Goal: Task Accomplishment & Management: Manage account settings

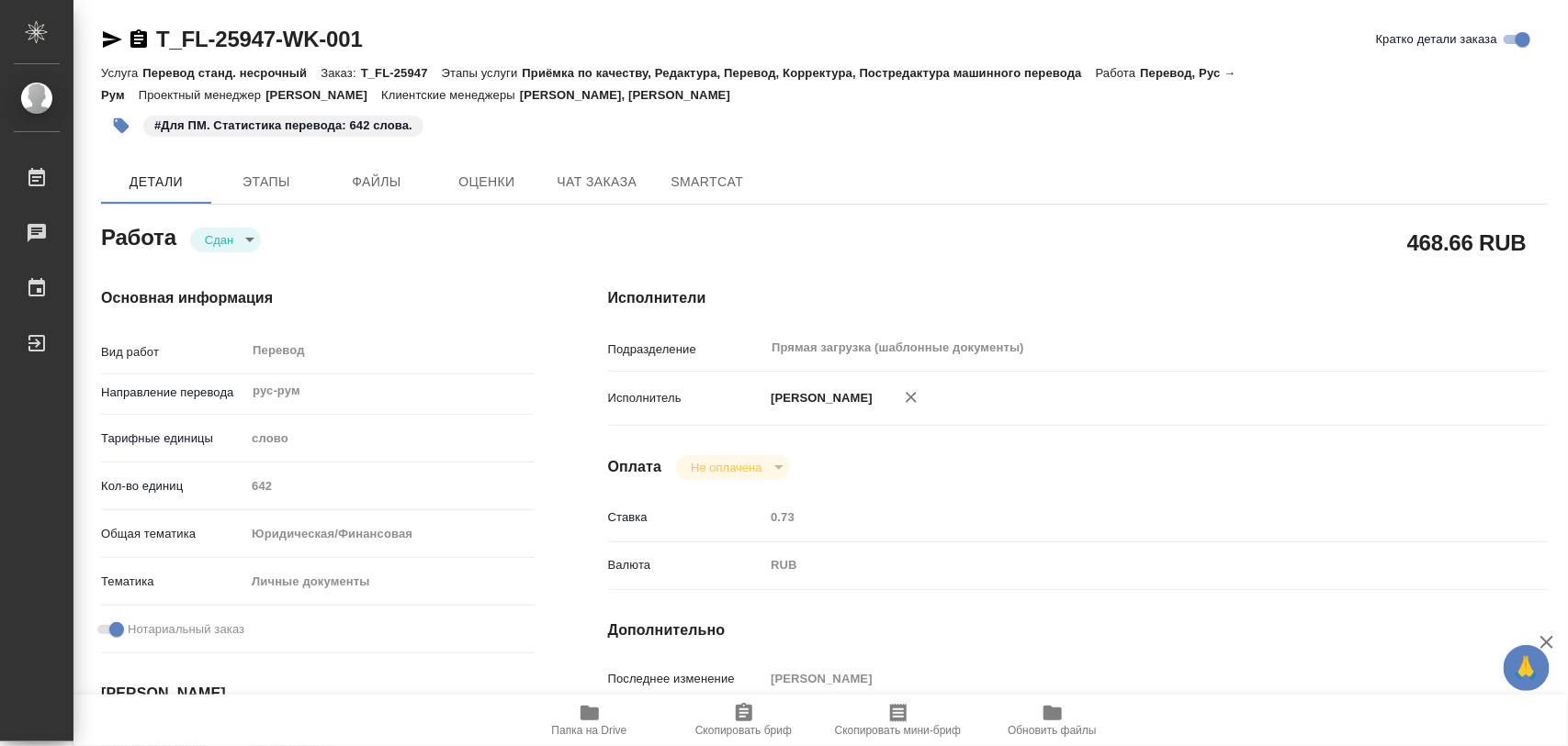
click at [593, 705] on icon "button" at bounding box center [590, 714] width 22 height 22
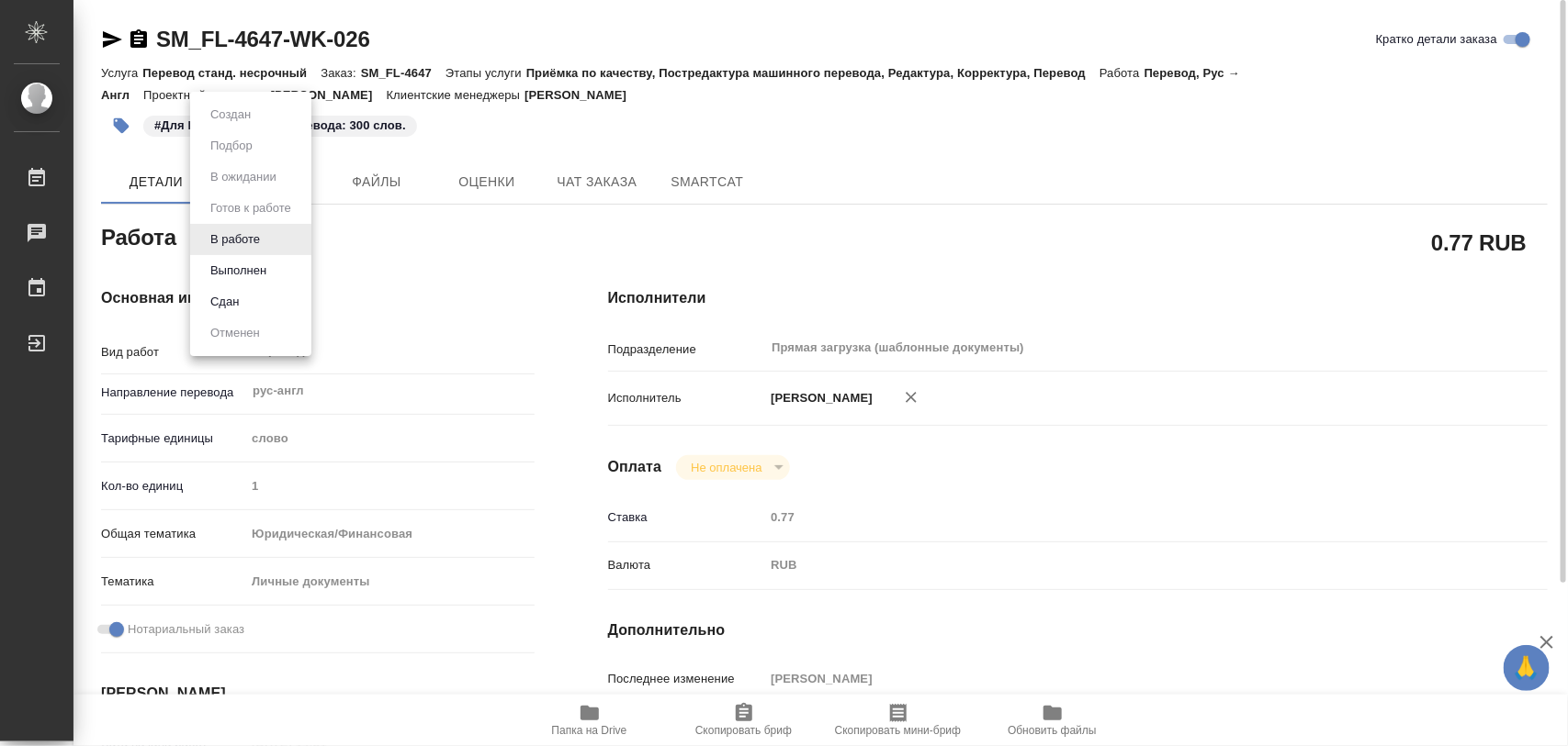
click at [269, 245] on body "🙏 .cls-1 fill:#fff; AWATERA Iglakov Maksim Работы 0 Чаты График Выйти SM_FL-464…" at bounding box center [784, 373] width 1568 height 746
click at [245, 277] on button "Выполнен" at bounding box center [238, 271] width 67 height 20
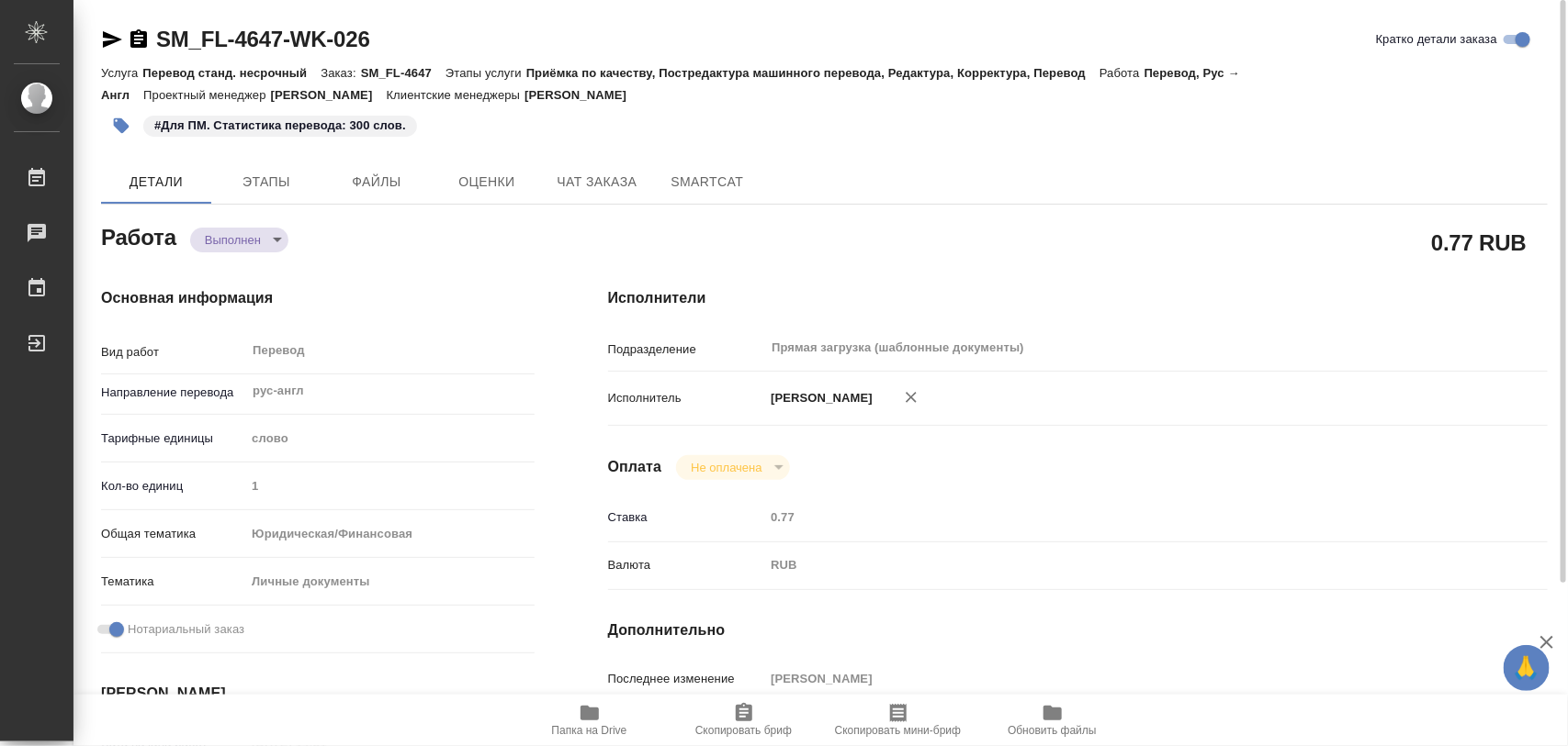
type textarea "x"
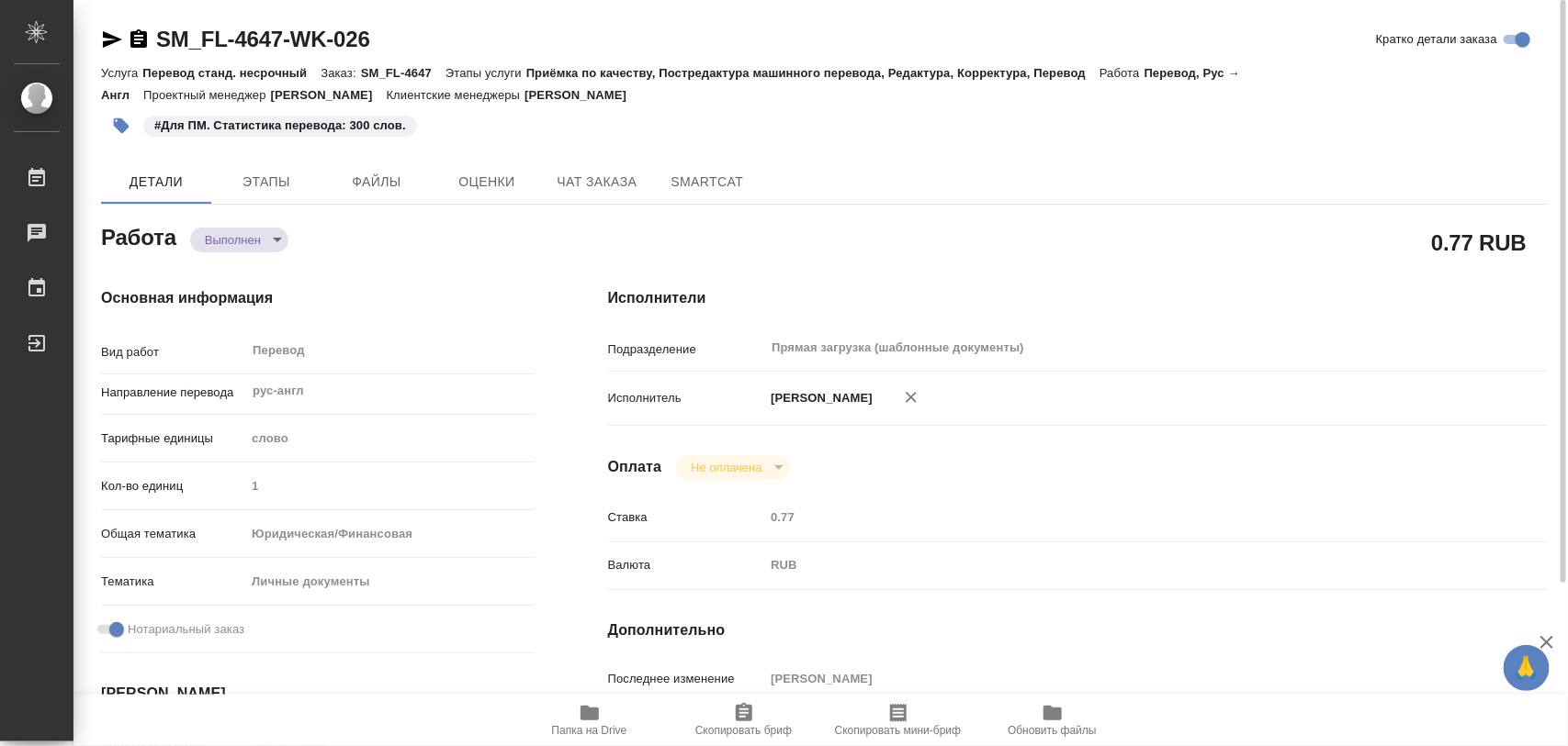
type textarea "x"
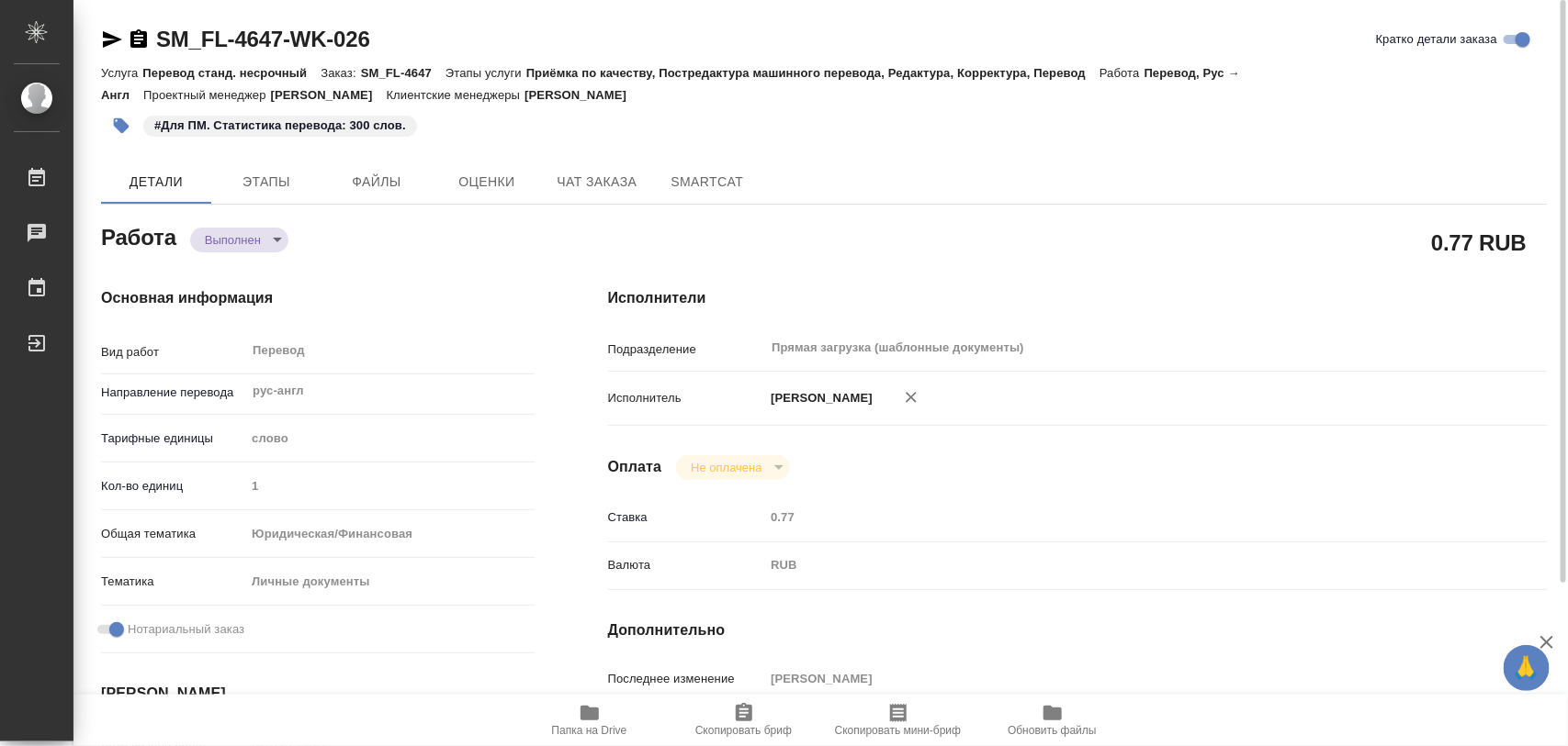
type textarea "x"
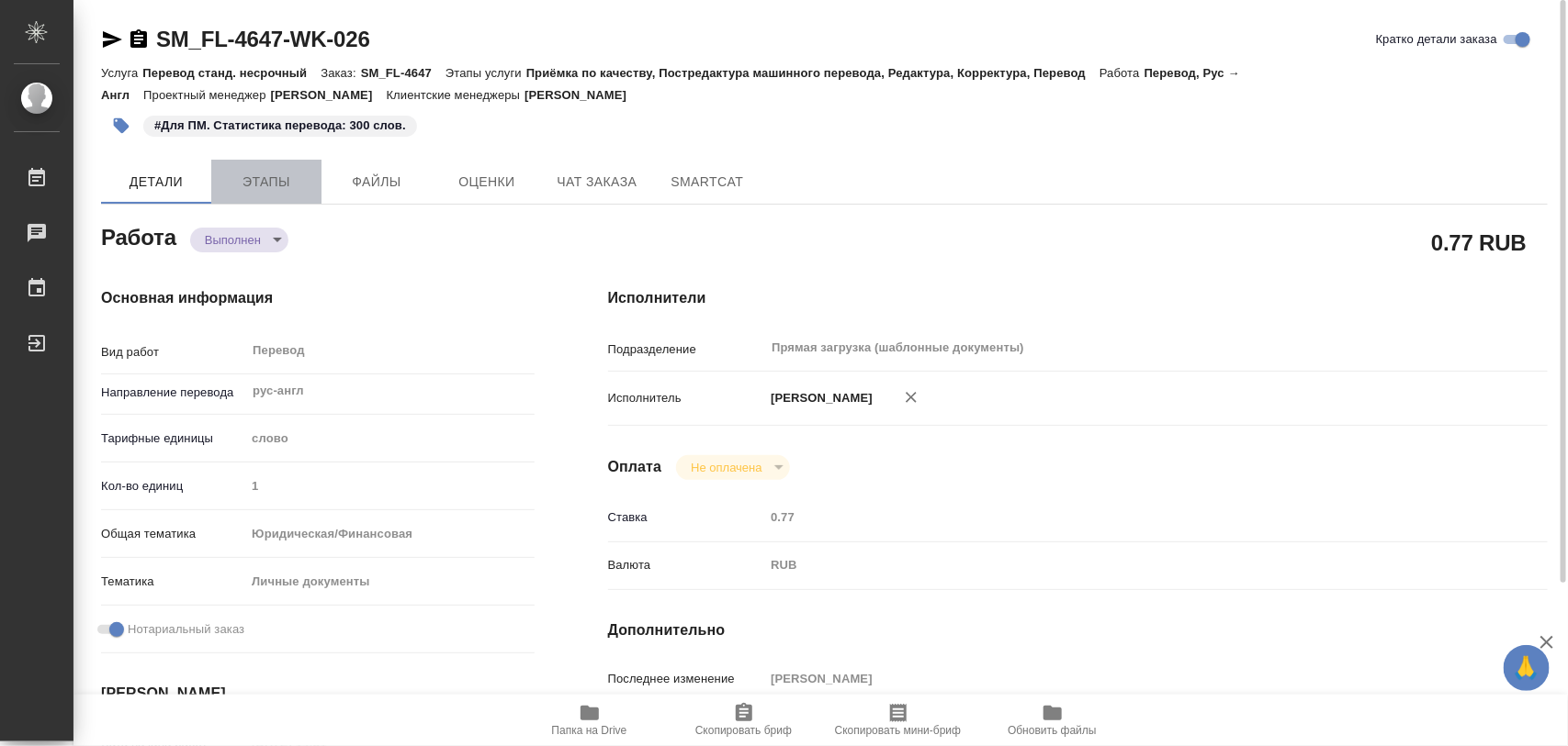
click at [267, 179] on span "Этапы" at bounding box center [266, 182] width 88 height 23
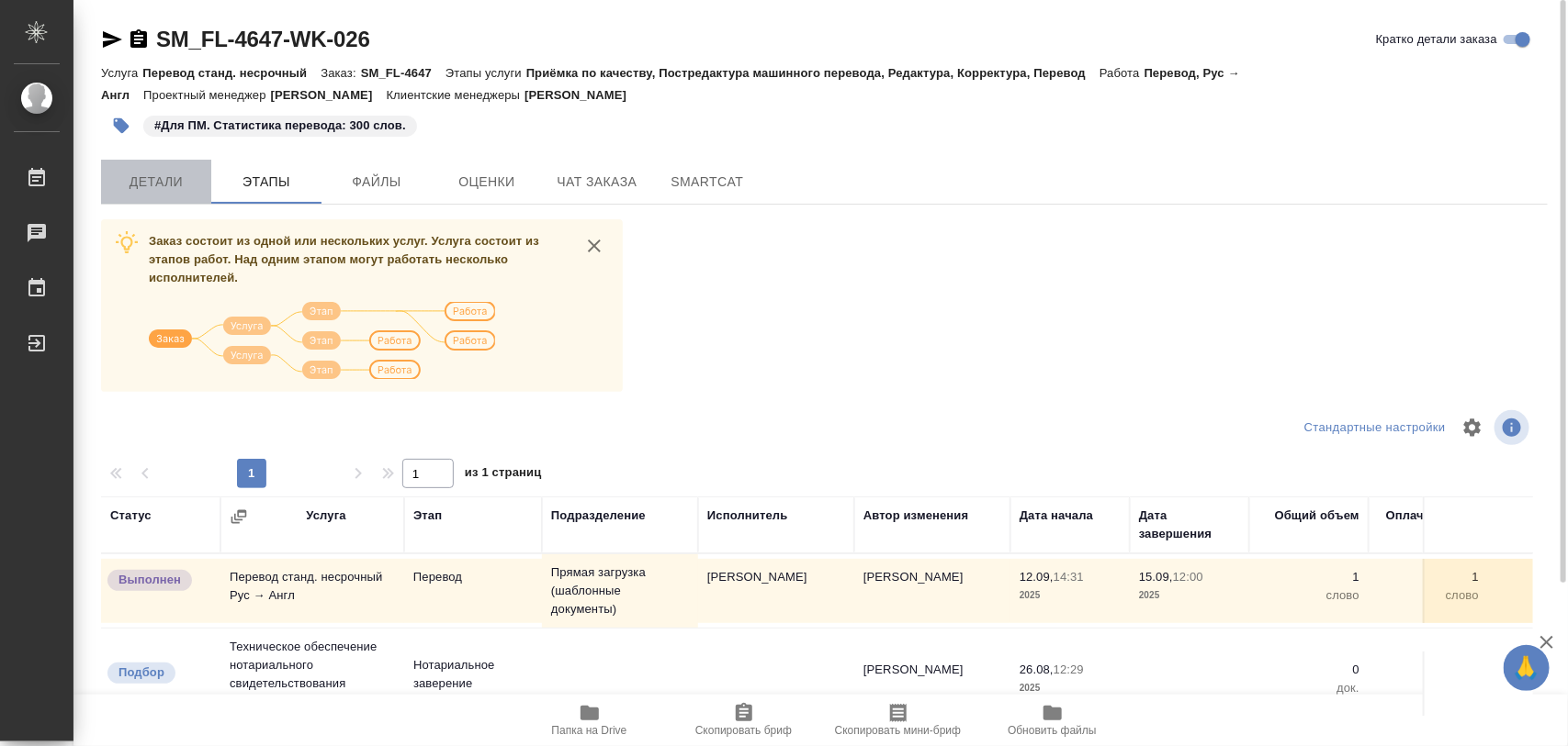
click at [167, 182] on span "Детали" at bounding box center [156, 182] width 88 height 23
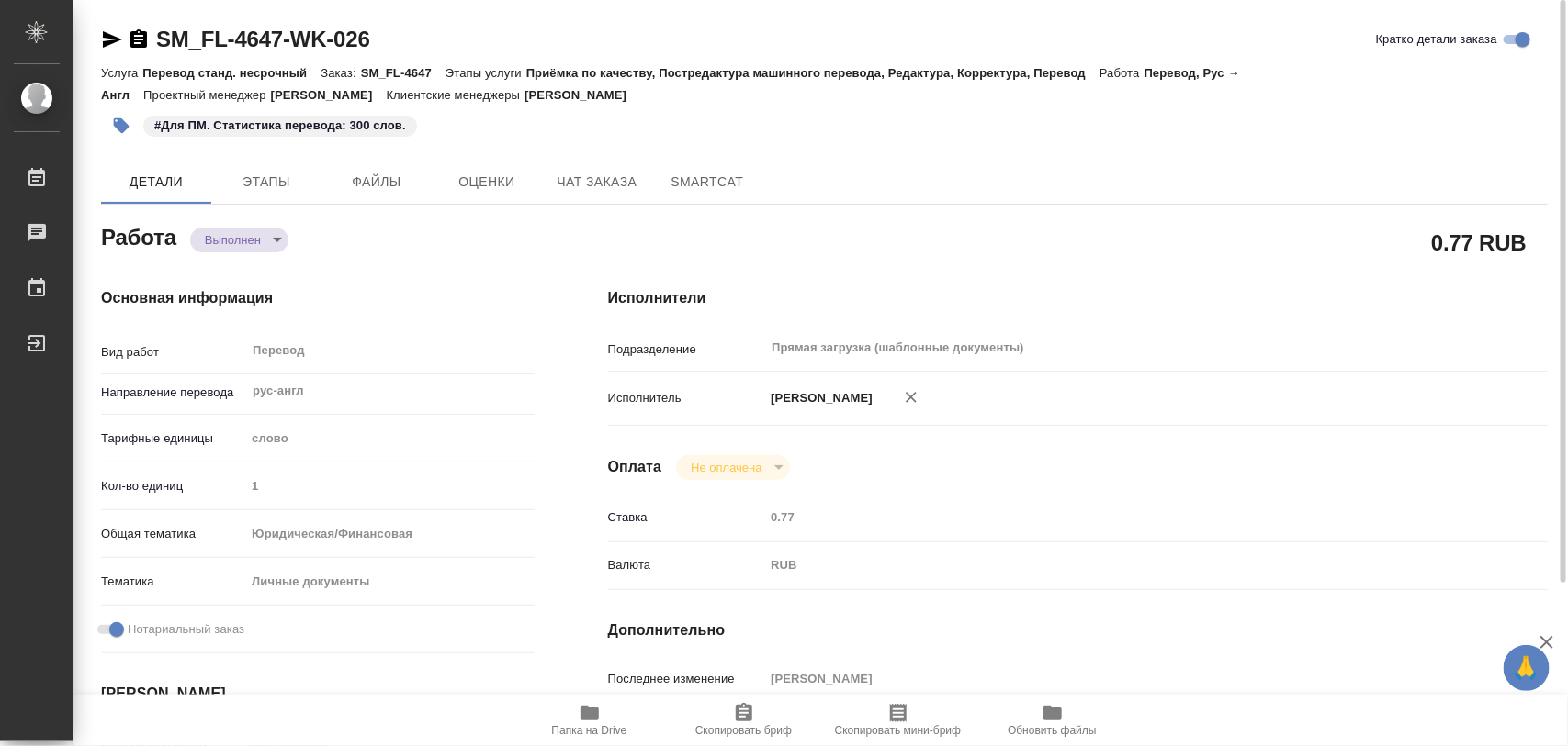
type textarea "x"
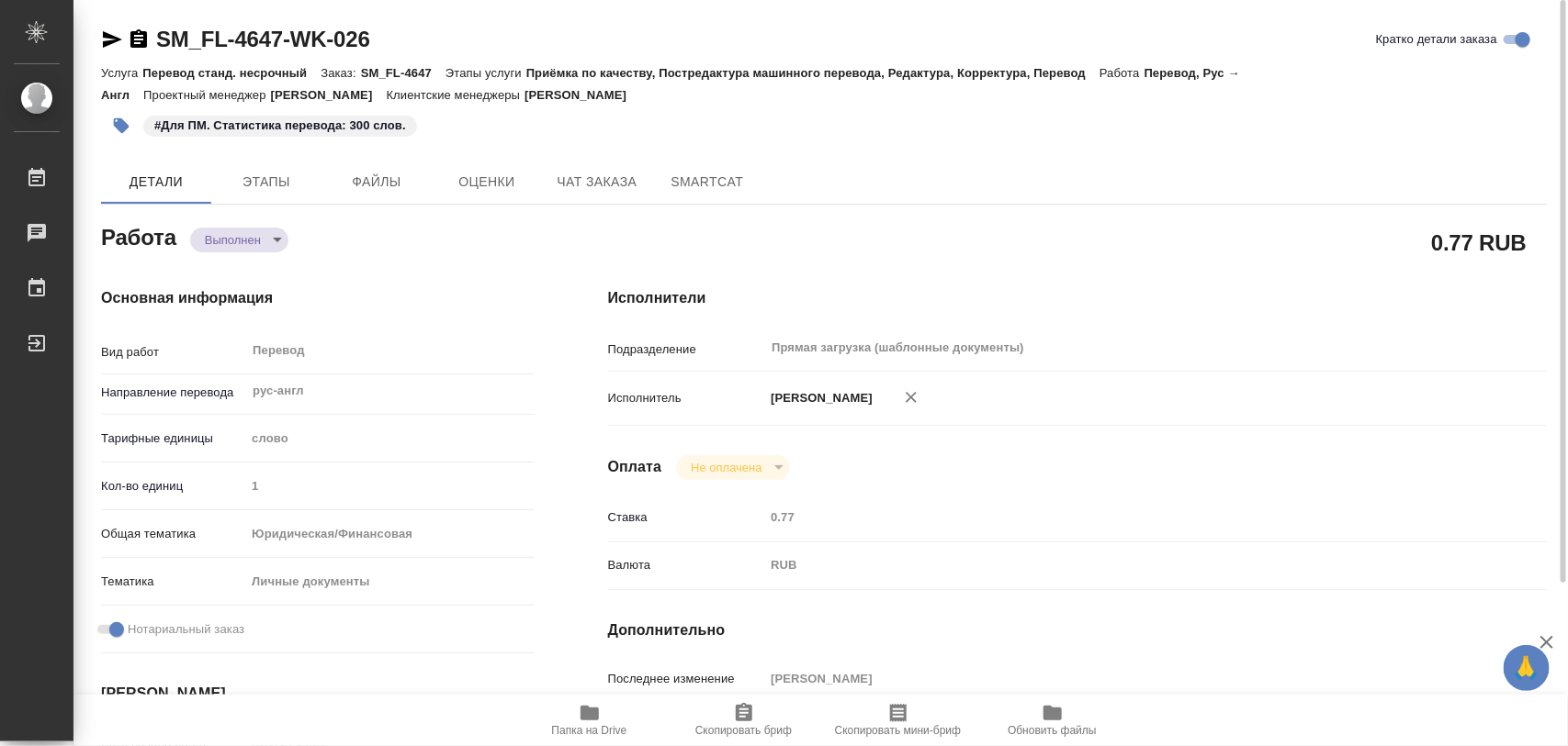
type textarea "x"
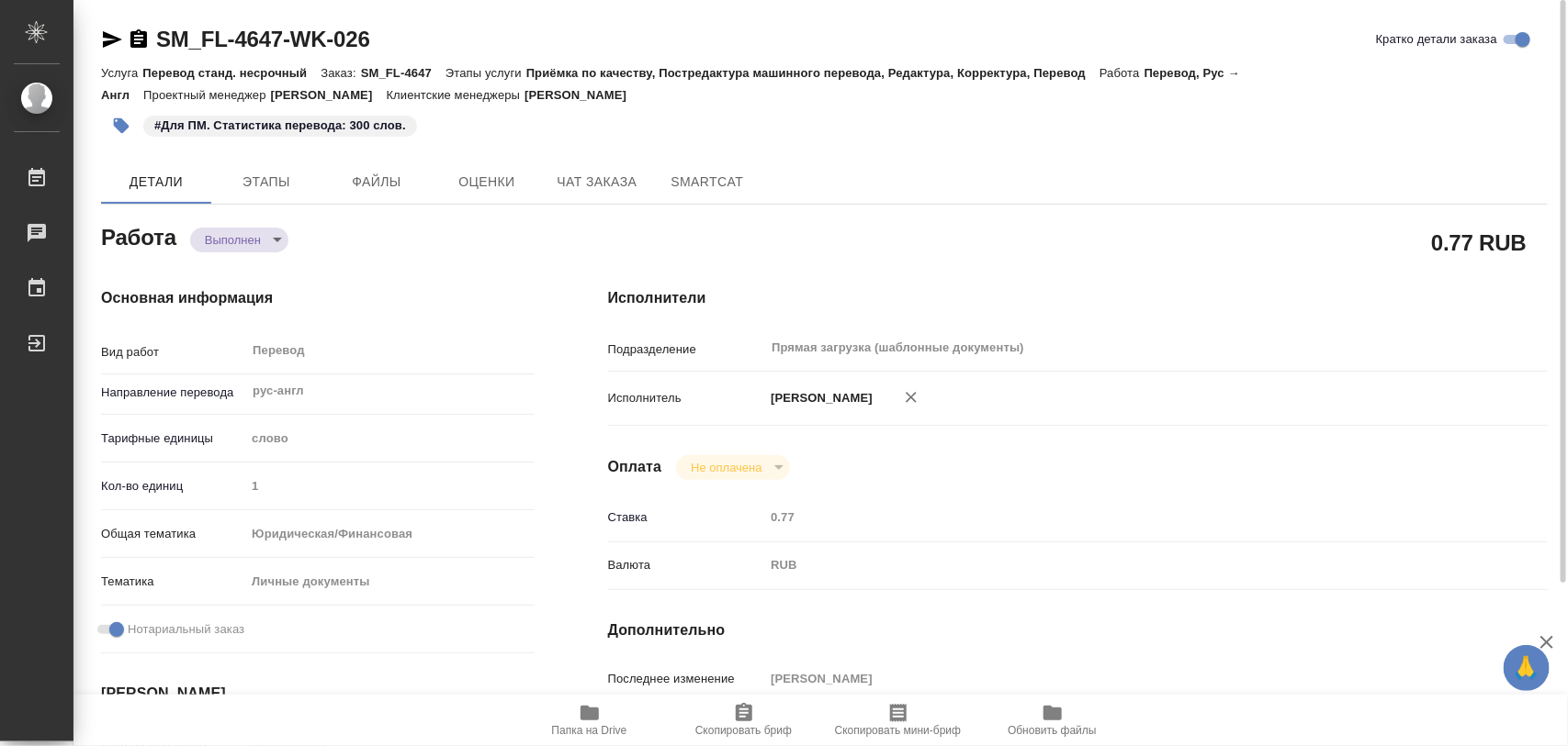
type textarea "x"
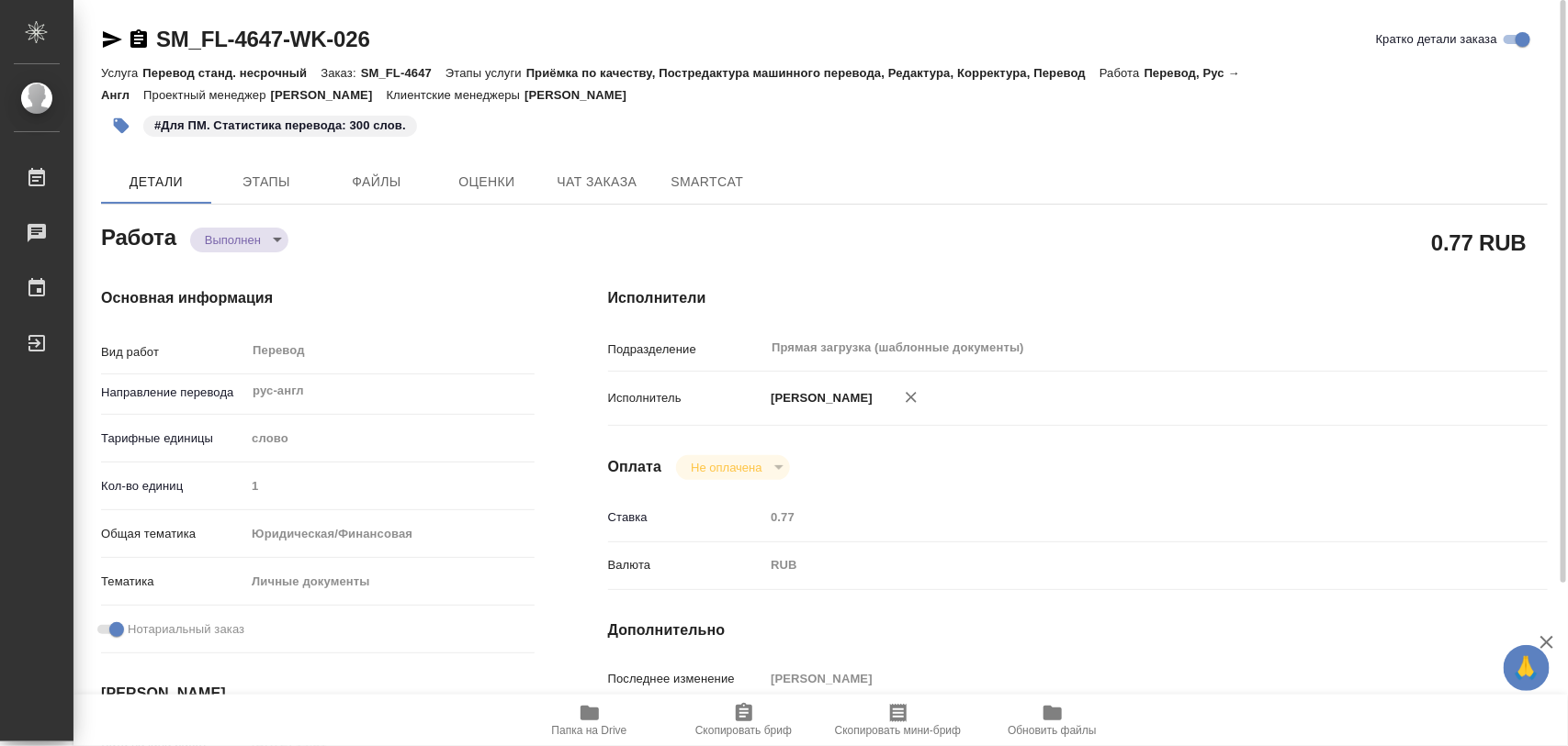
type textarea "x"
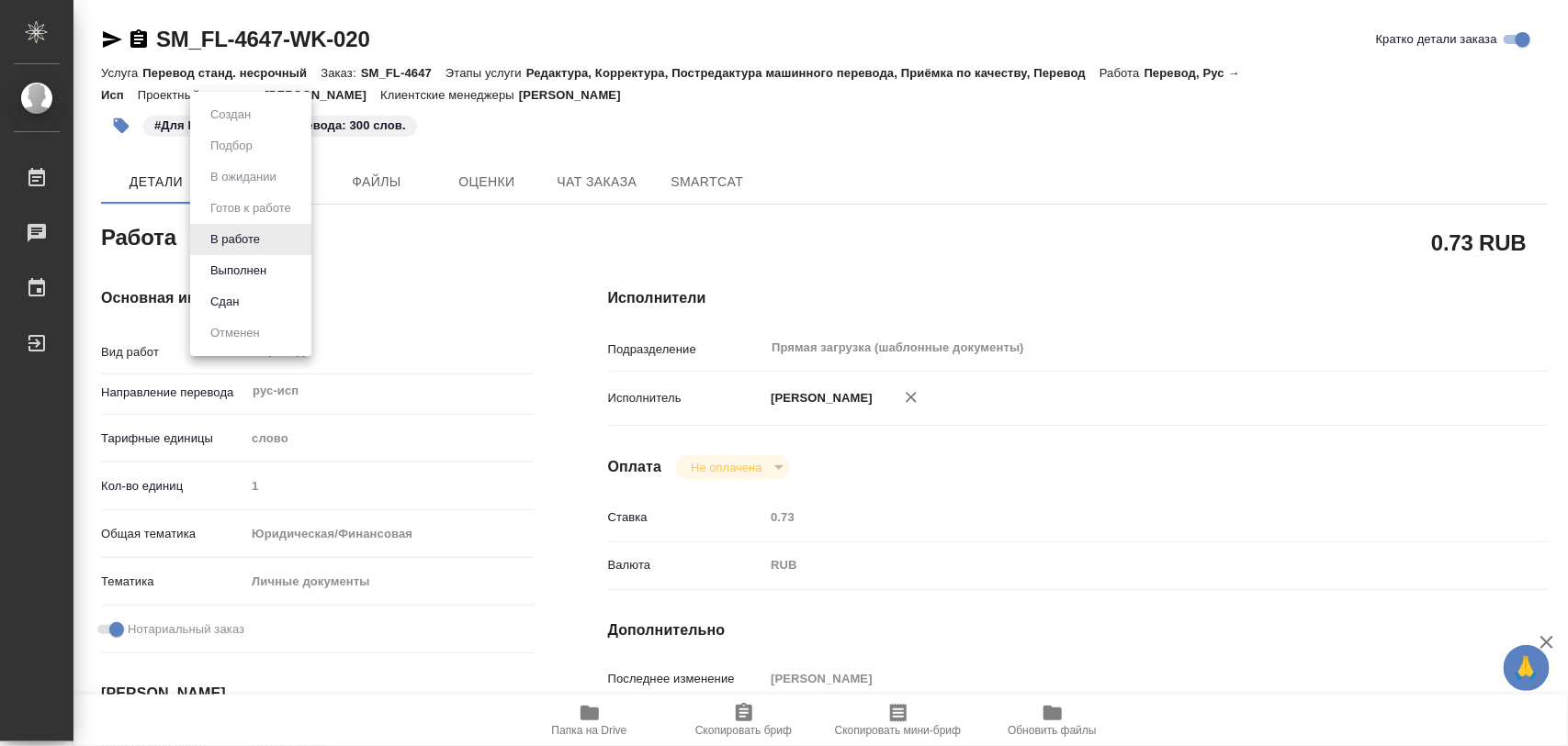
click at [264, 246] on body "🙏 .cls-1 fill:#fff; AWATERA Iglakov Maksim Работы 0 Чаты График Выйти SM_FL-464…" at bounding box center [784, 373] width 1568 height 746
click at [249, 269] on button "Выполнен" at bounding box center [238, 271] width 67 height 20
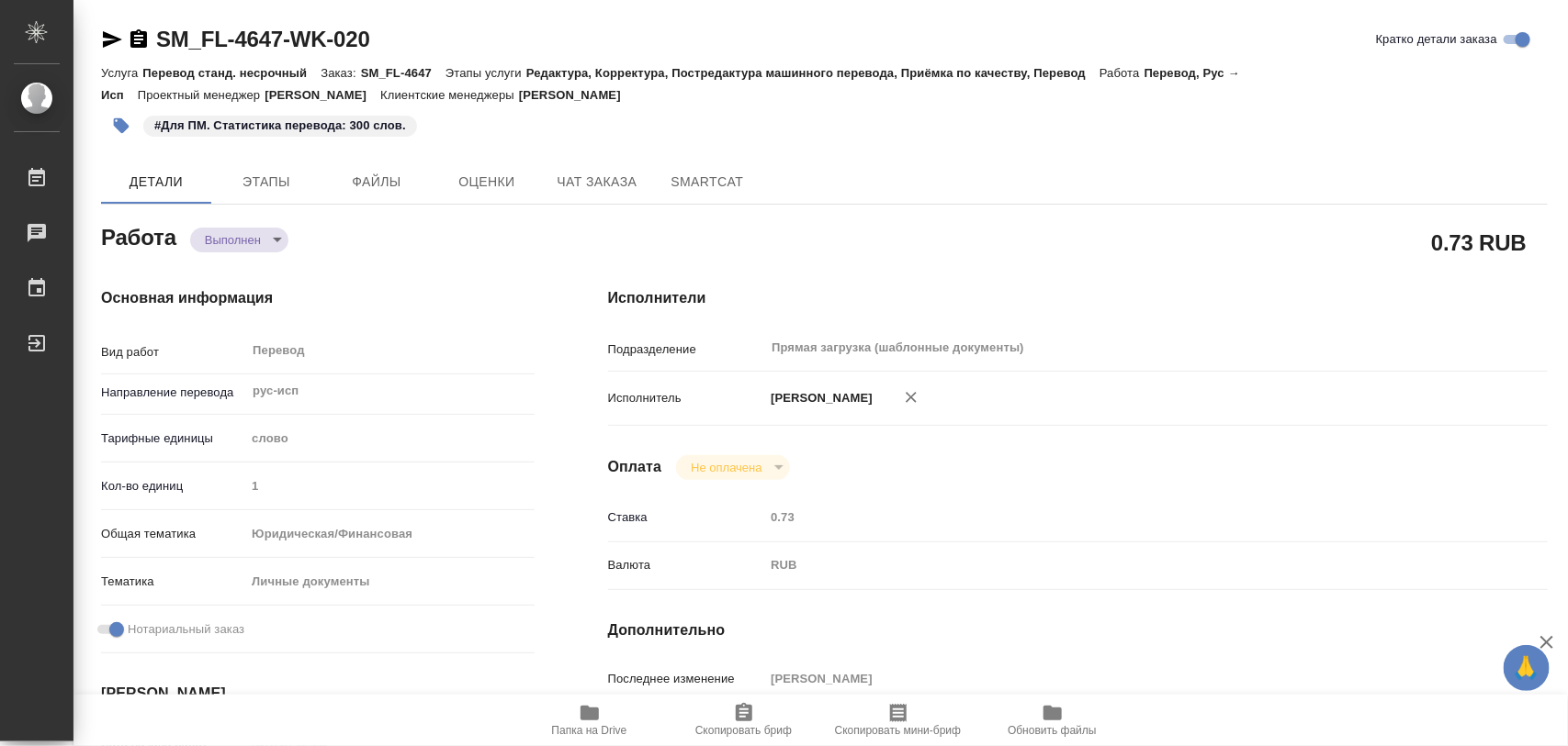
type textarea "x"
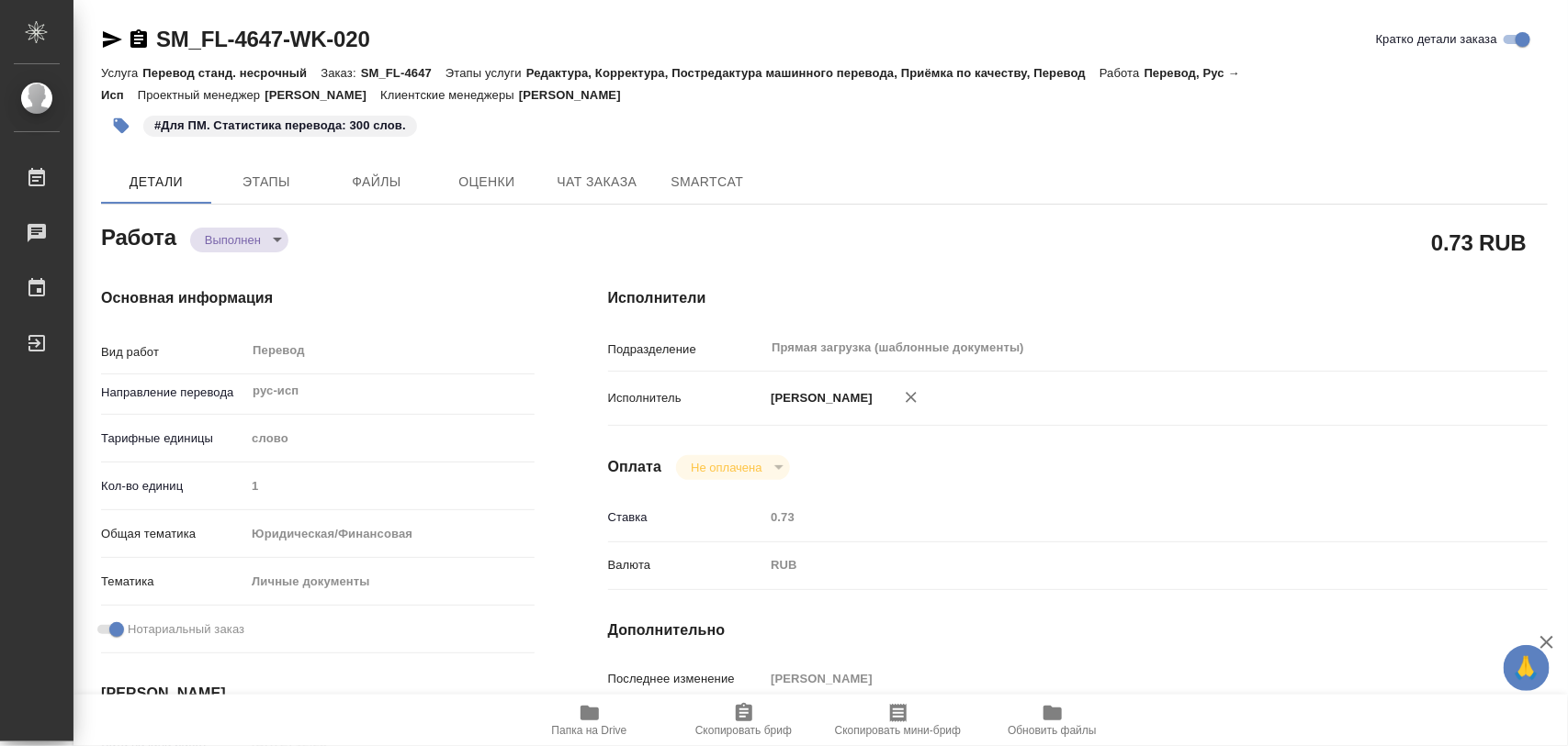
type textarea "x"
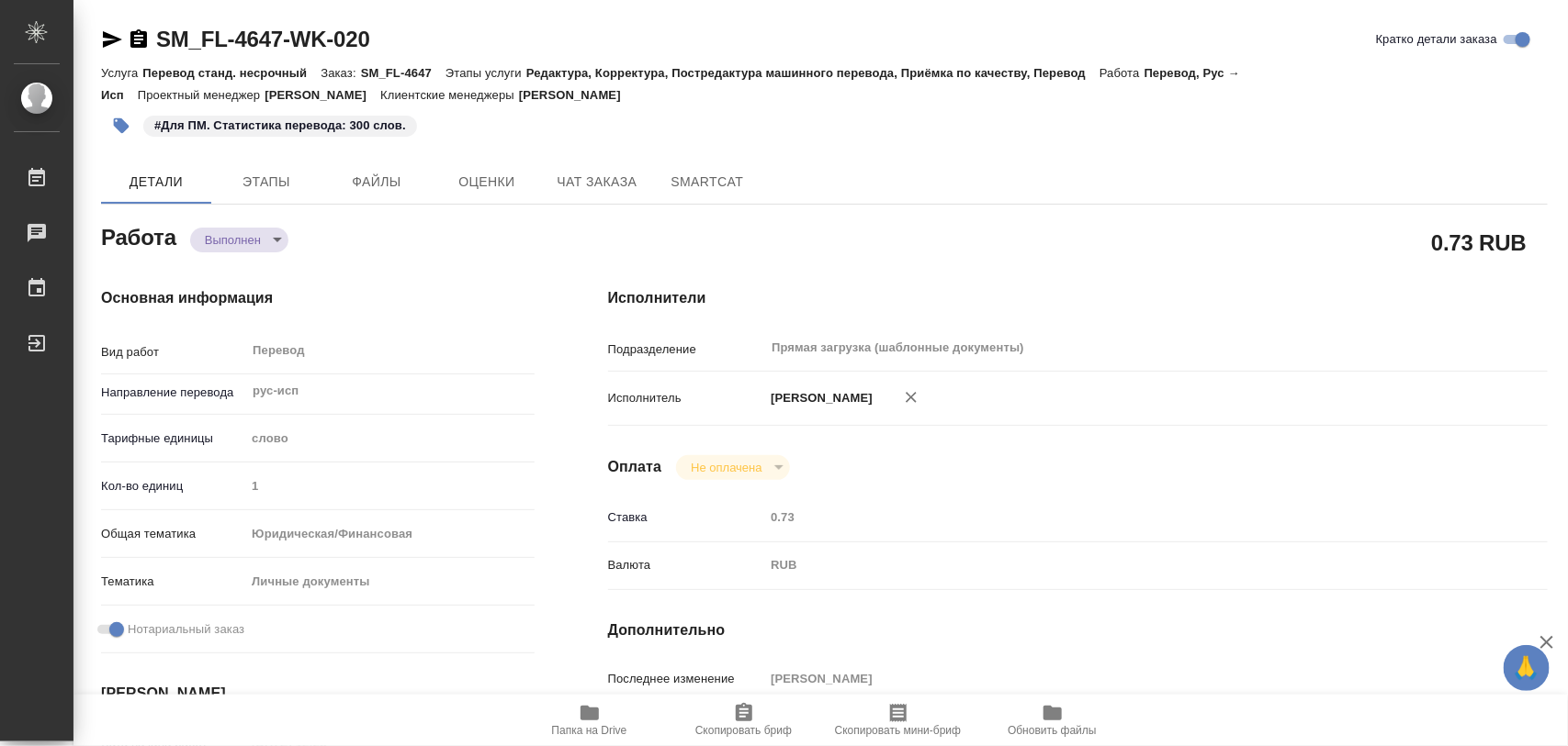
type textarea "x"
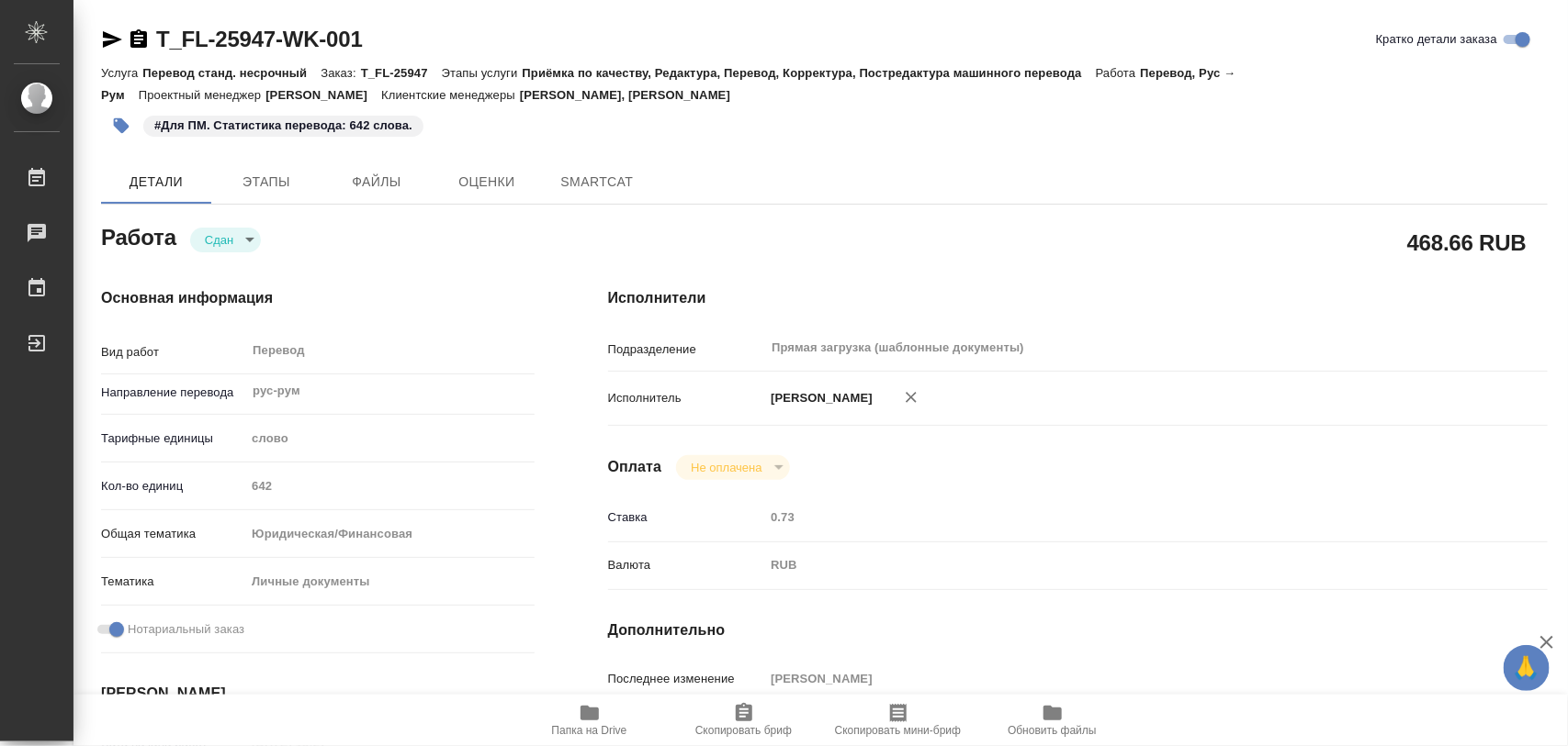
type textarea "x"
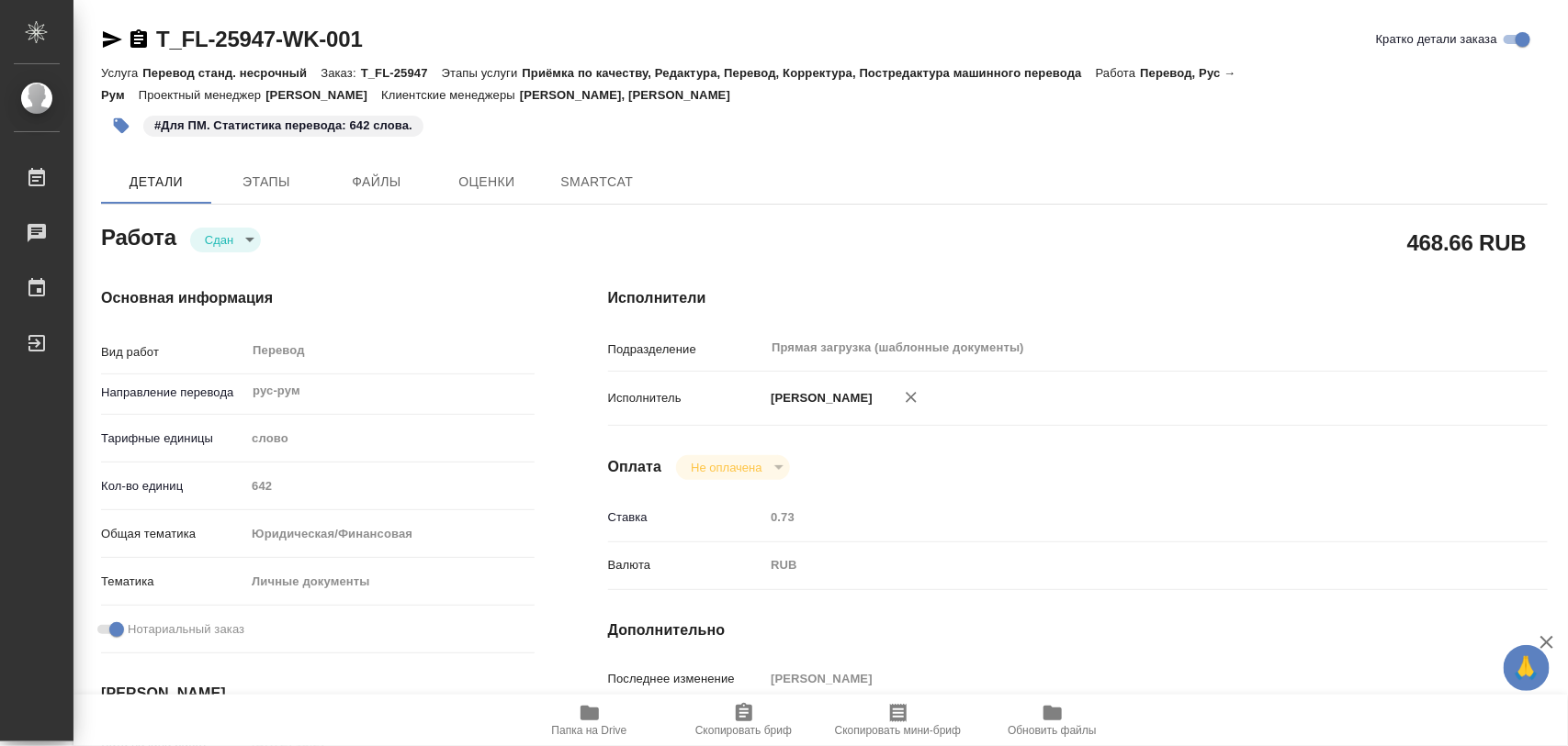
type textarea "x"
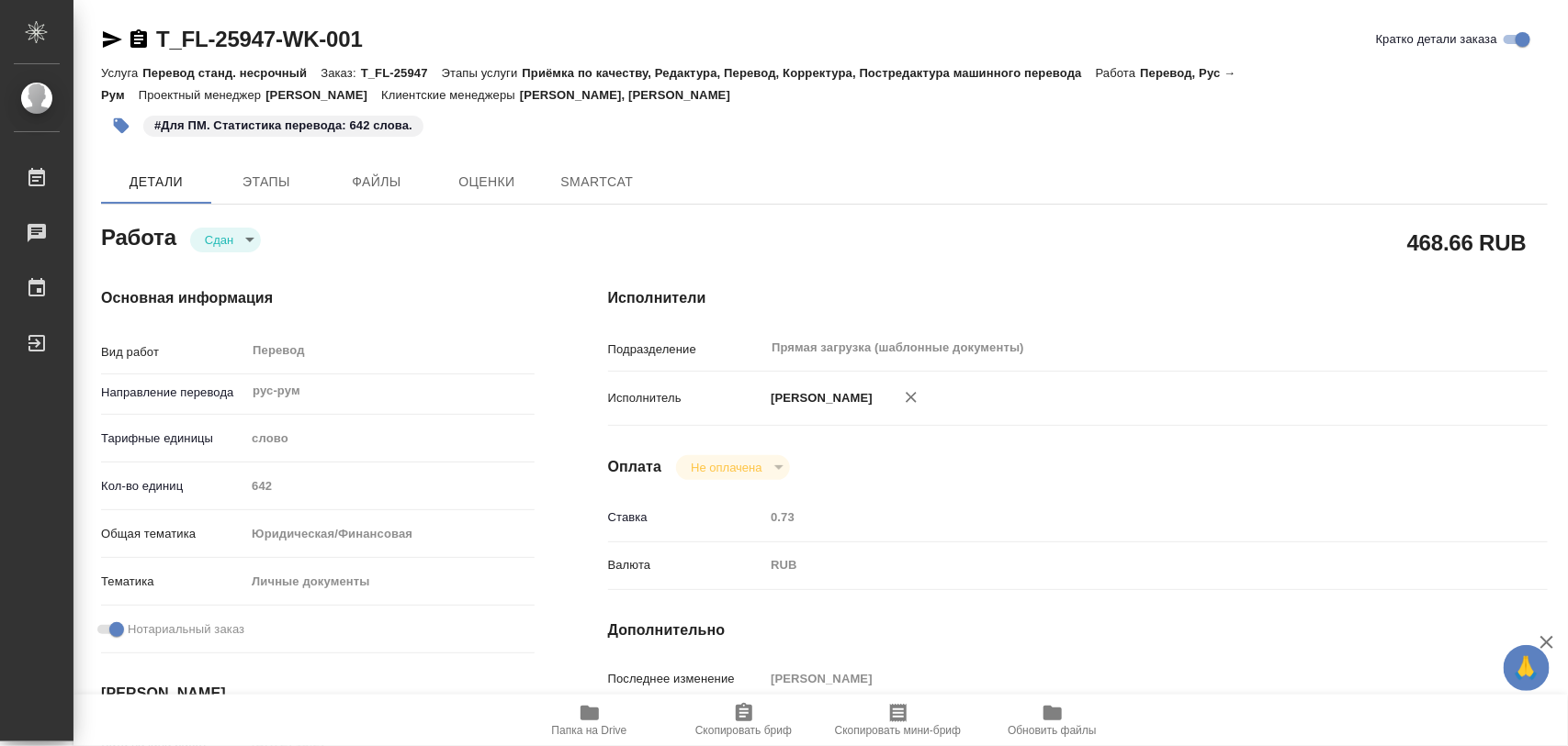
type textarea "x"
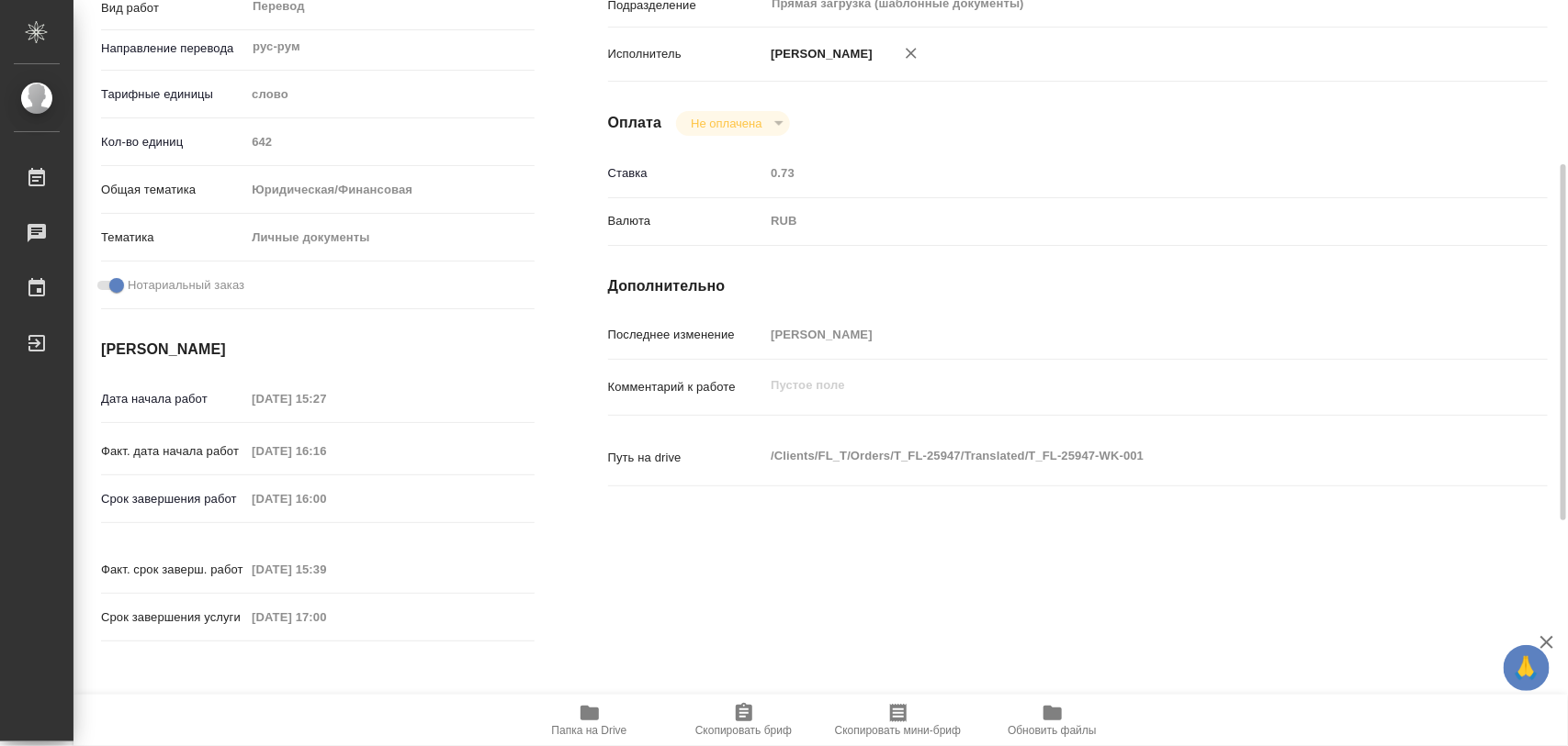
scroll to position [803, 0]
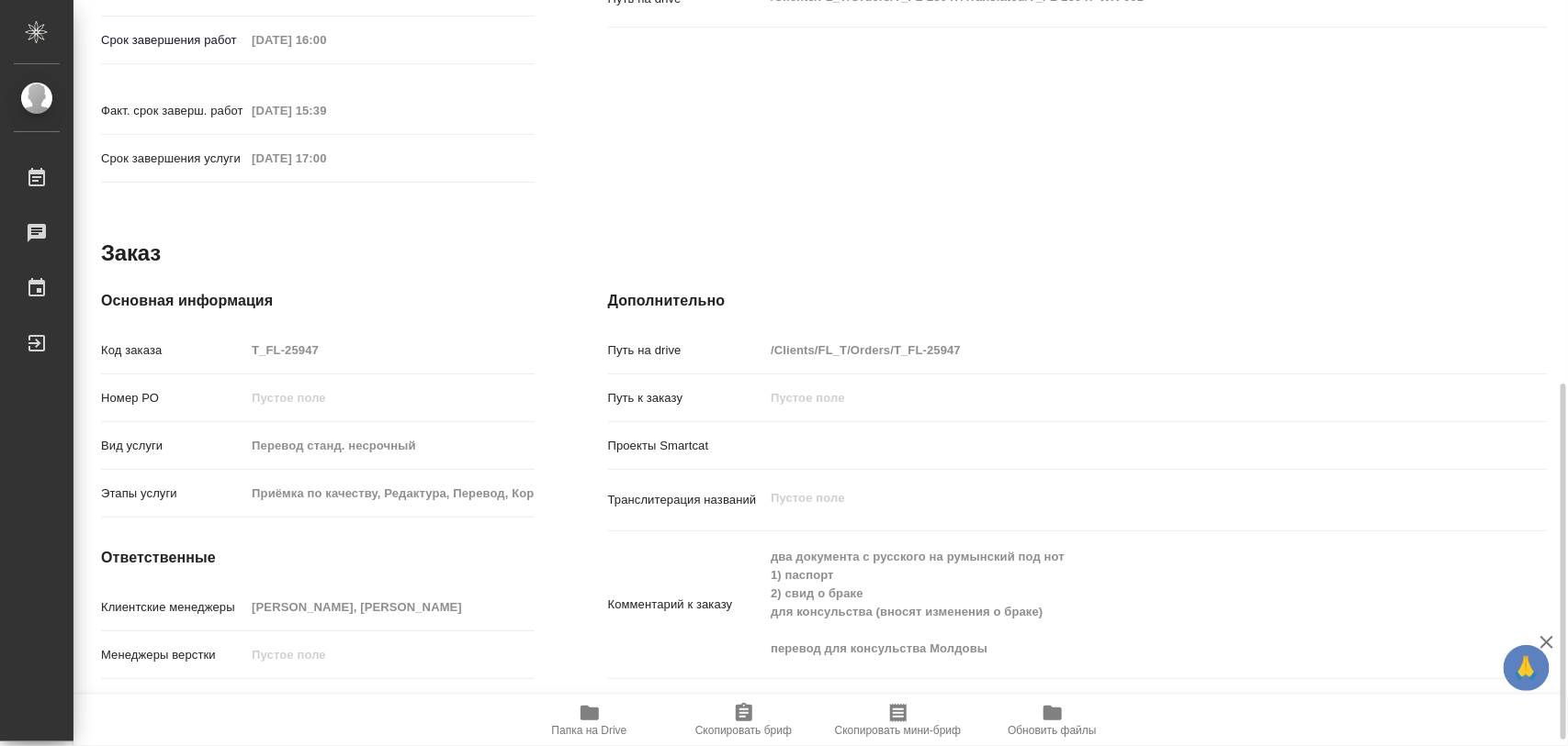
type textarea "x"
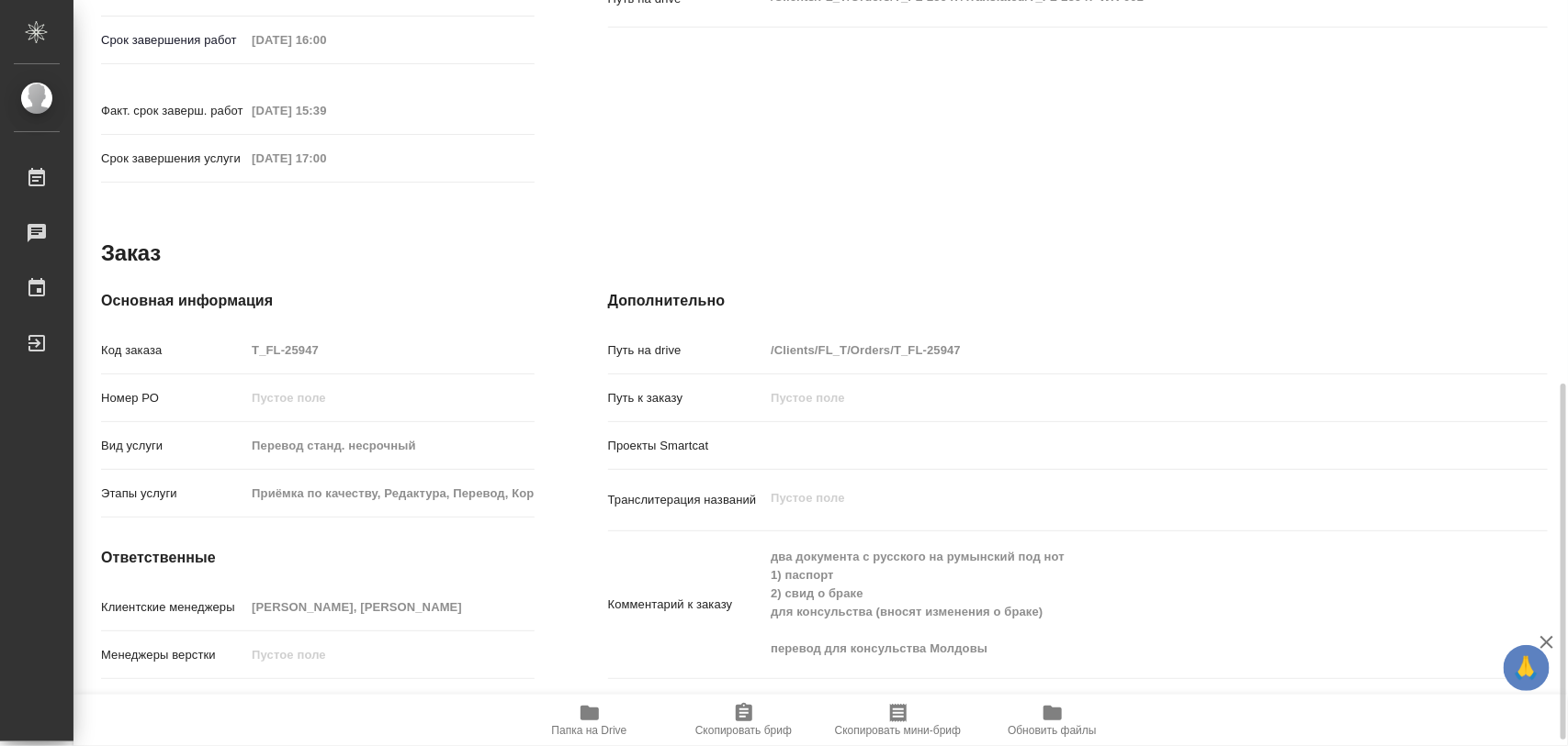
scroll to position [818, 0]
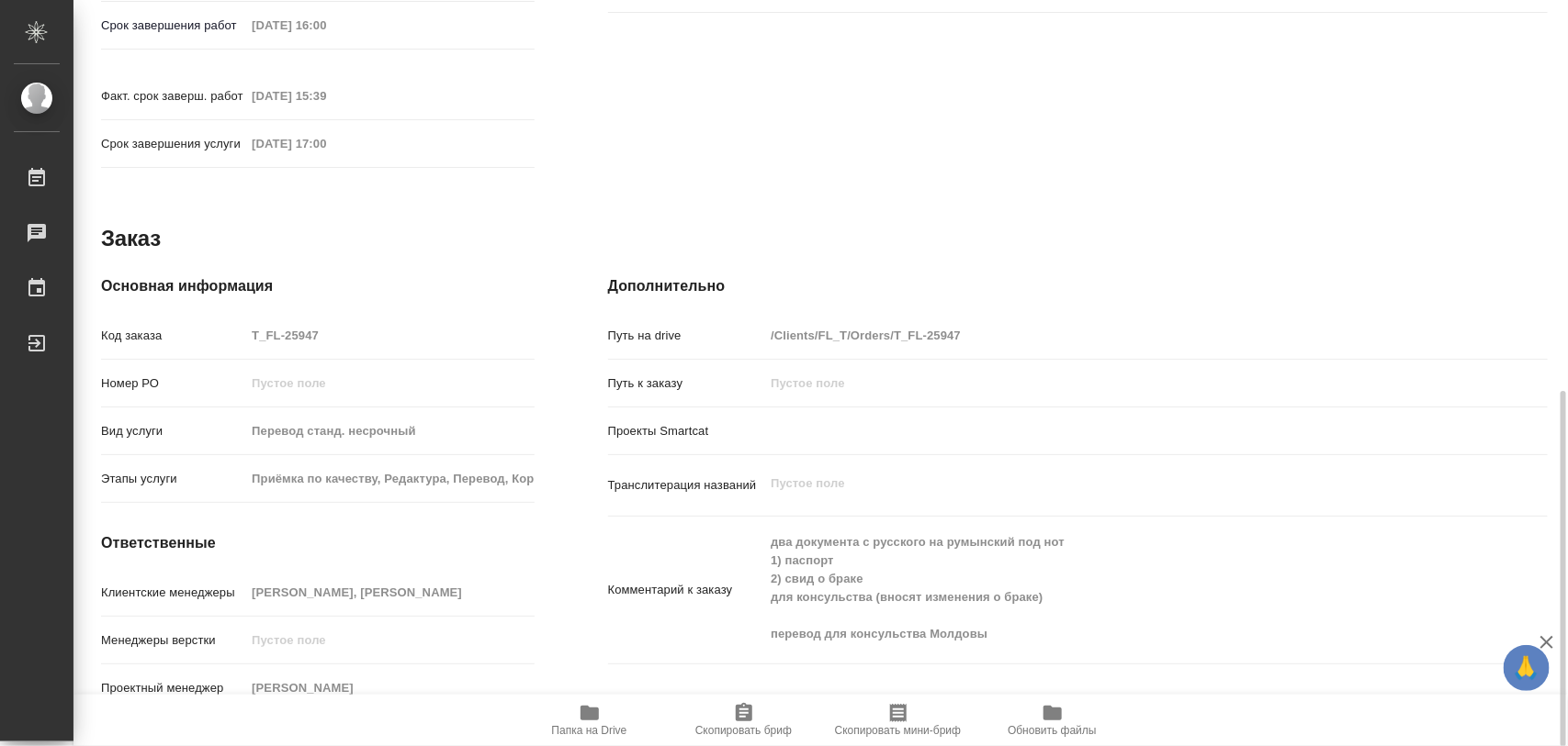
type textarea "x"
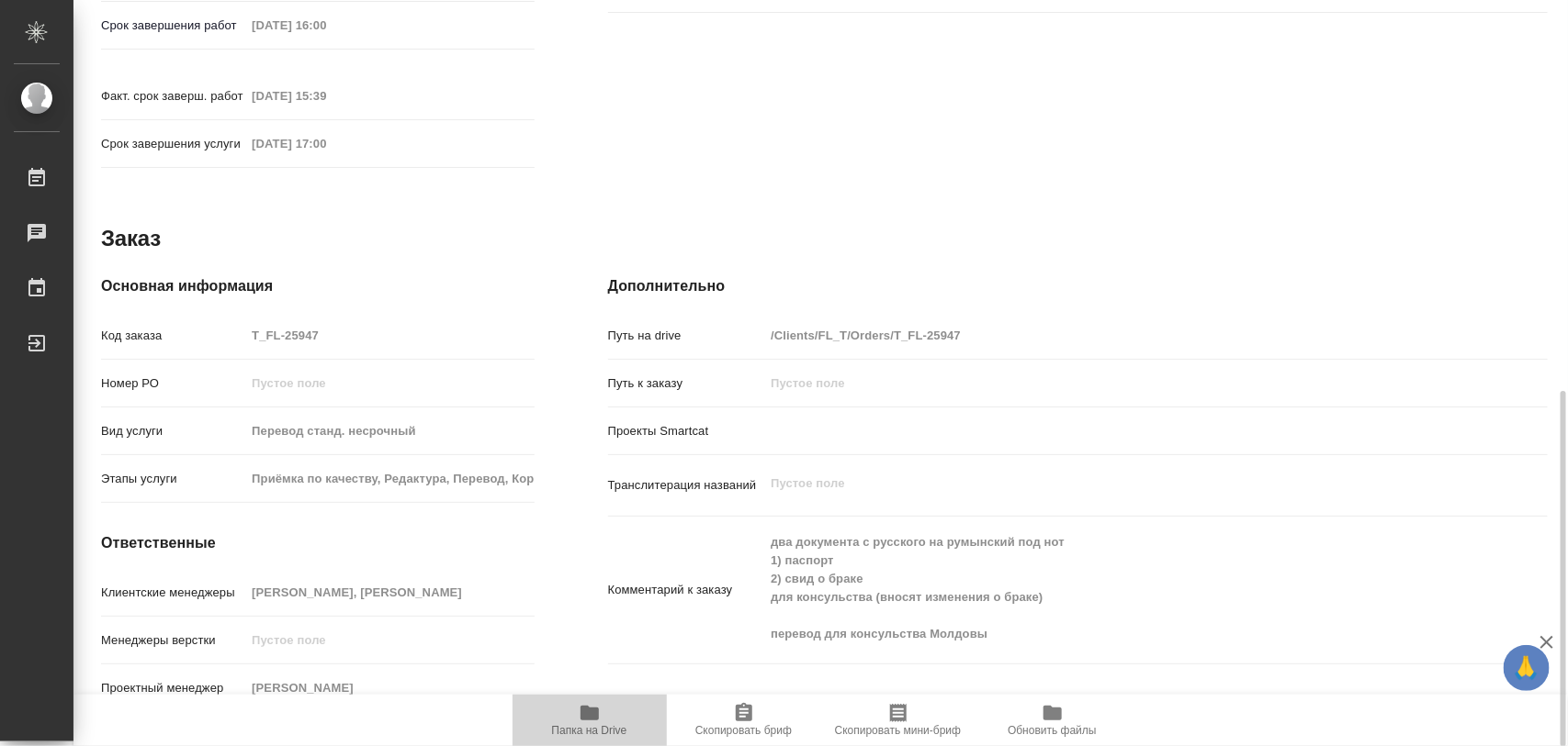
click at [588, 716] on icon "button" at bounding box center [590, 714] width 19 height 15
click at [591, 722] on icon "button" at bounding box center [590, 714] width 22 height 22
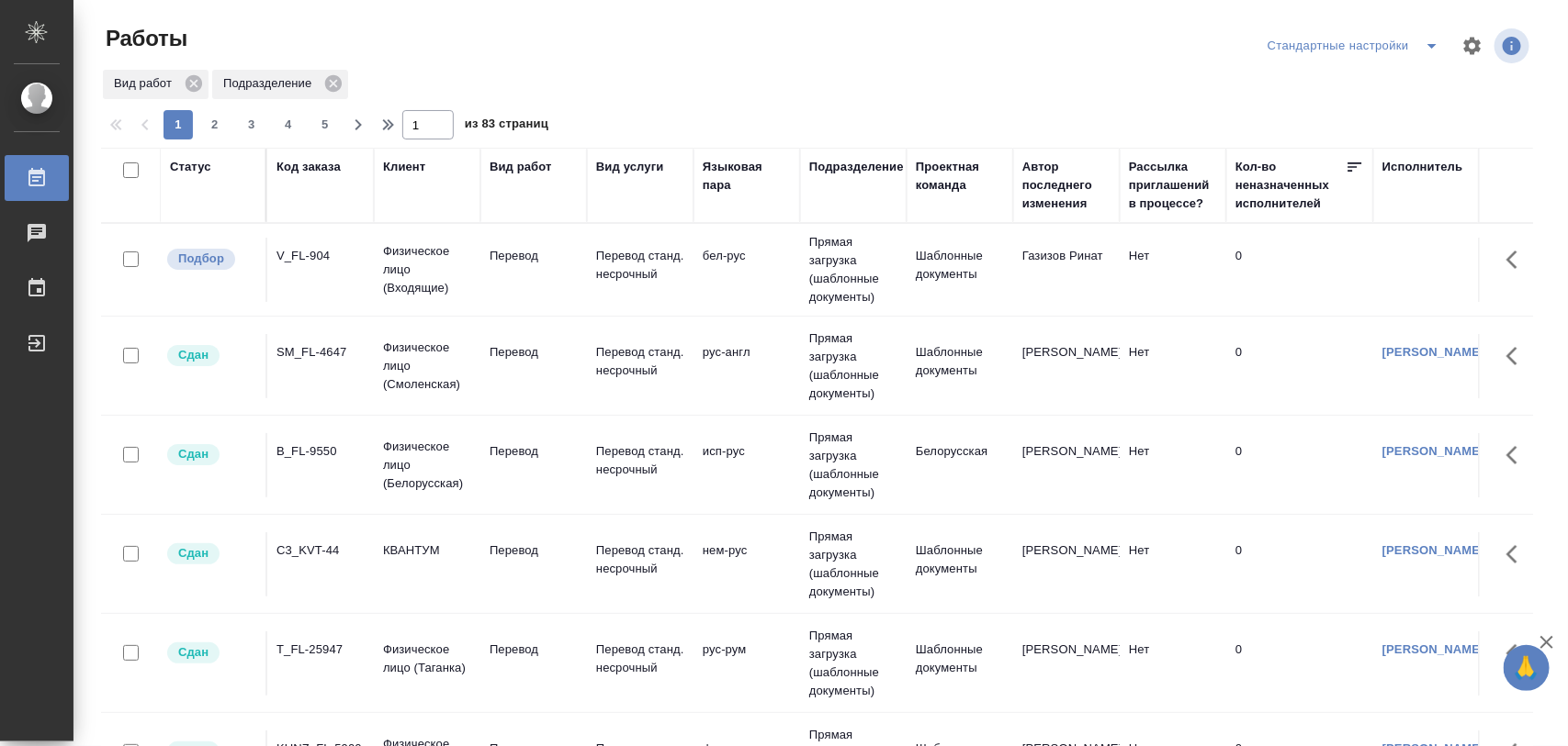
click at [317, 262] on div "V_FL-904" at bounding box center [320, 257] width 88 height 19
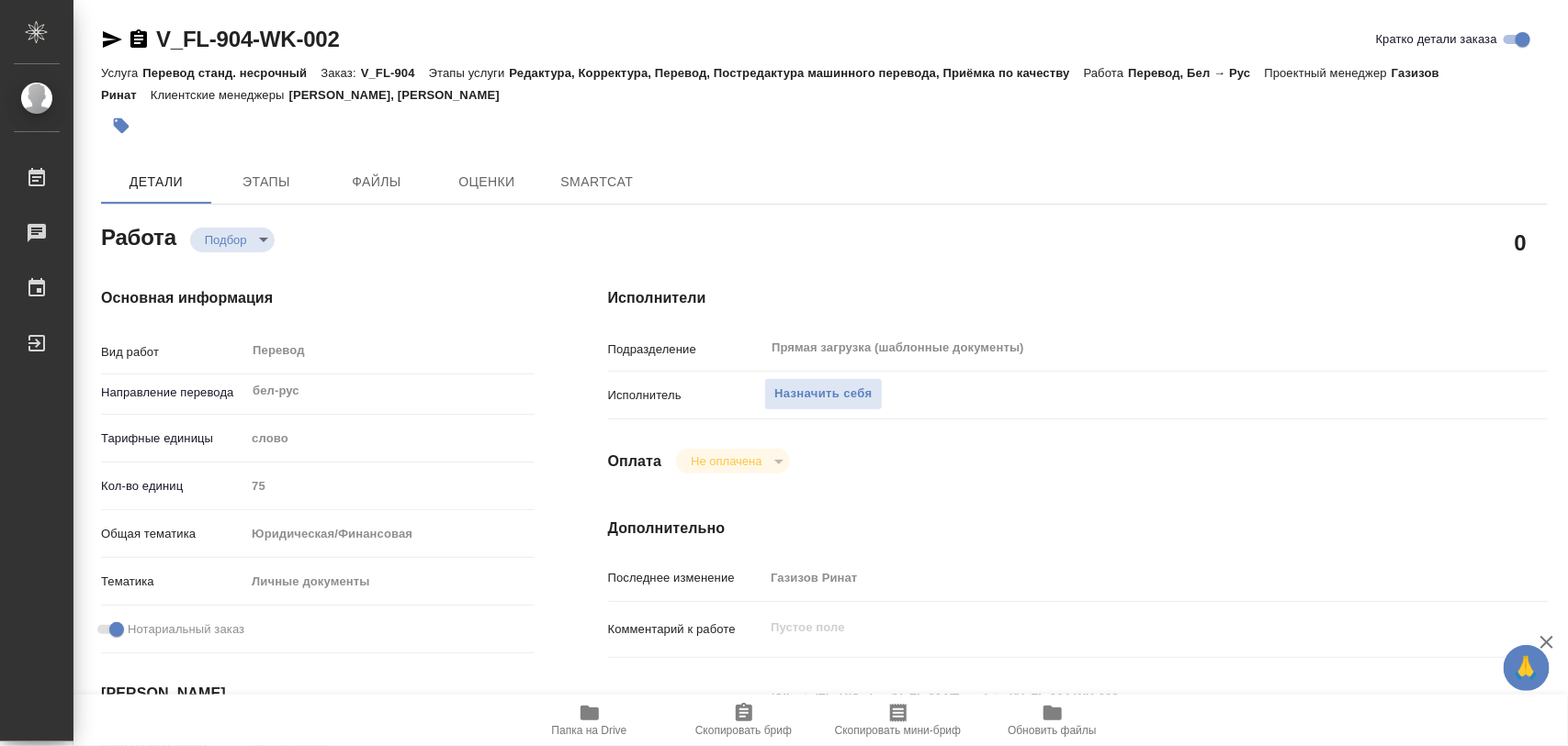
type textarea "x"
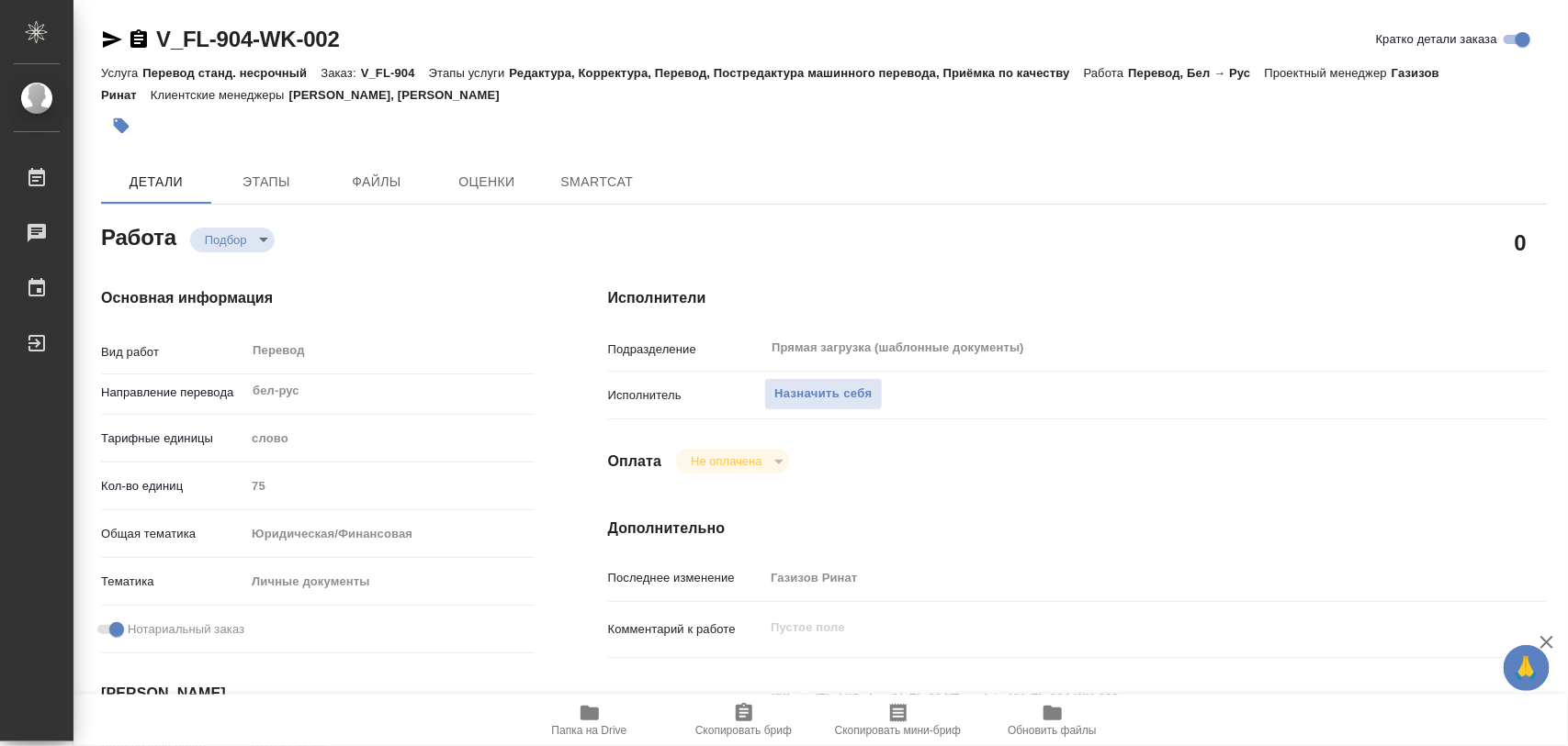
type textarea "x"
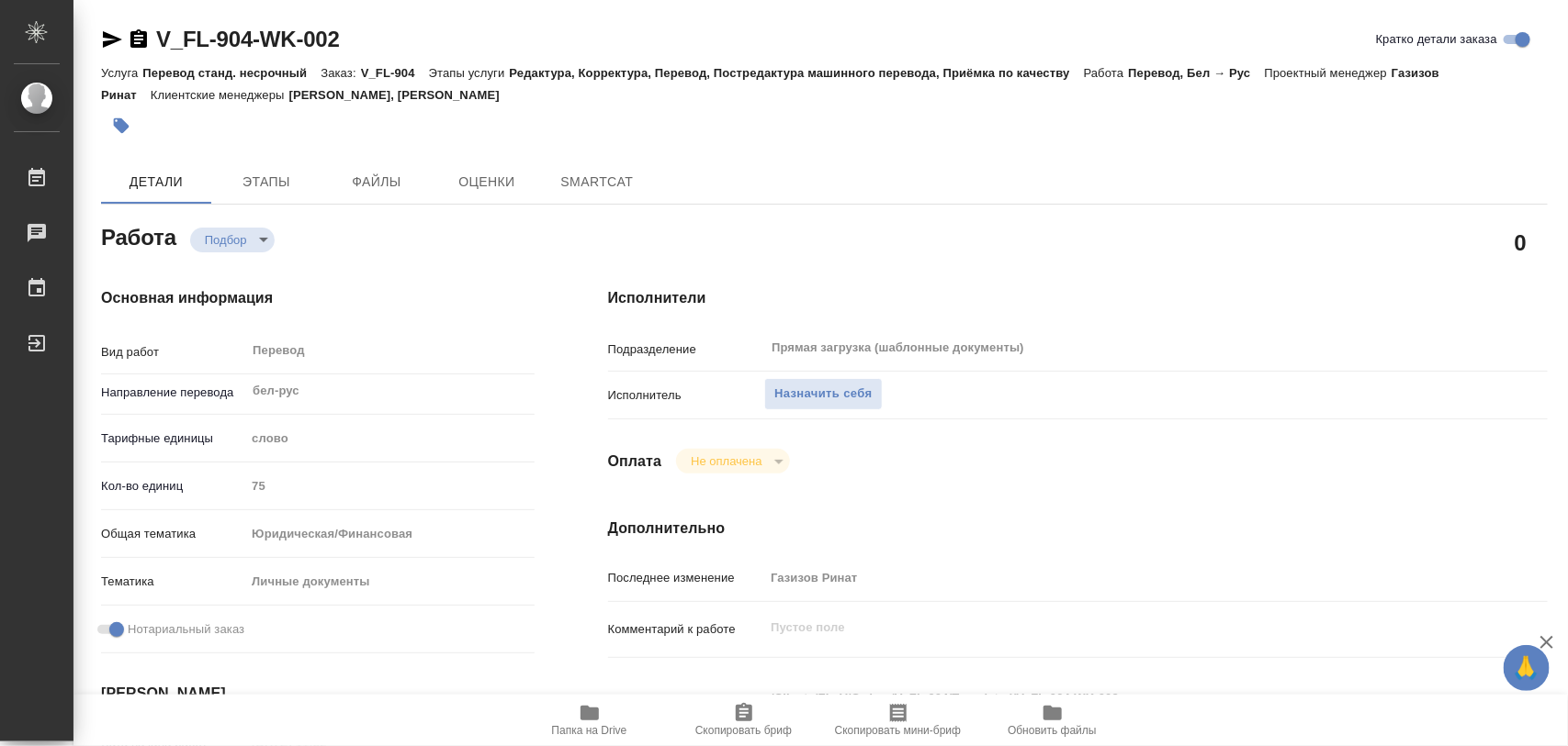
type textarea "x"
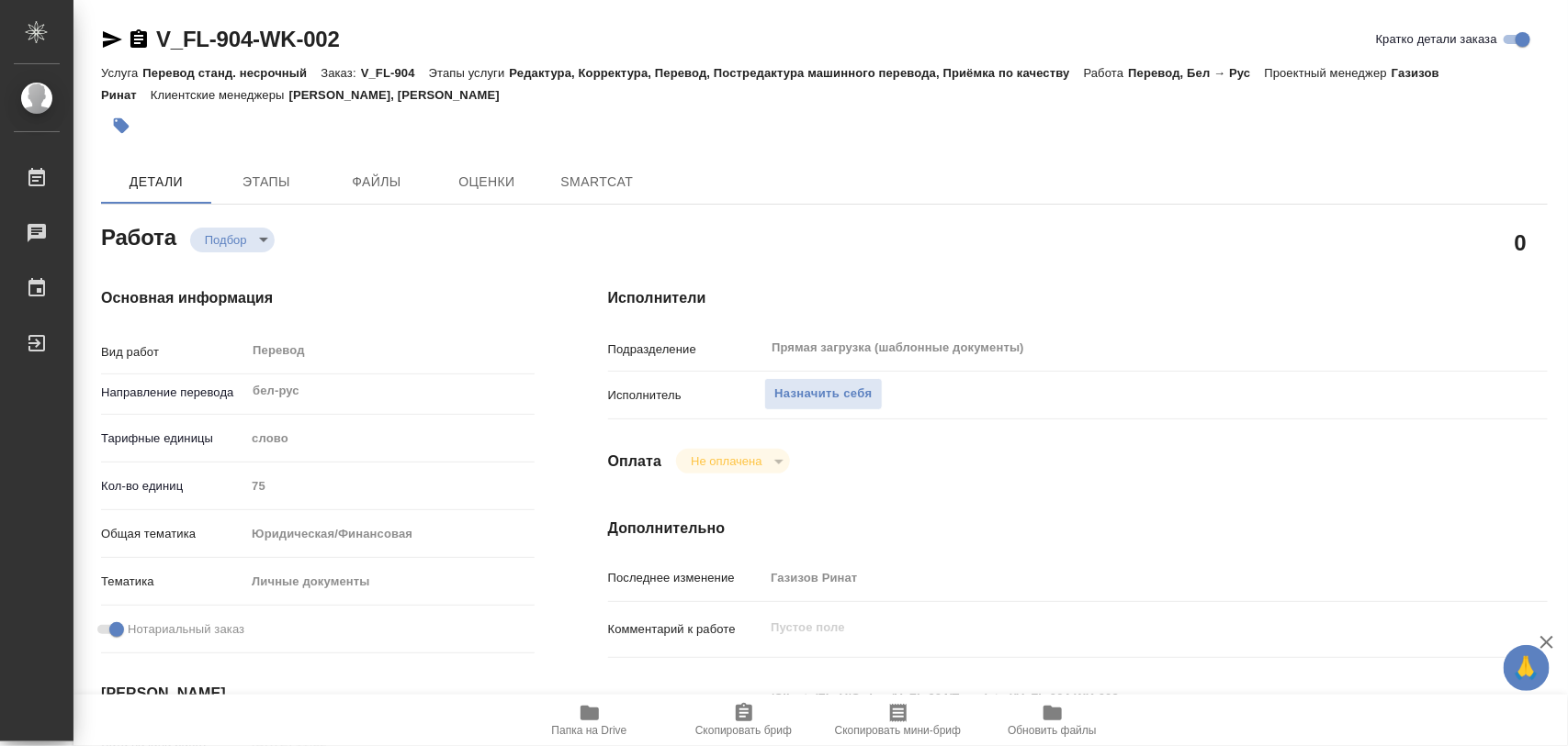
type textarea "x"
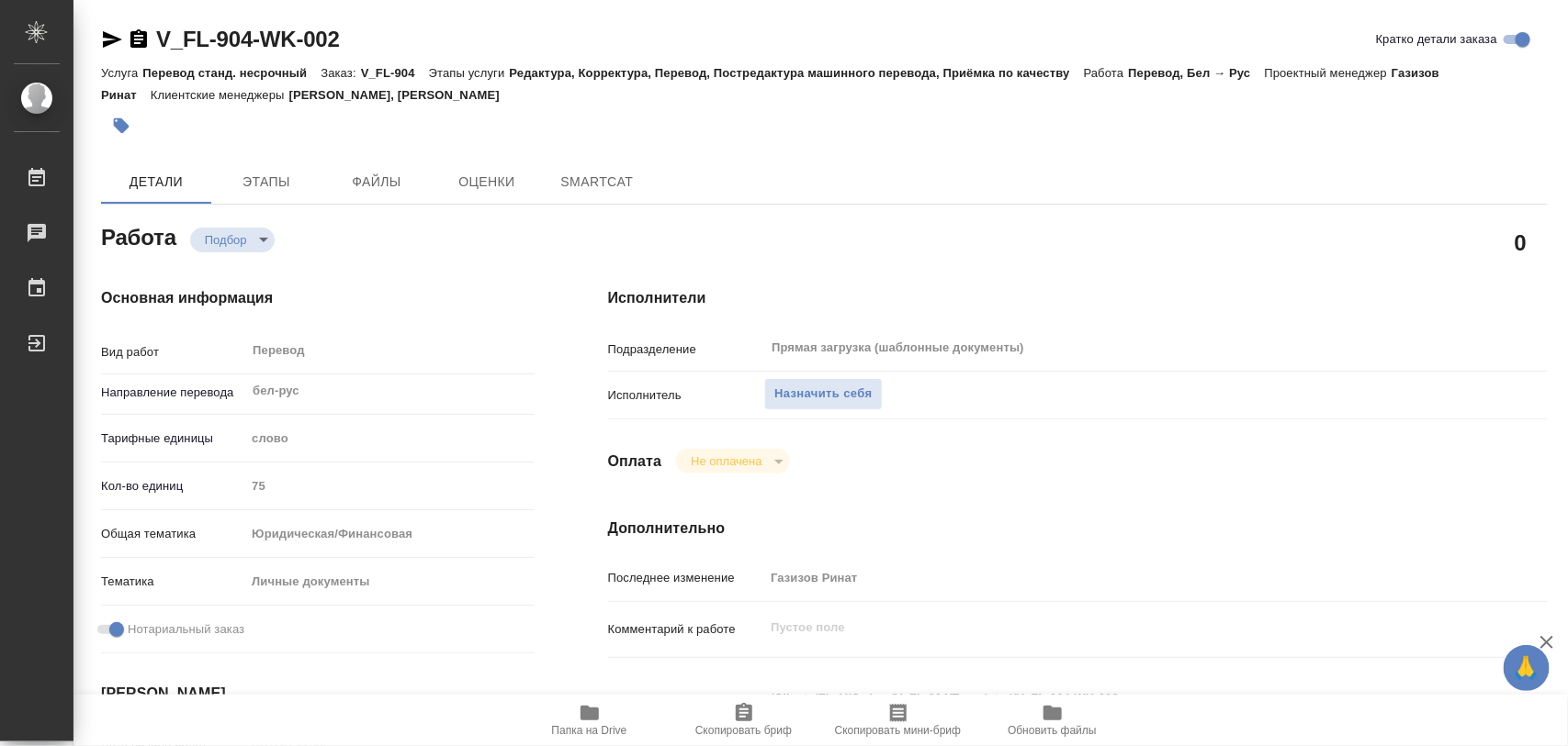
type textarea "x"
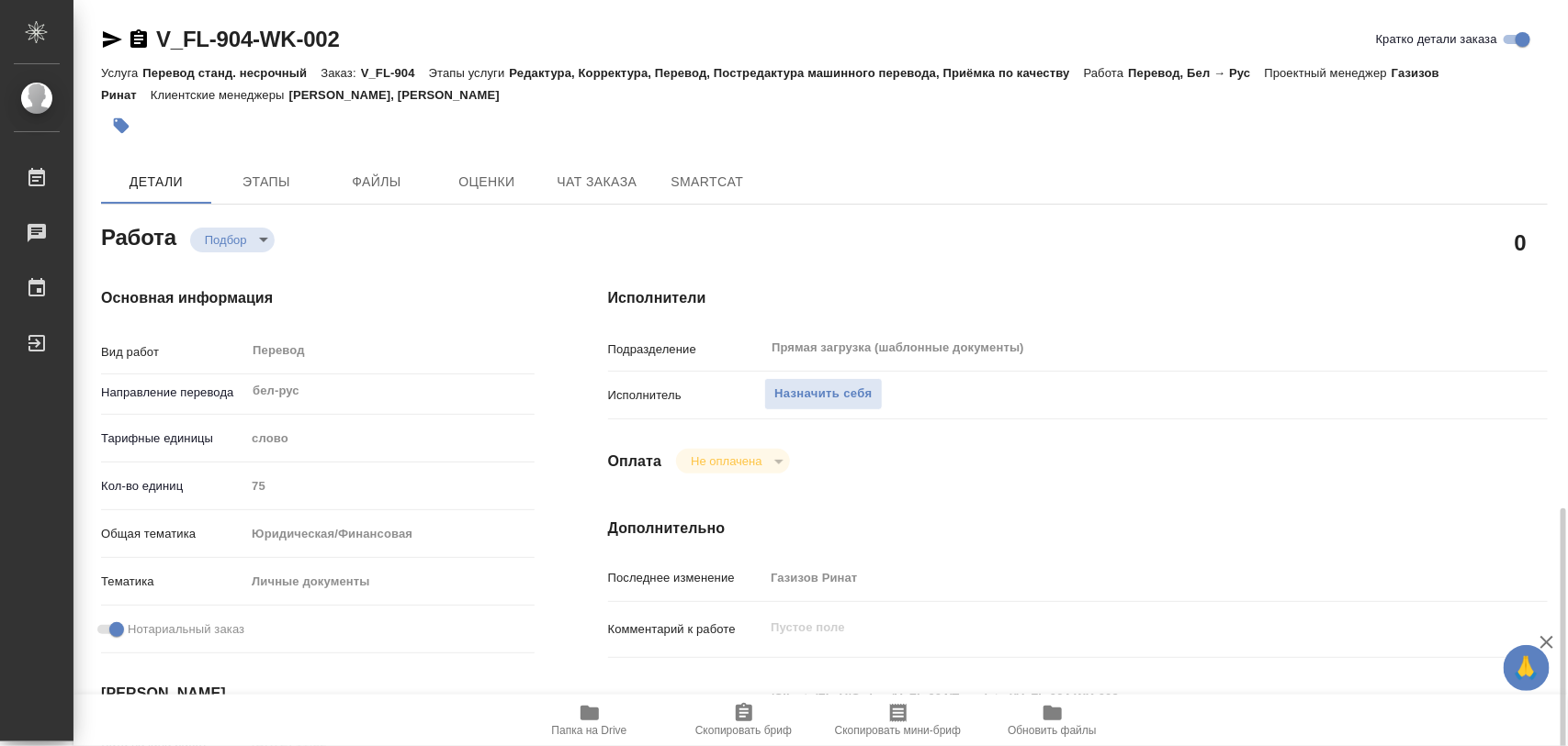
scroll to position [345, 0]
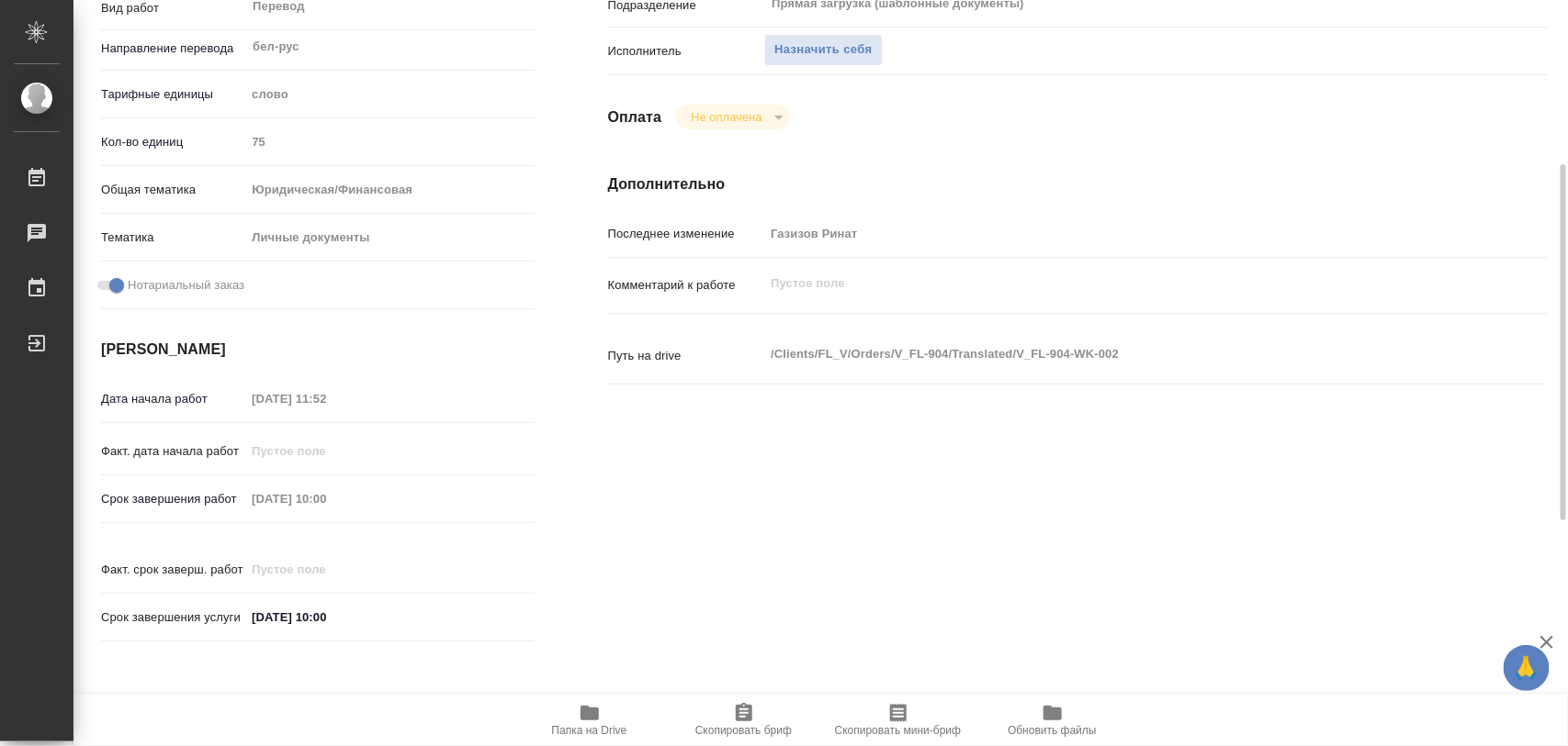
type textarea "x"
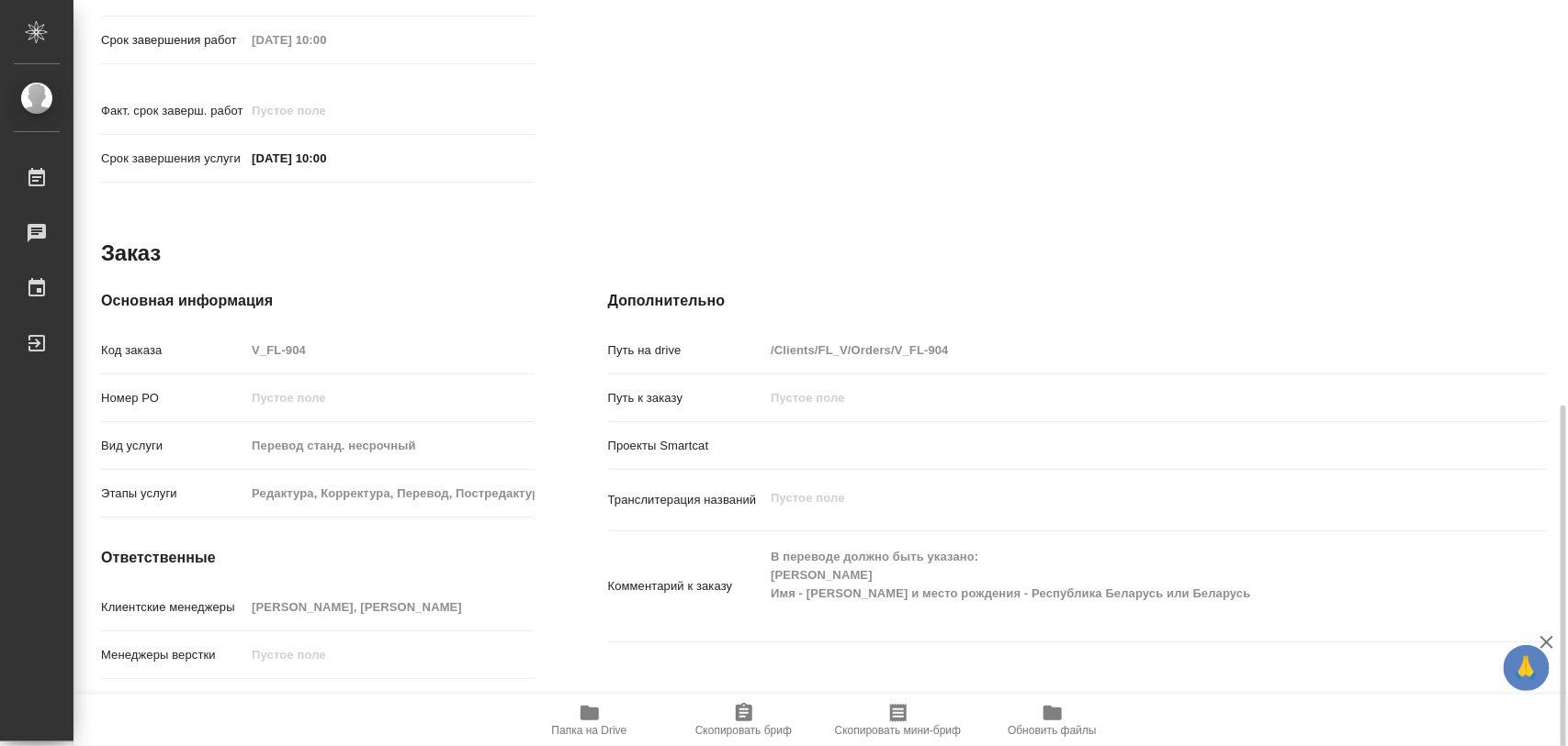
scroll to position [818, 0]
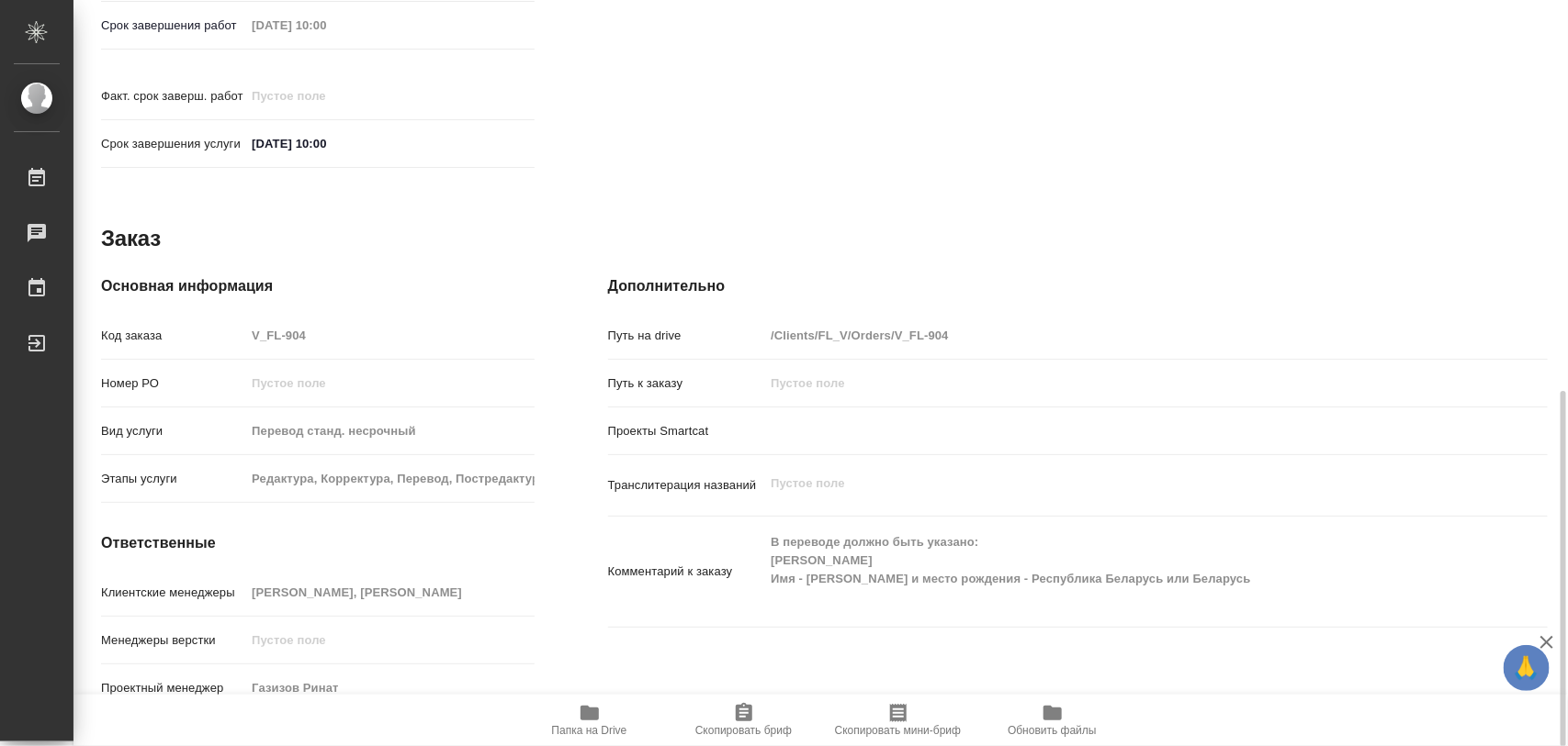
type textarea "x"
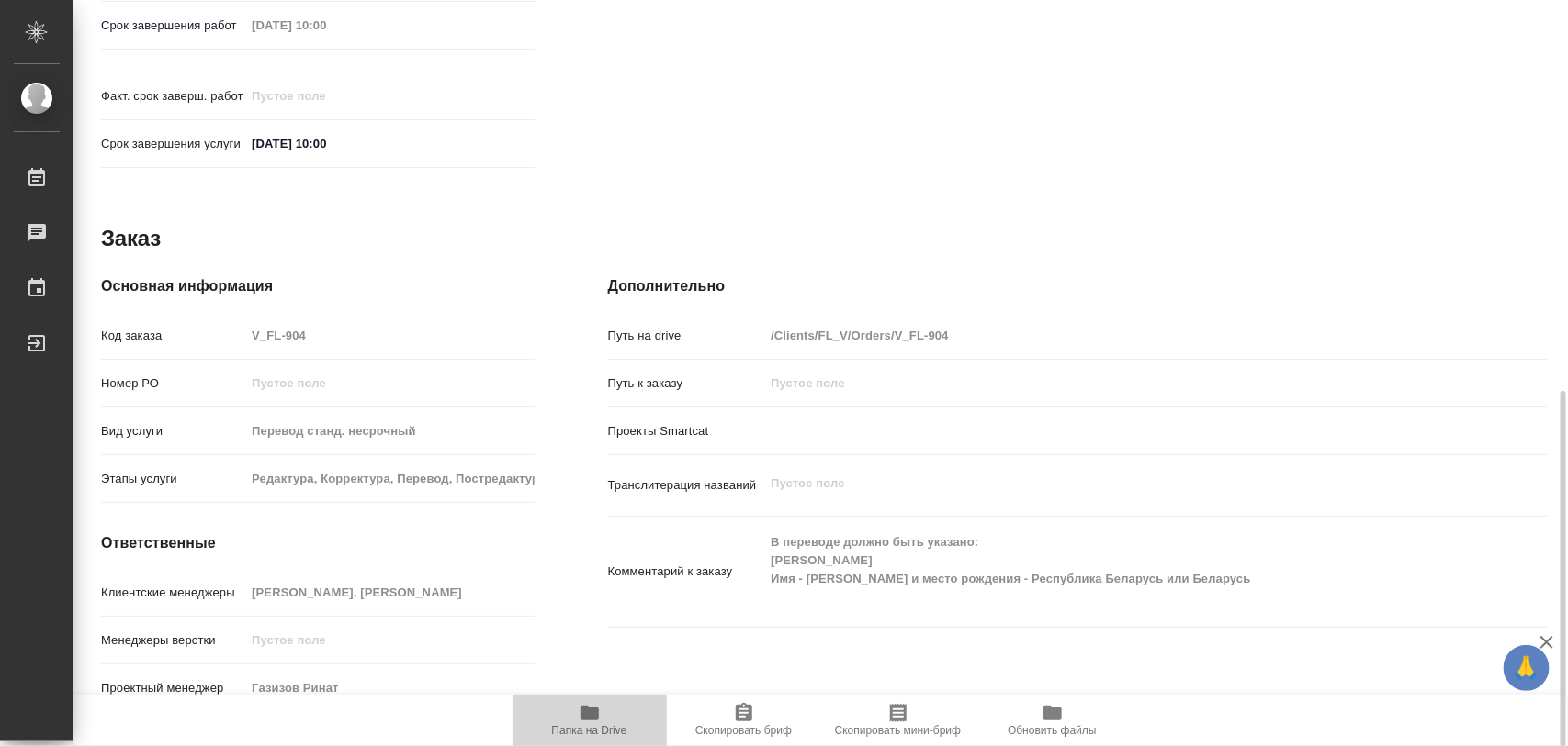
click at [598, 718] on icon "button" at bounding box center [590, 714] width 19 height 15
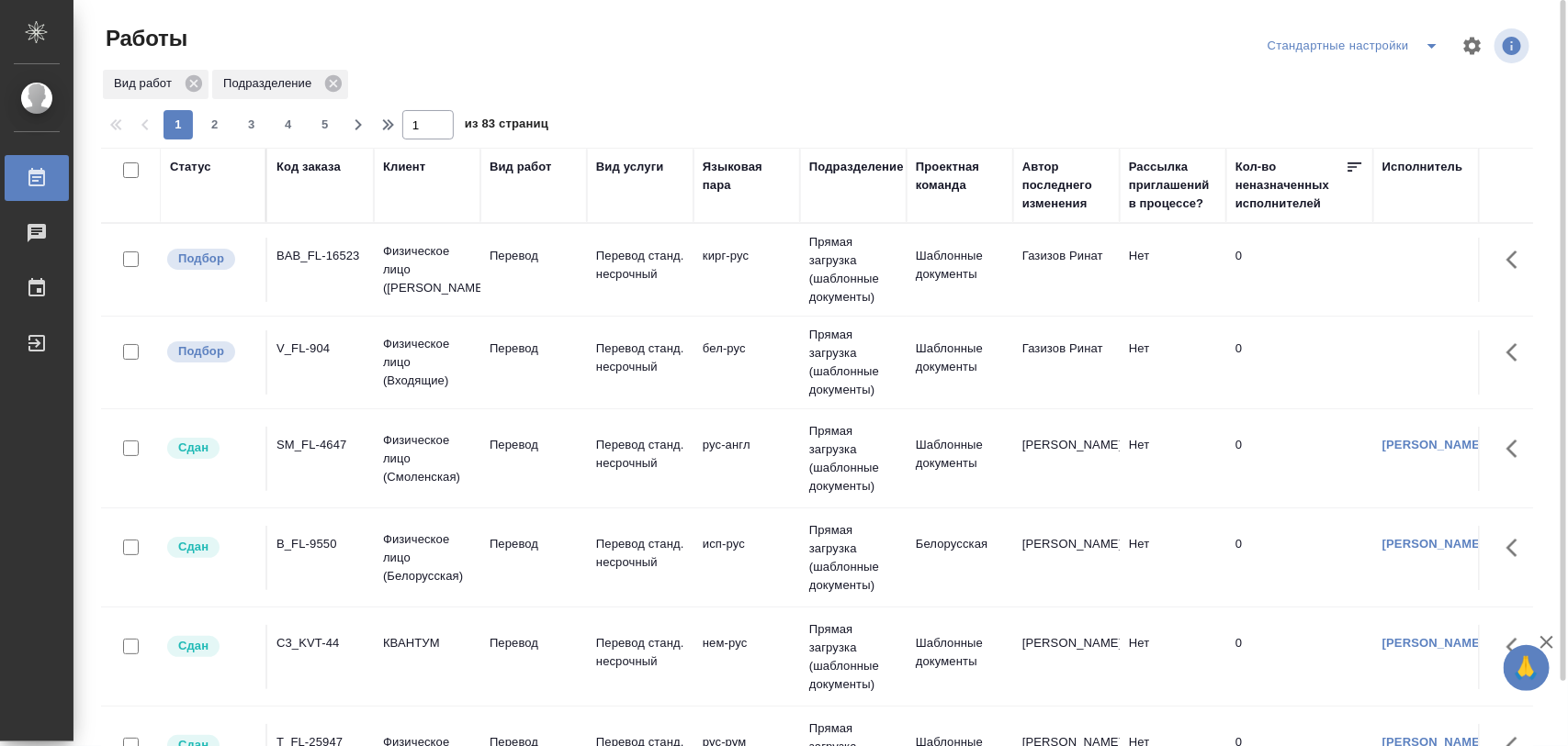
click at [327, 258] on div "BAB_FL-16523" at bounding box center [320, 257] width 88 height 19
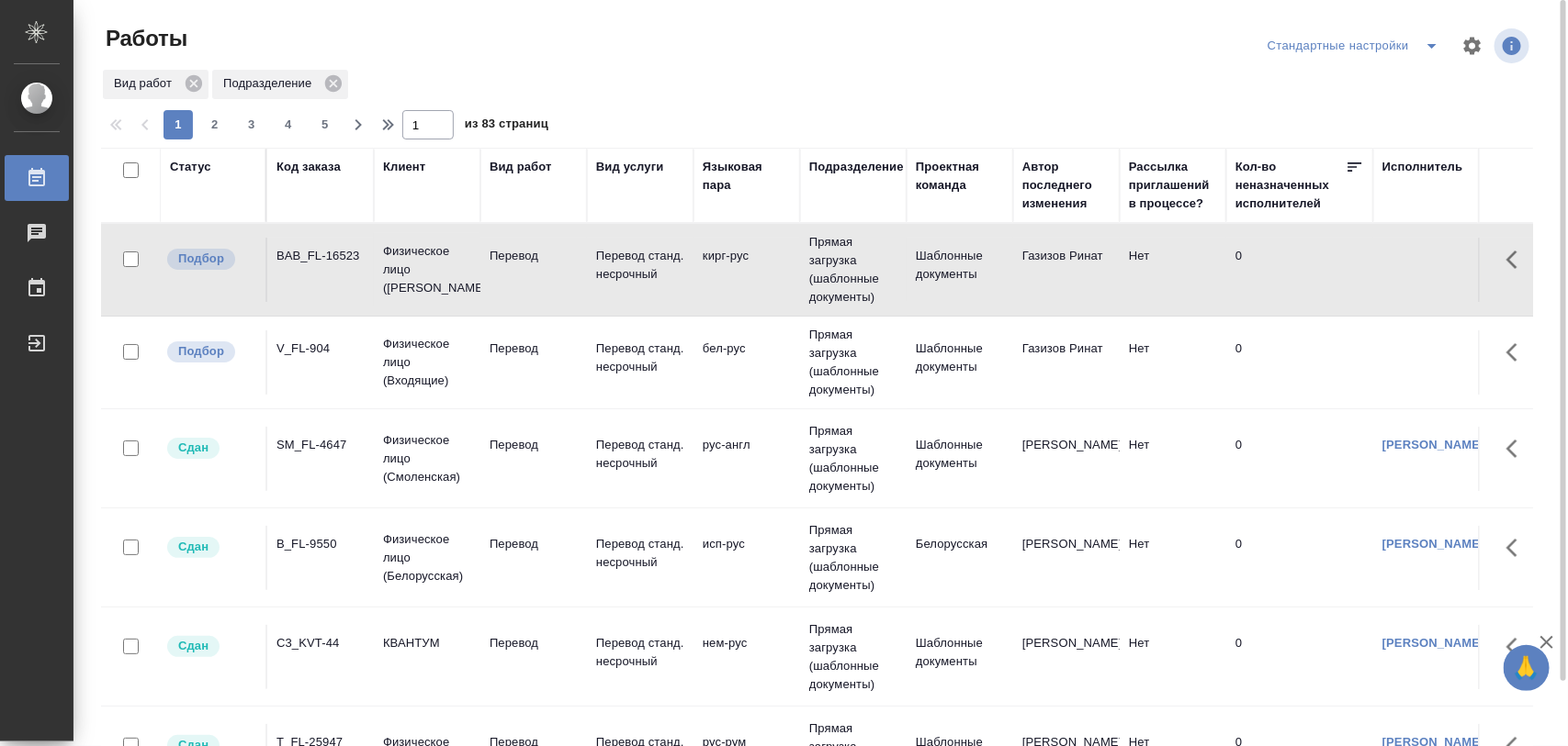
click at [311, 348] on div "V_FL-904" at bounding box center [320, 349] width 88 height 19
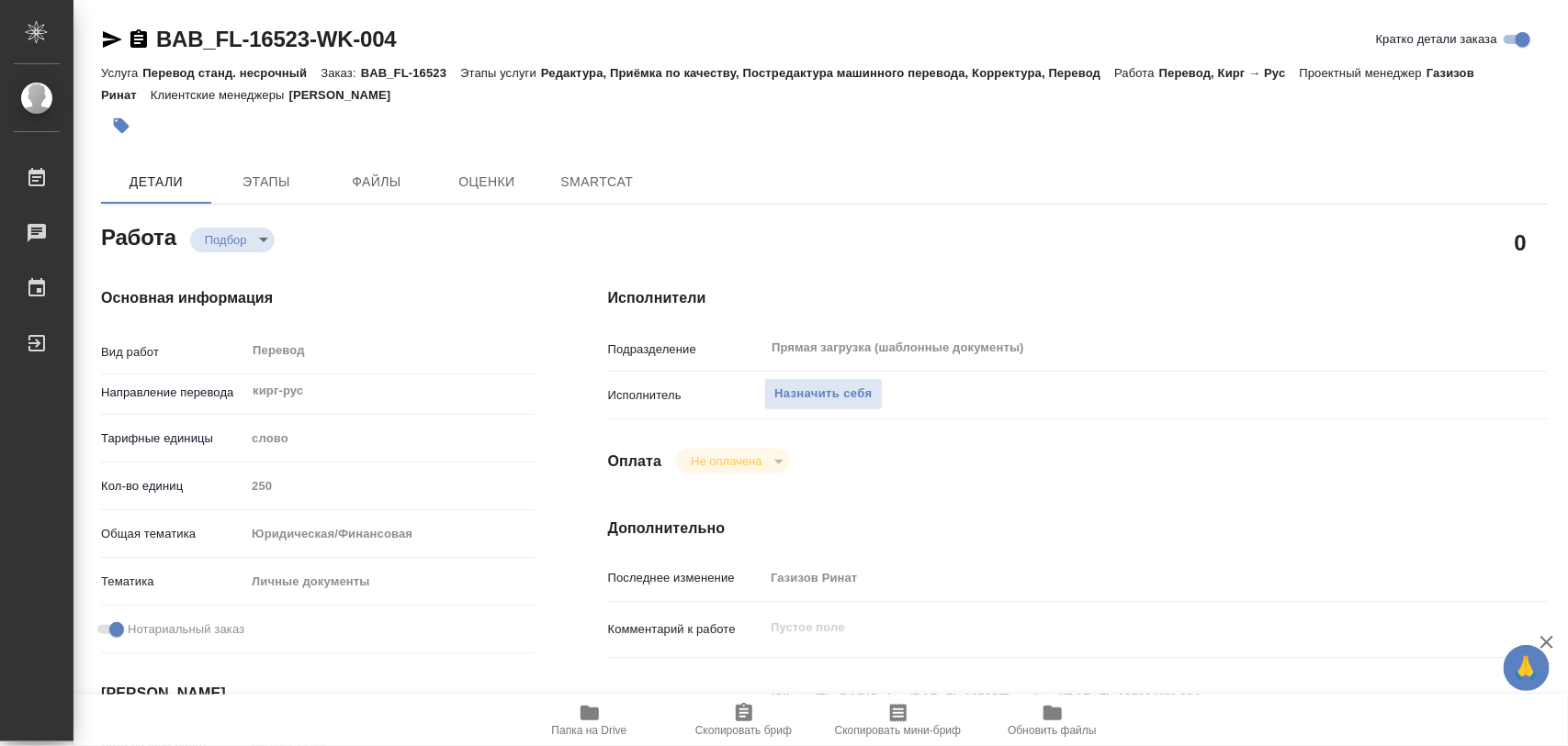
type textarea "x"
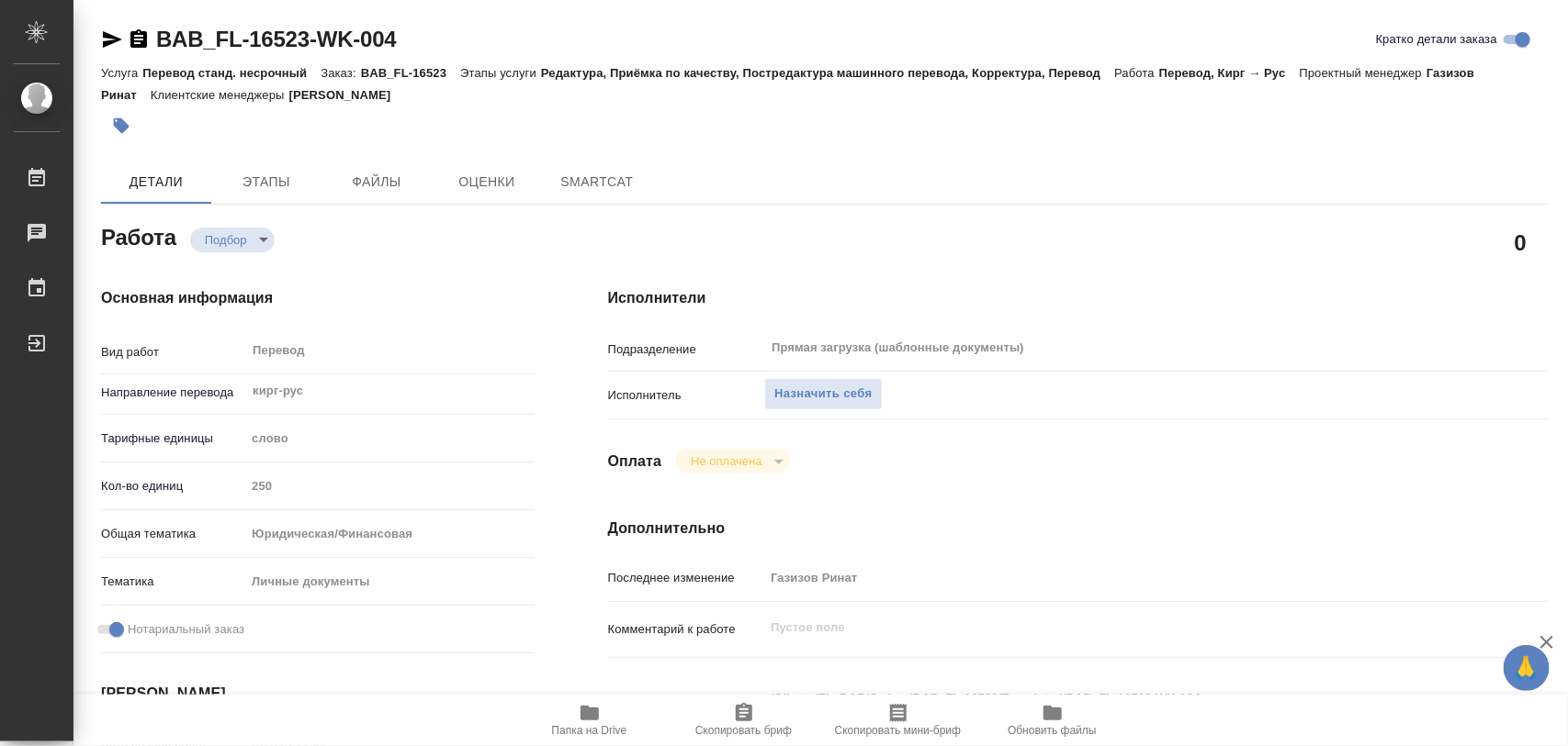
type textarea "x"
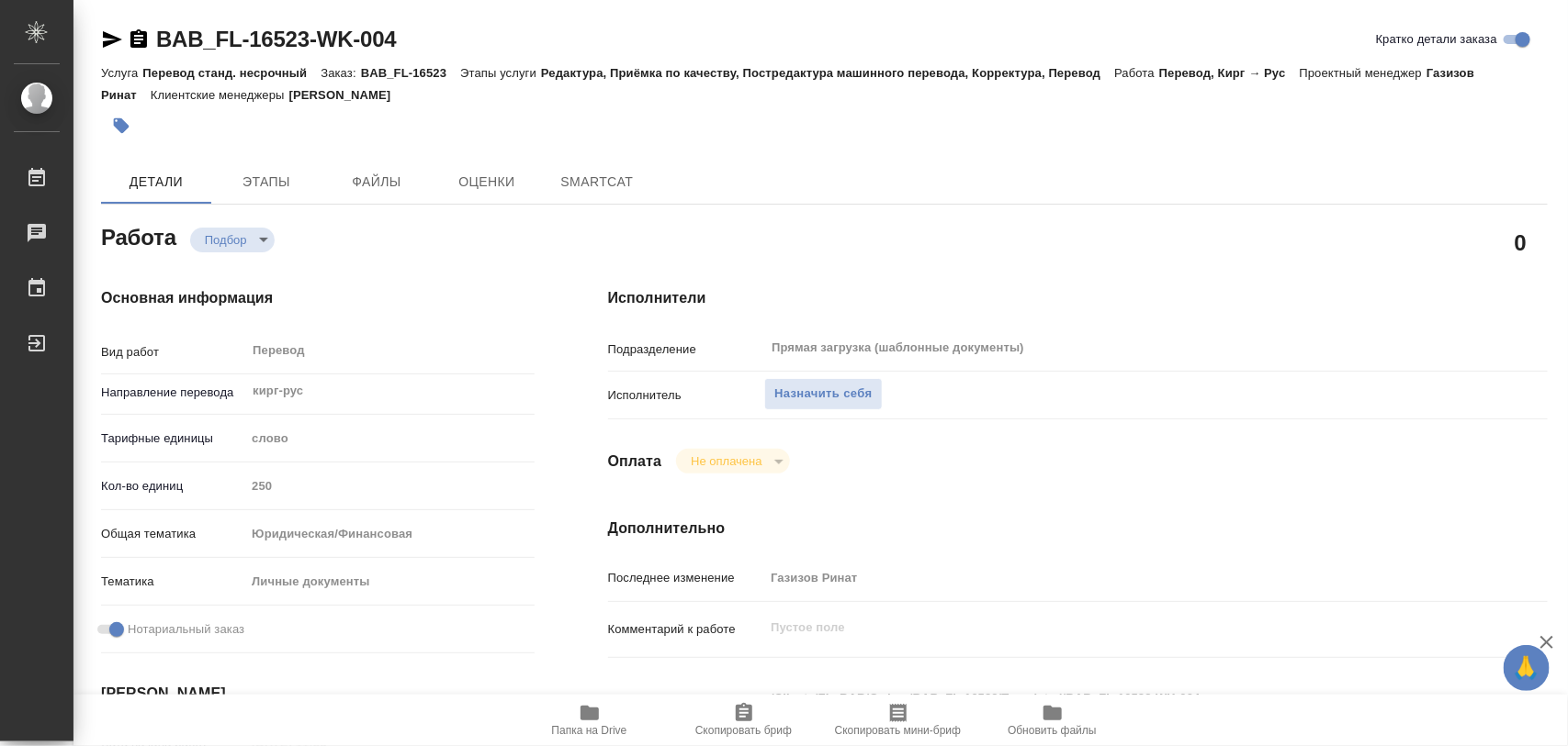
type textarea "x"
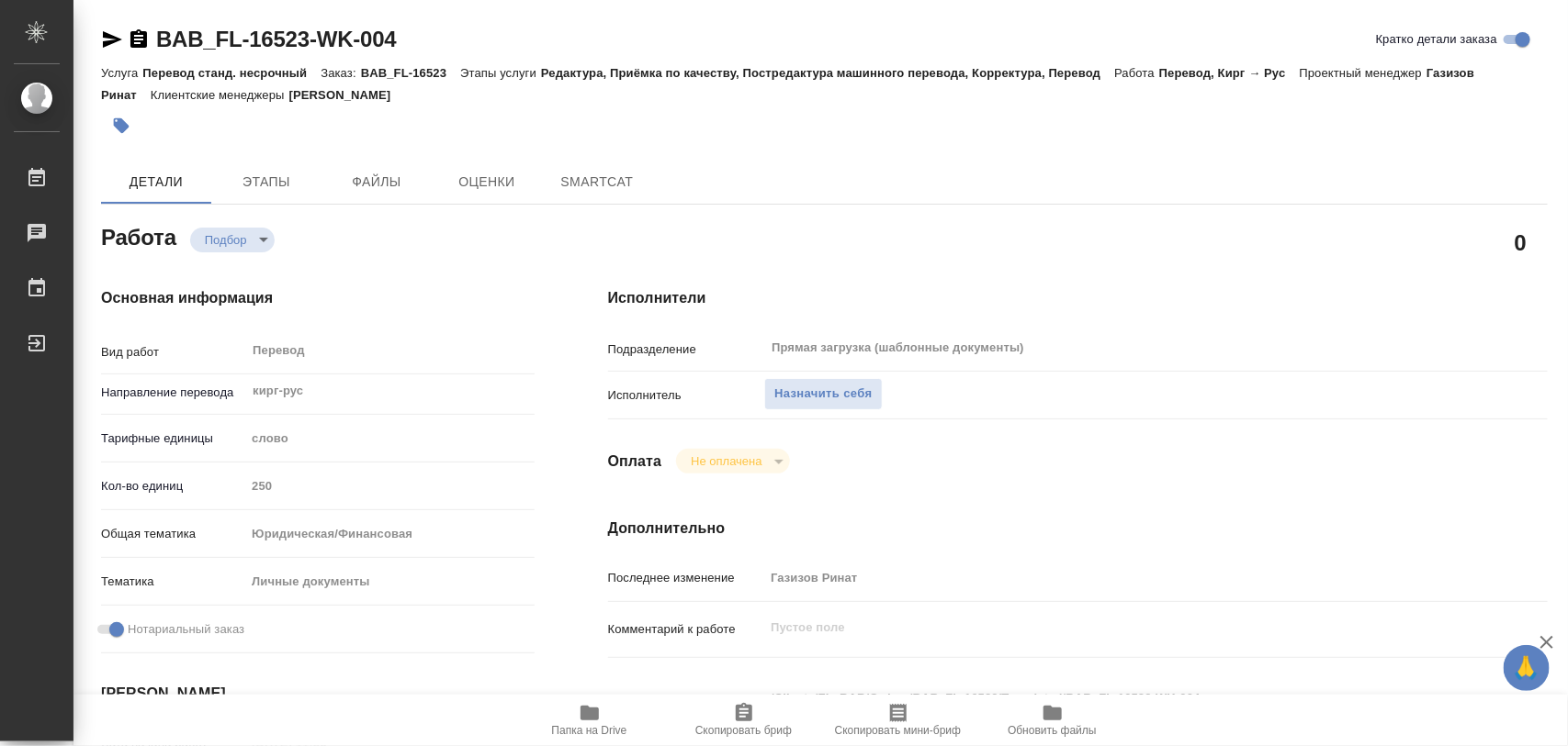
type textarea "x"
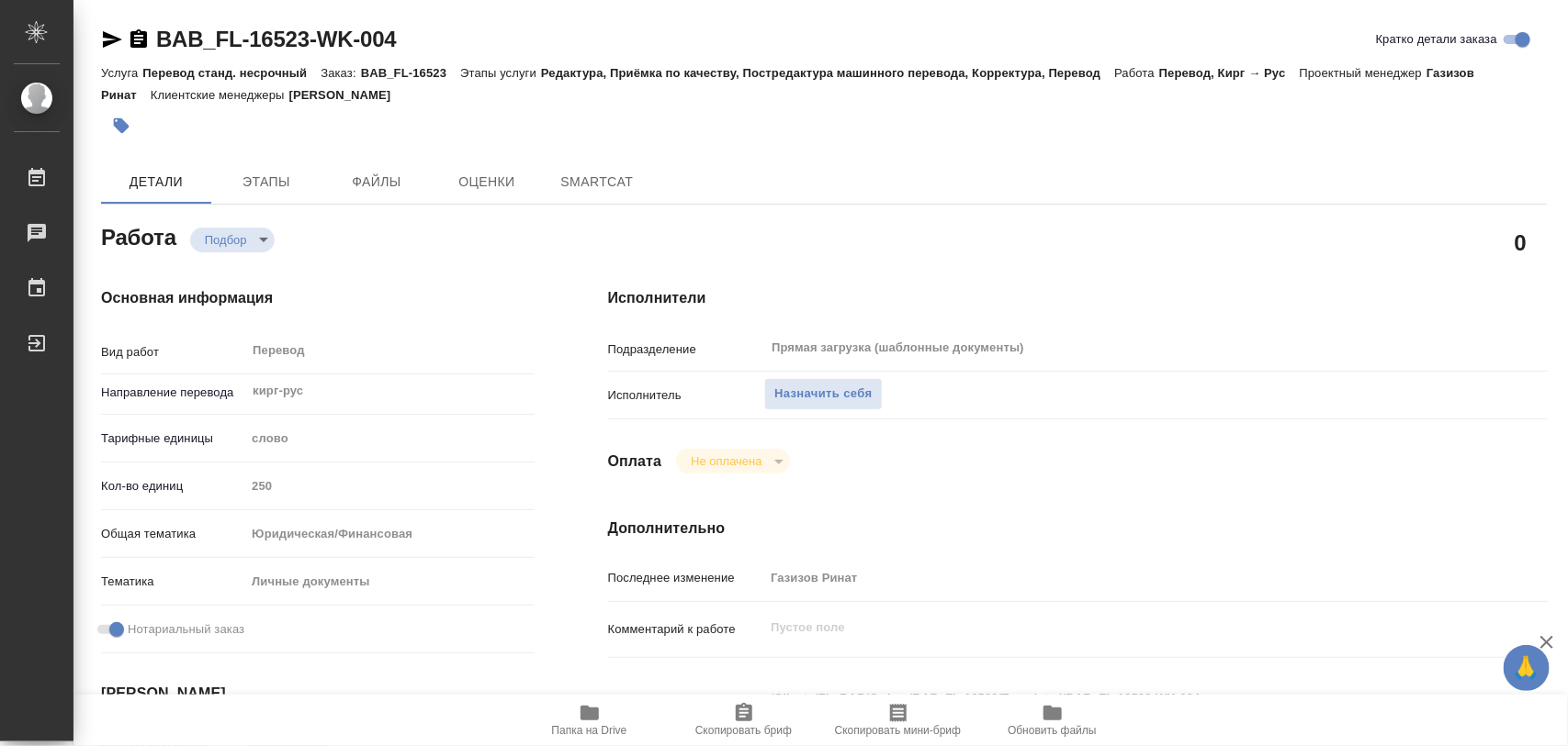
type textarea "x"
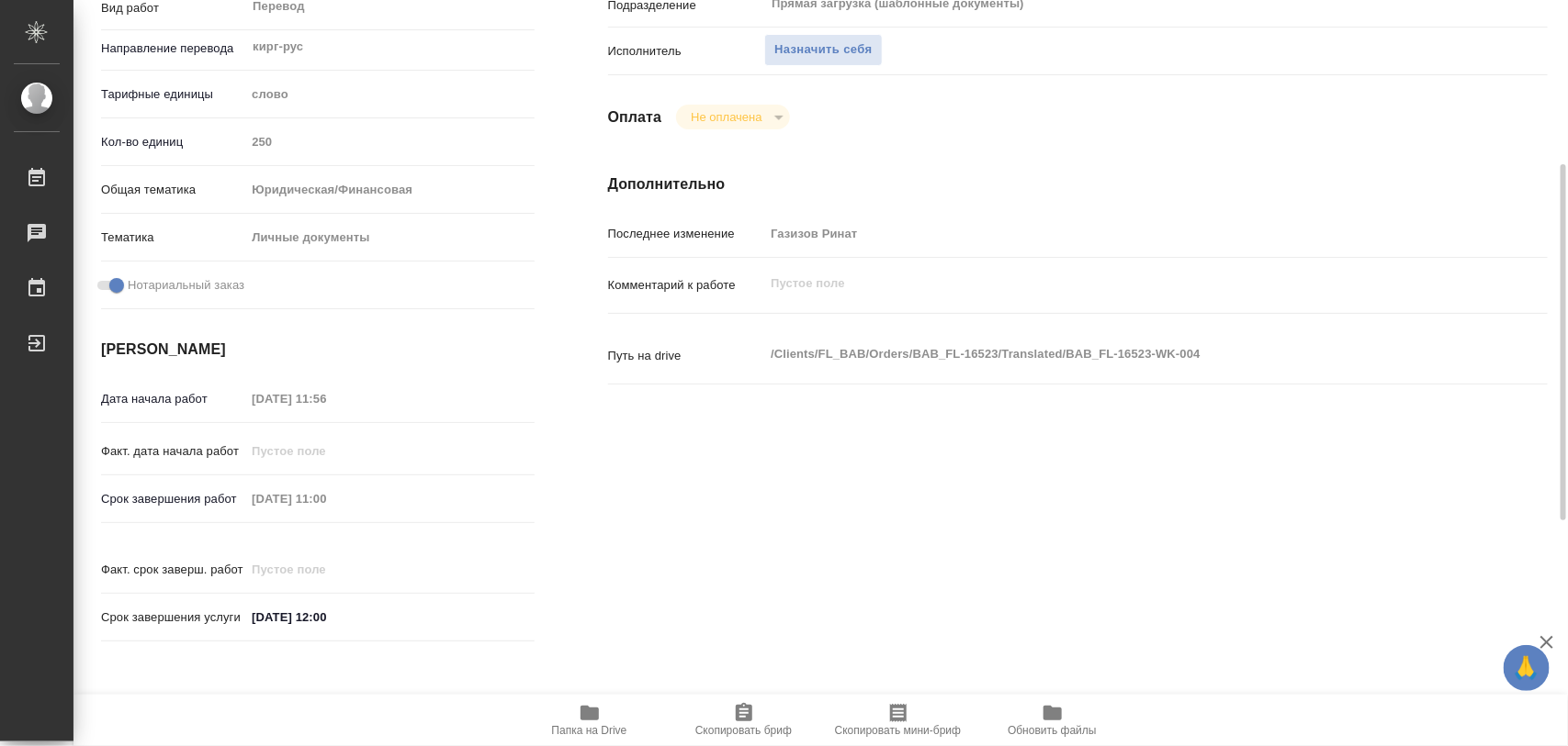
scroll to position [803, 0]
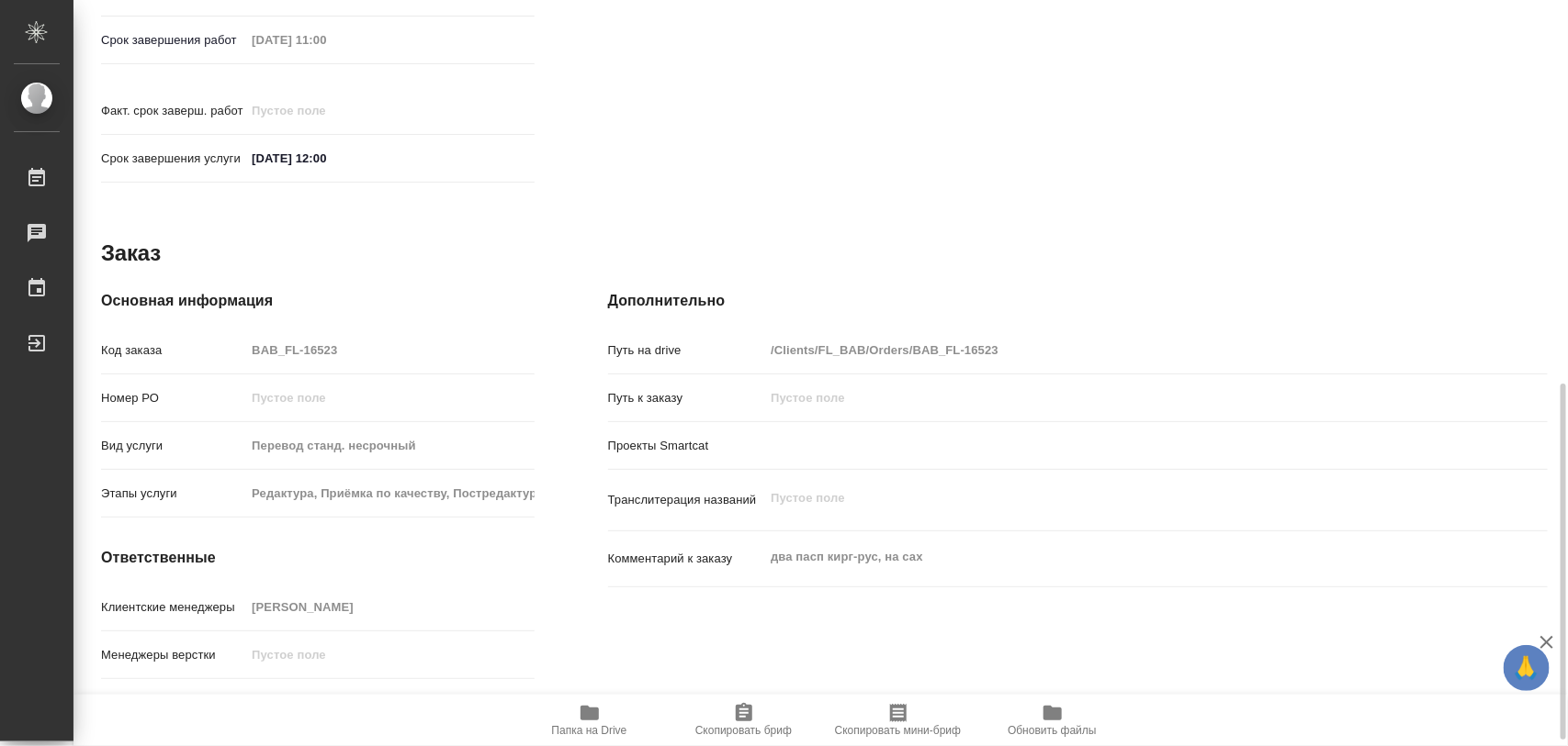
type textarea "x"
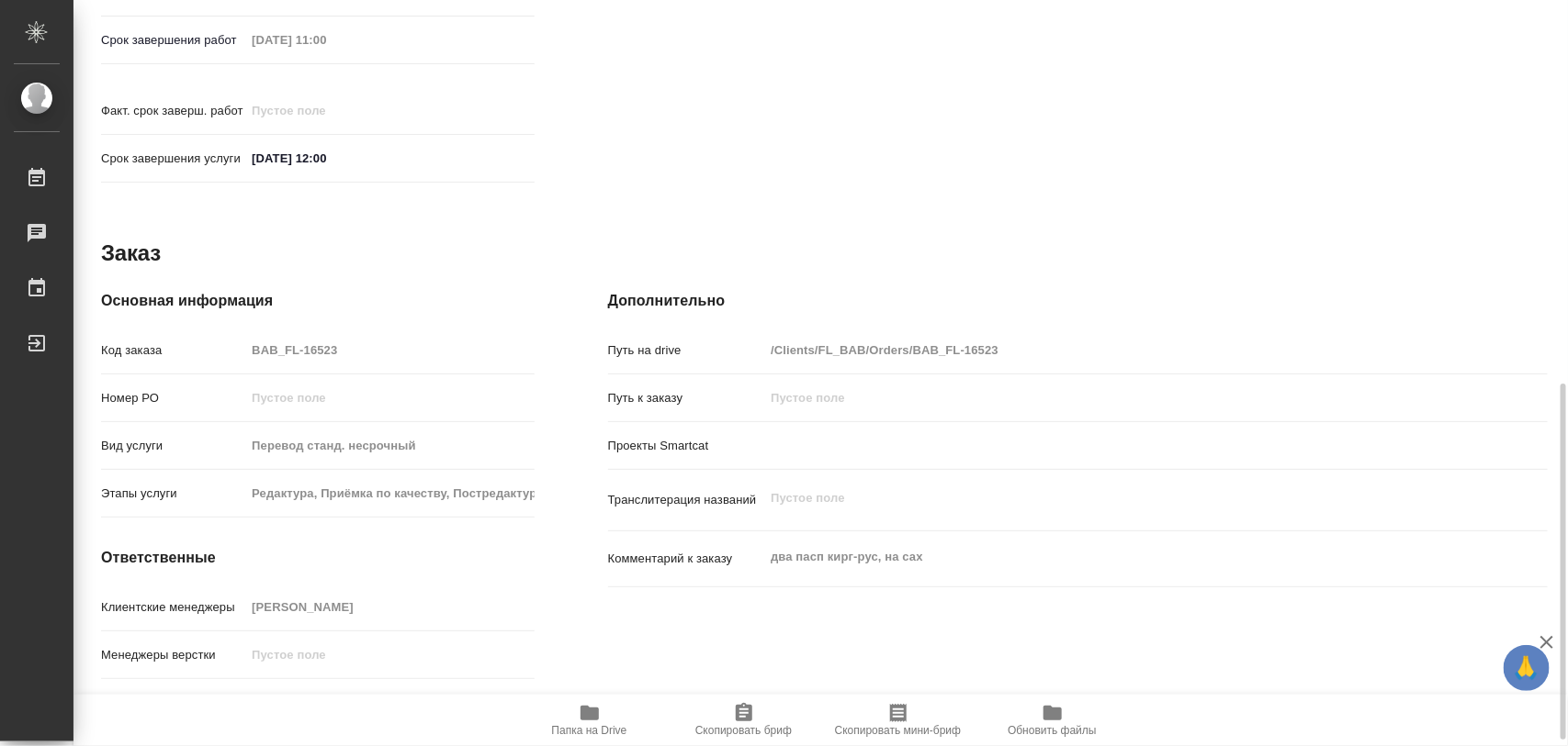
type textarea "x"
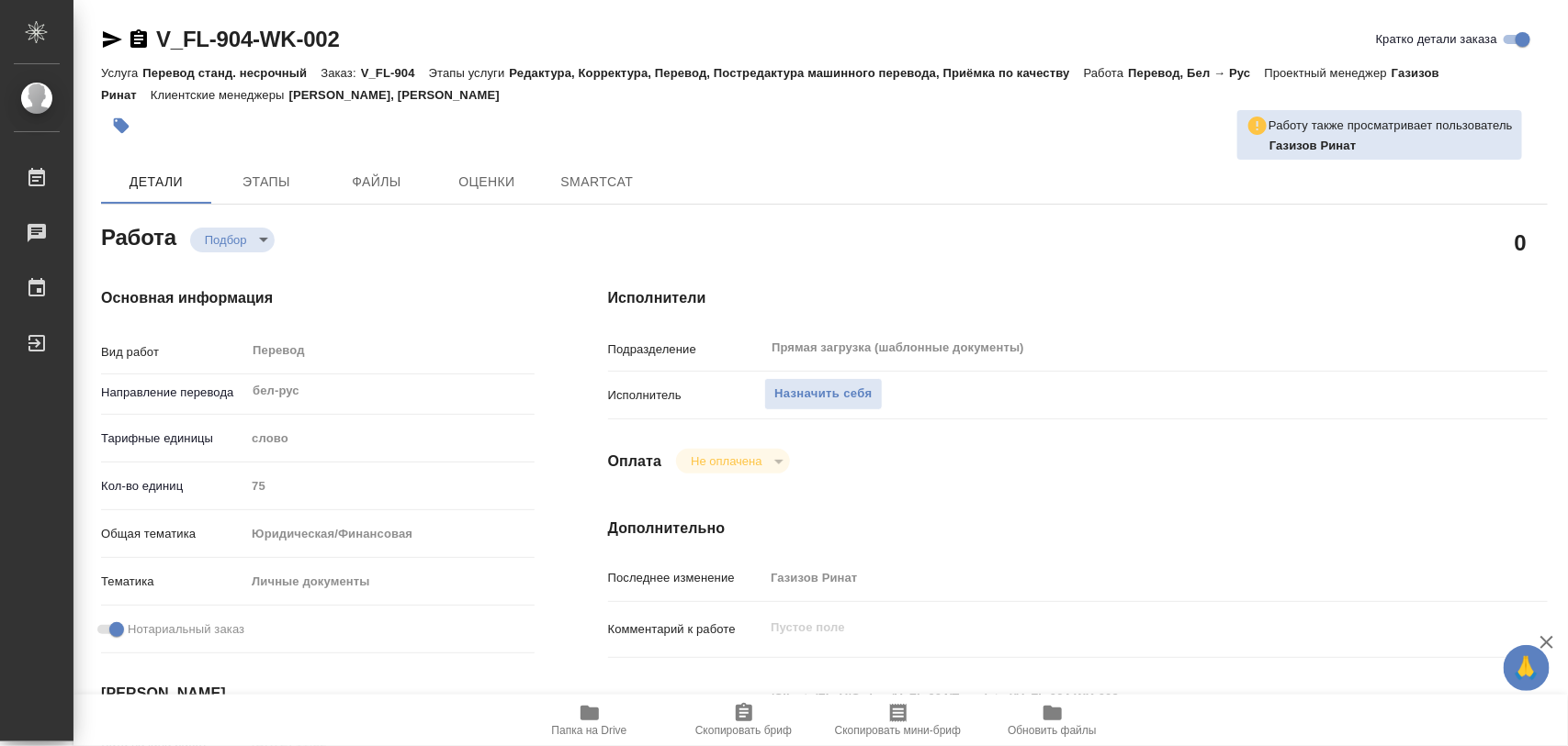
type textarea "x"
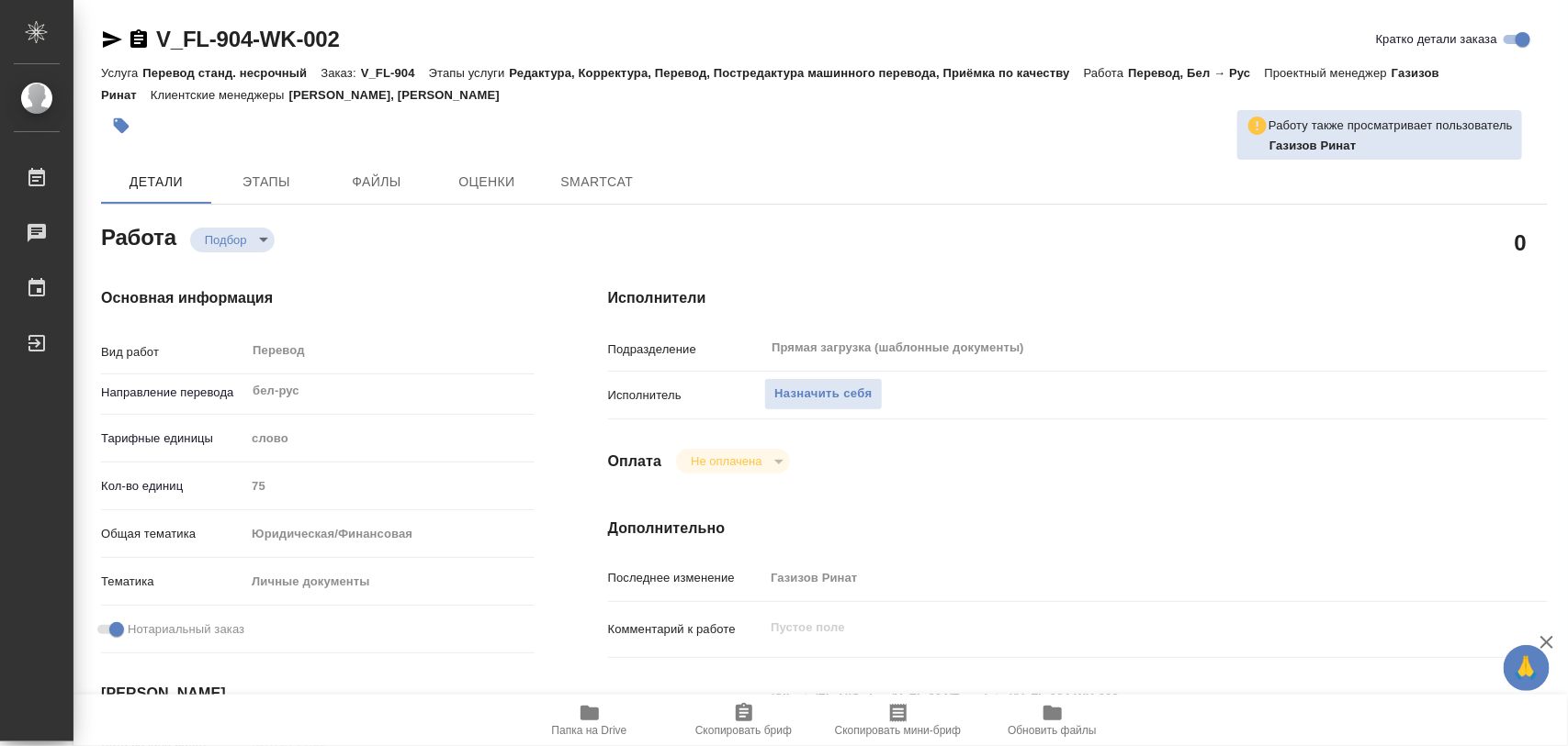
type textarea "x"
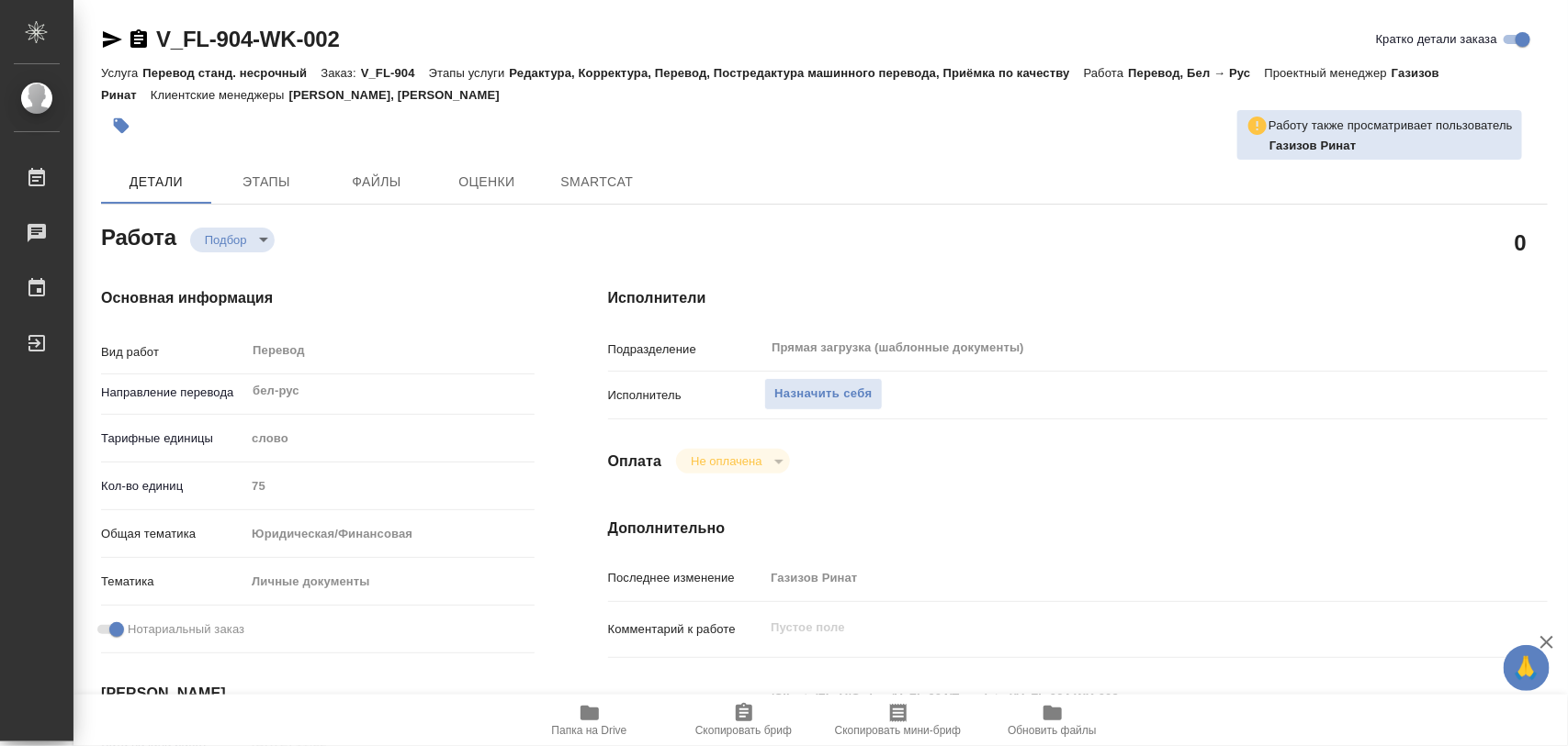
type textarea "x"
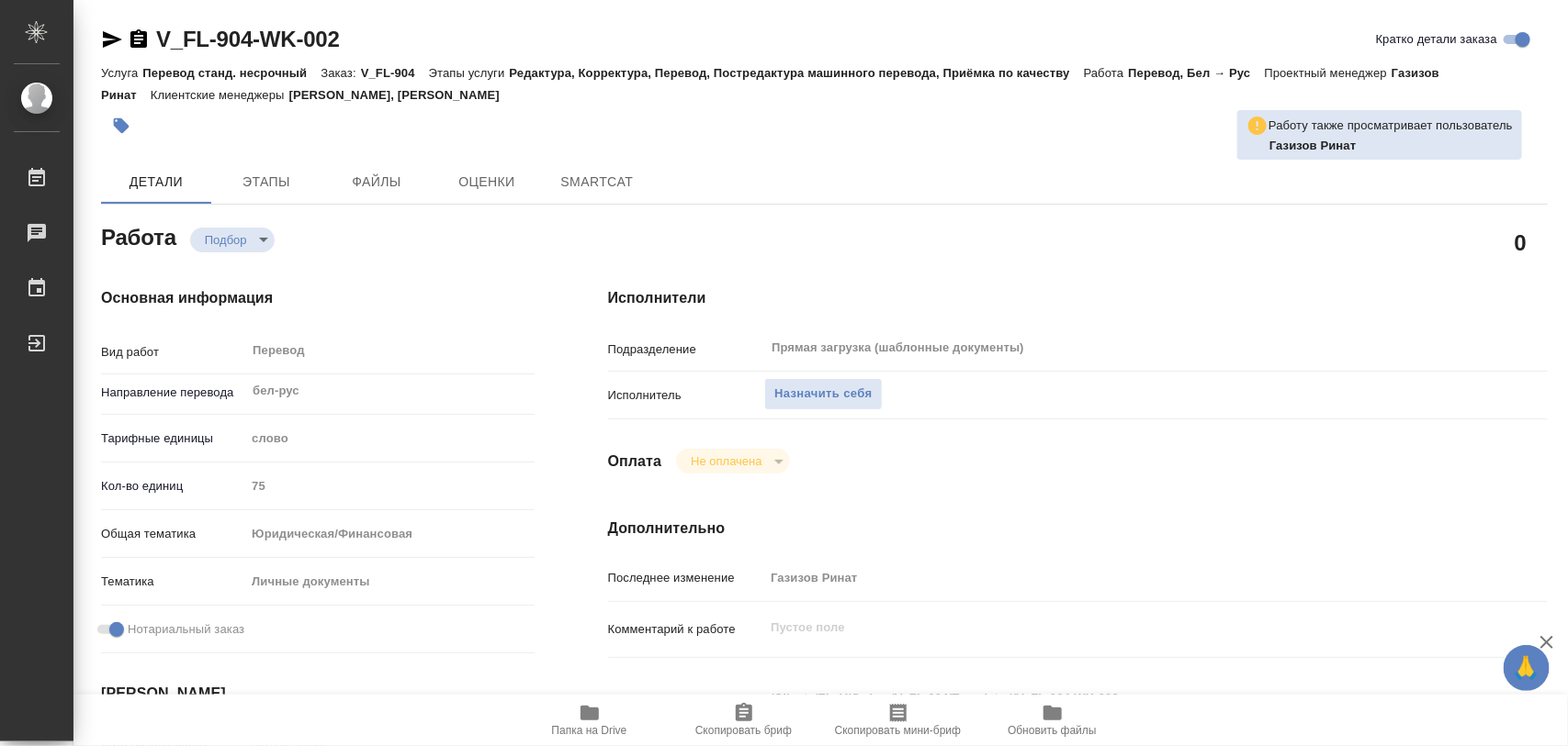
type textarea "x"
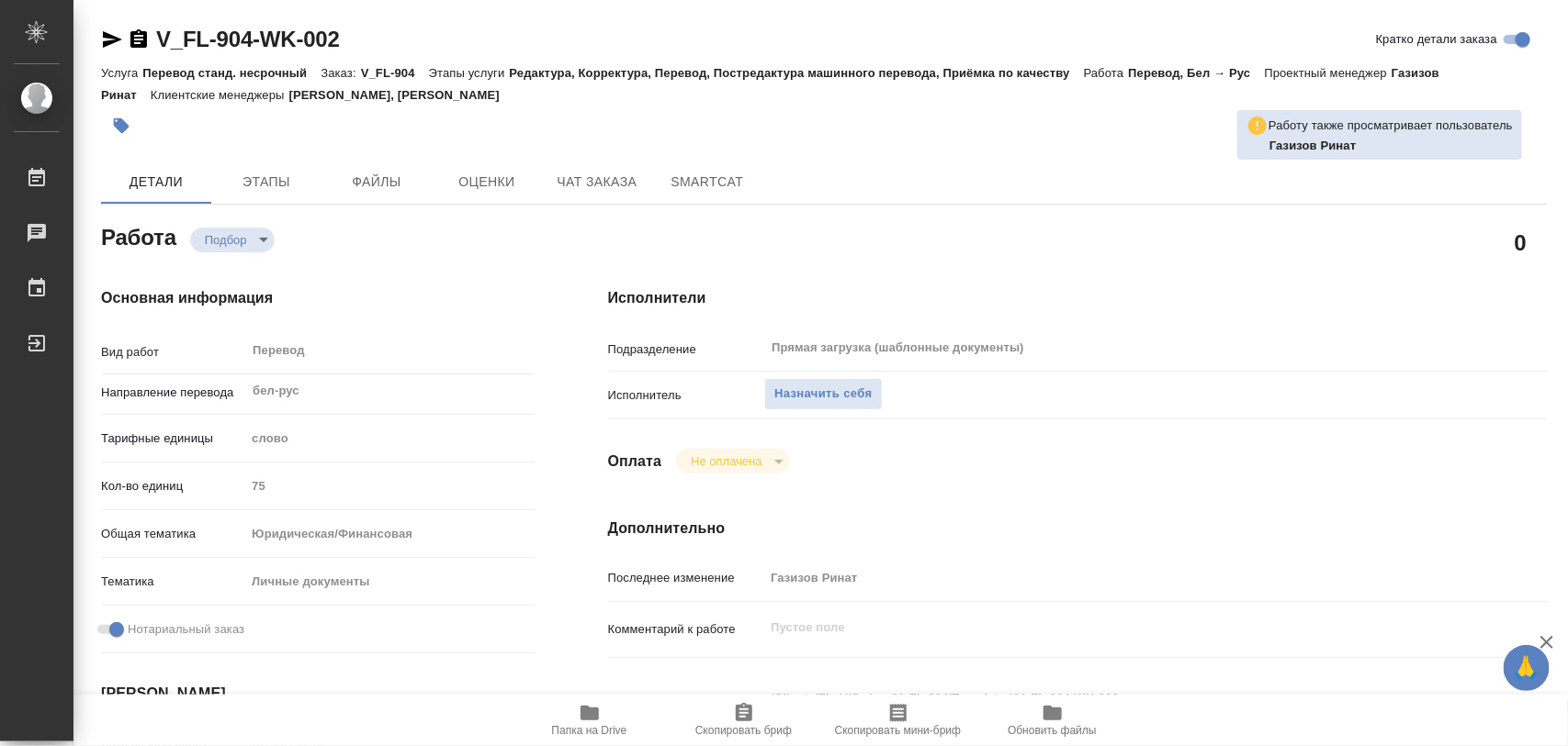
type textarea "x"
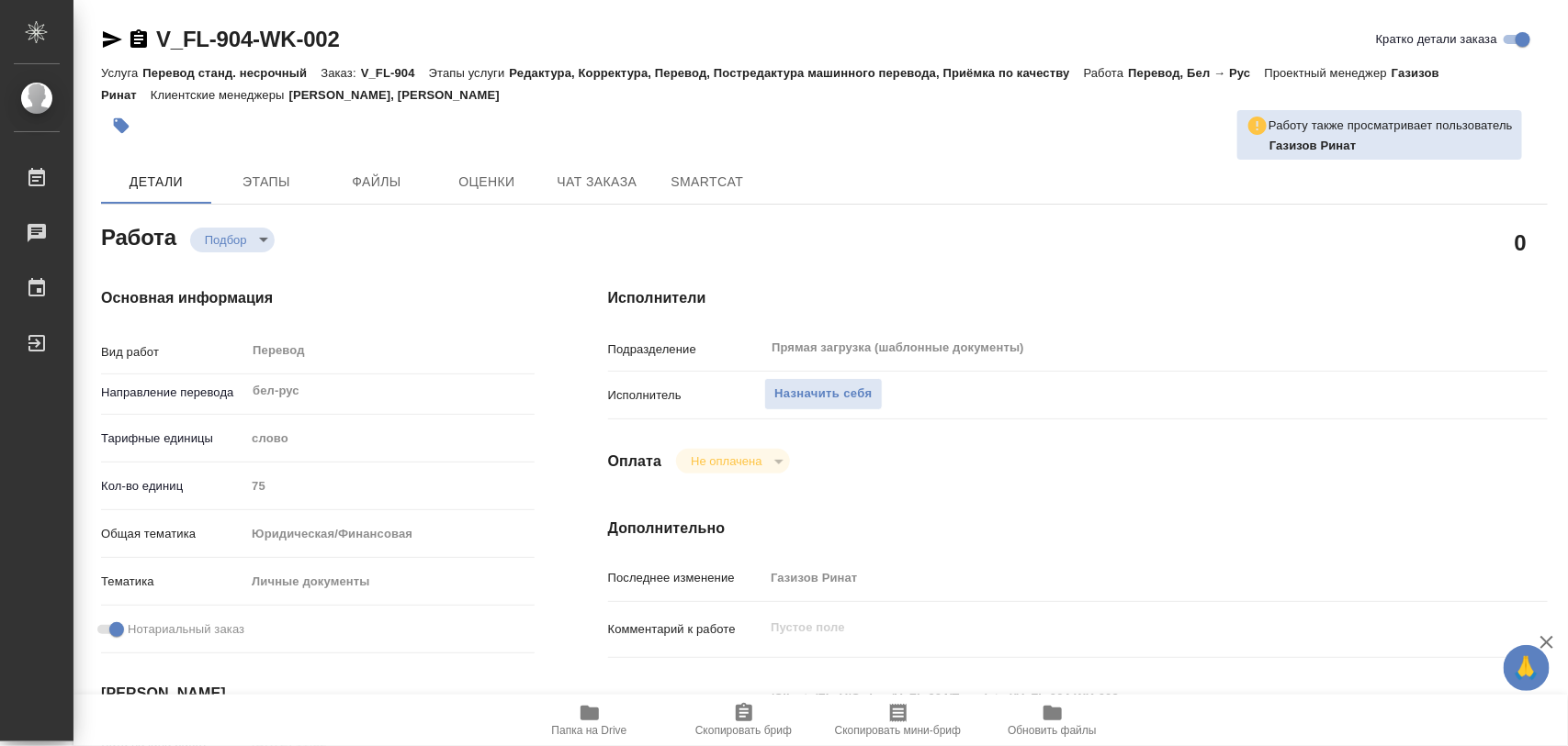
type textarea "x"
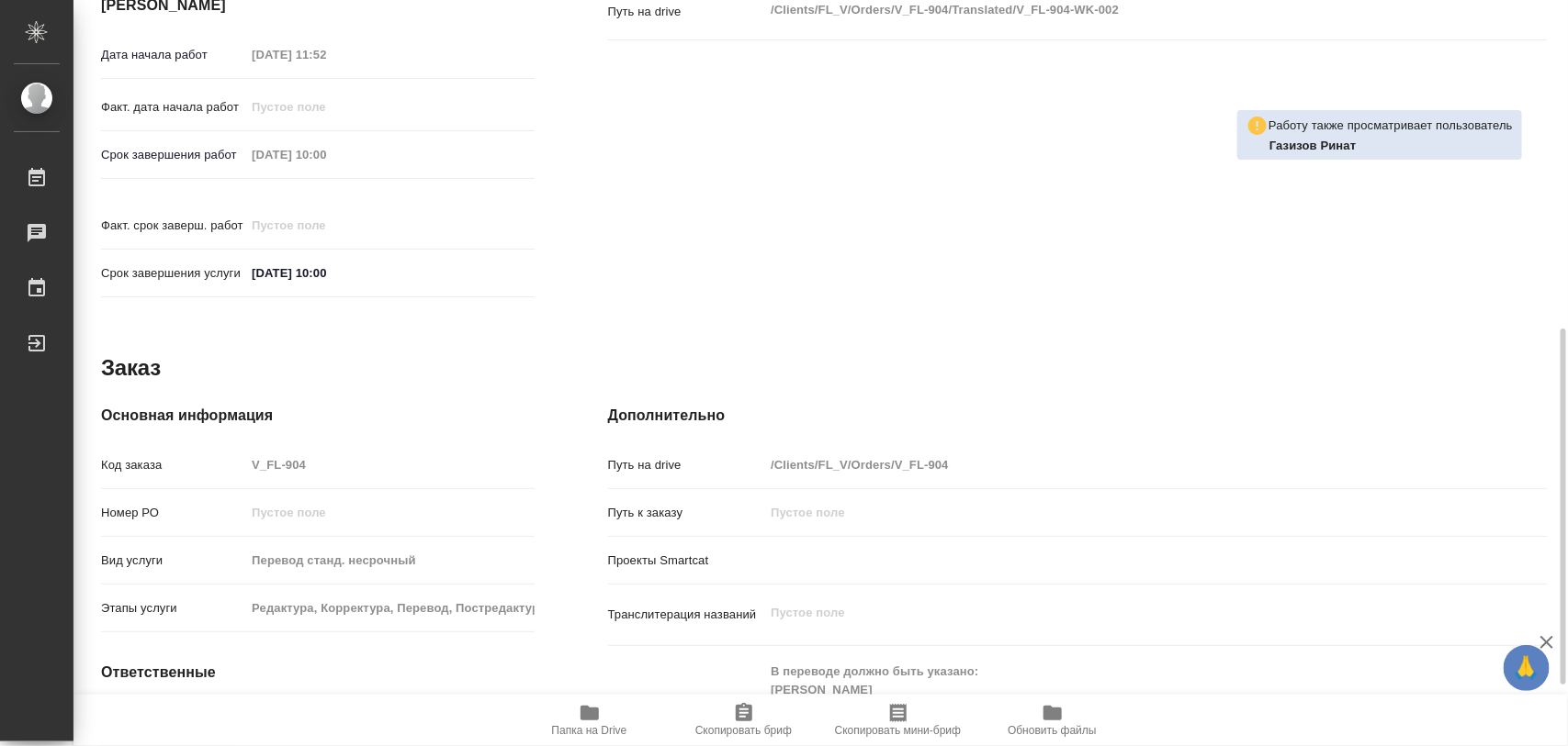
scroll to position [818, 0]
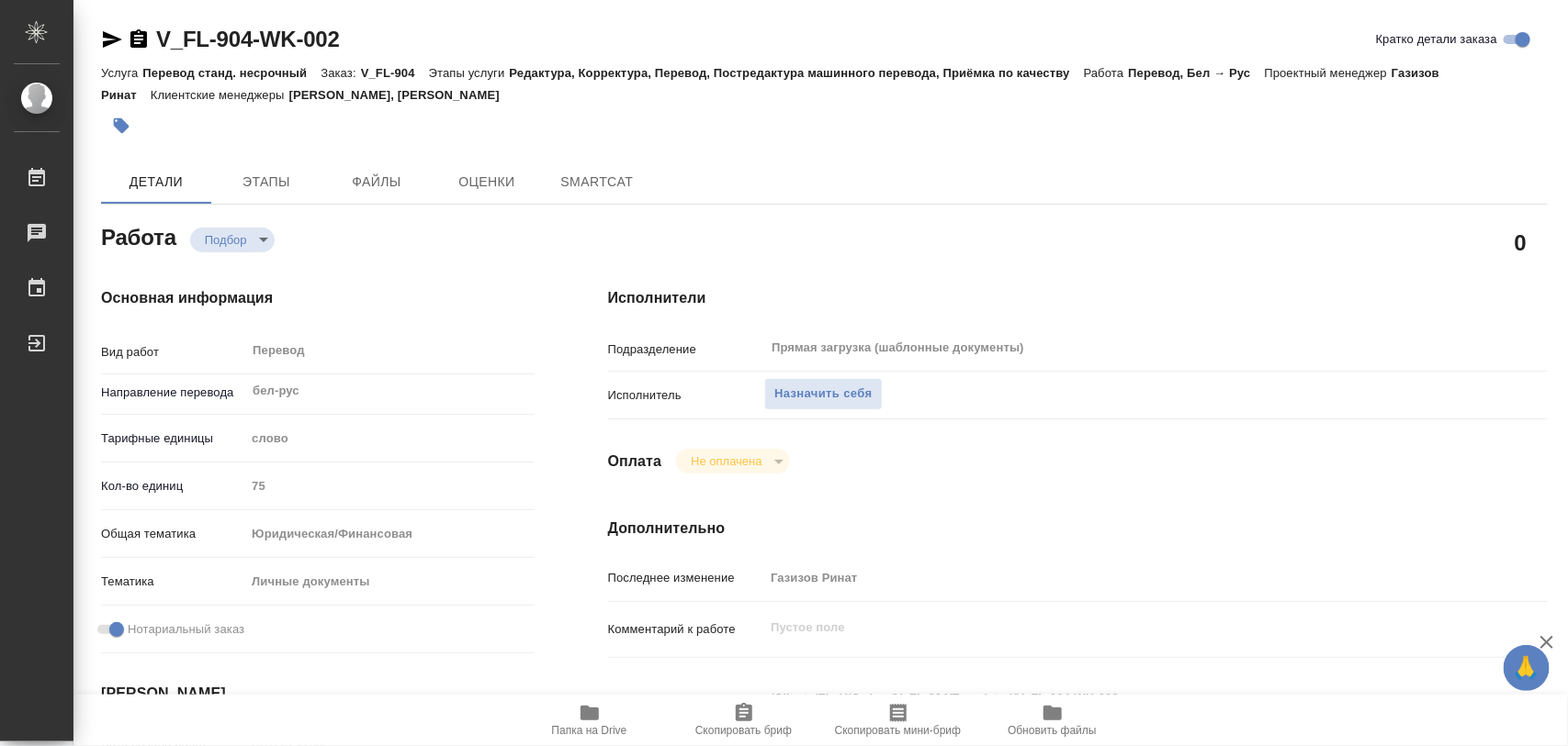
type textarea "x"
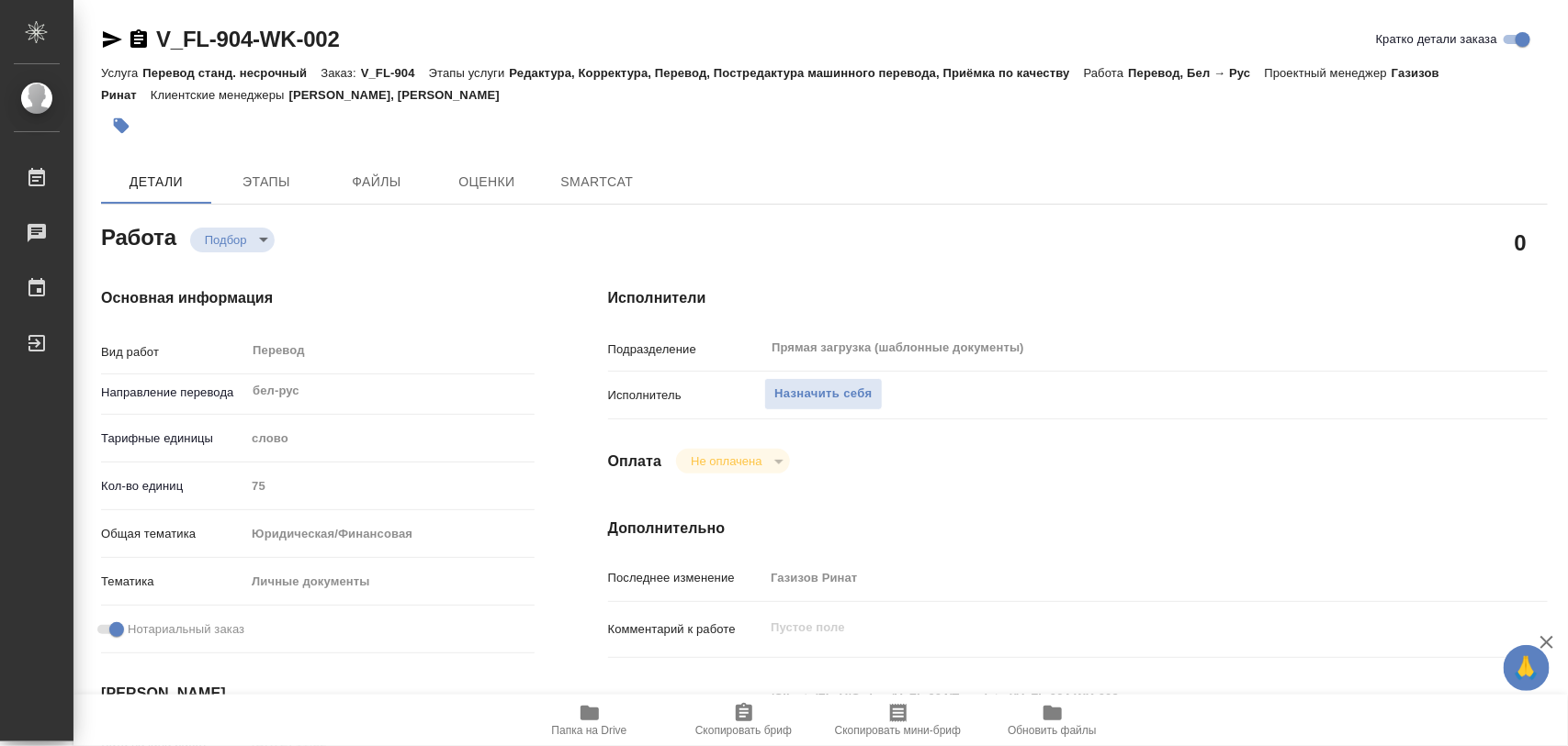
type textarea "x"
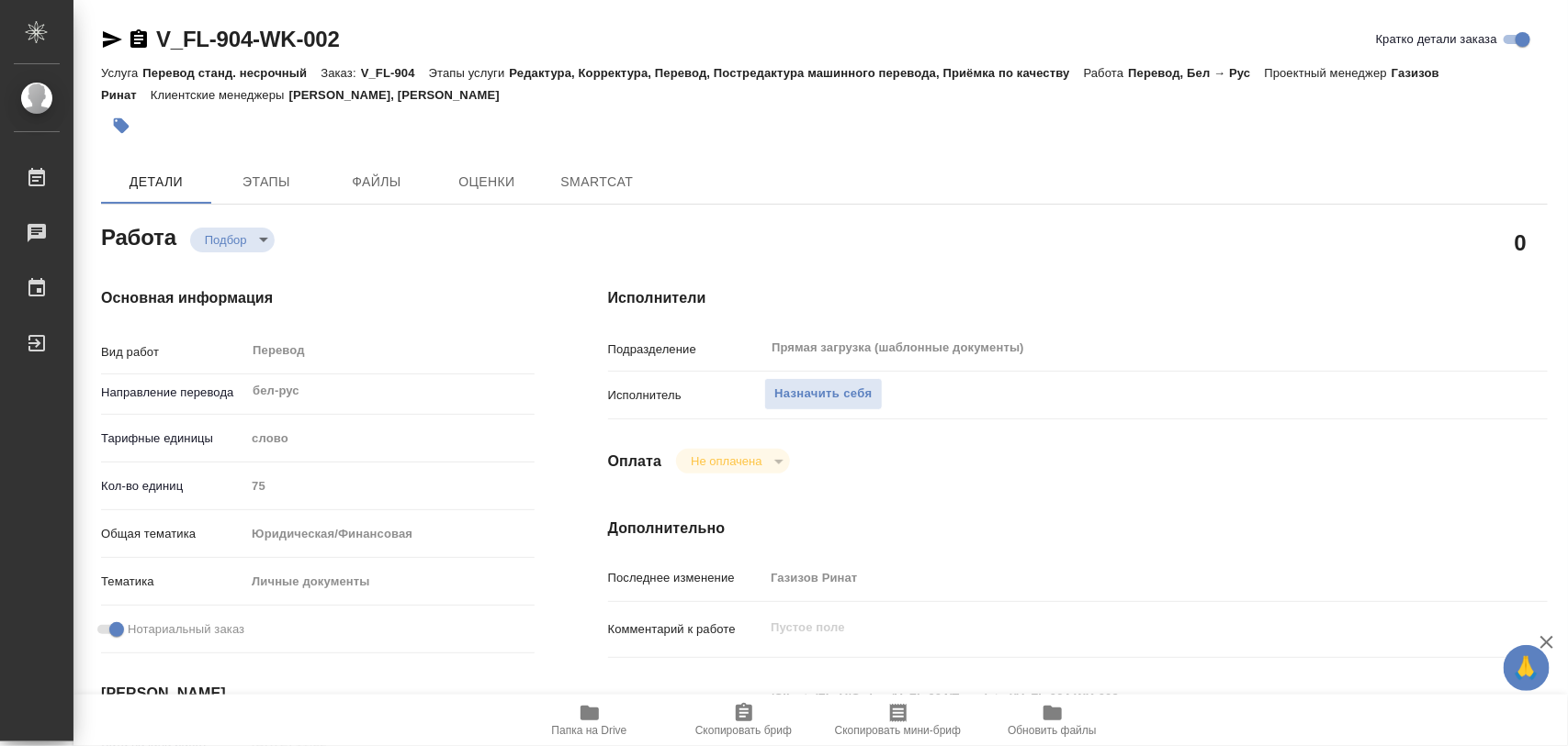
type textarea "x"
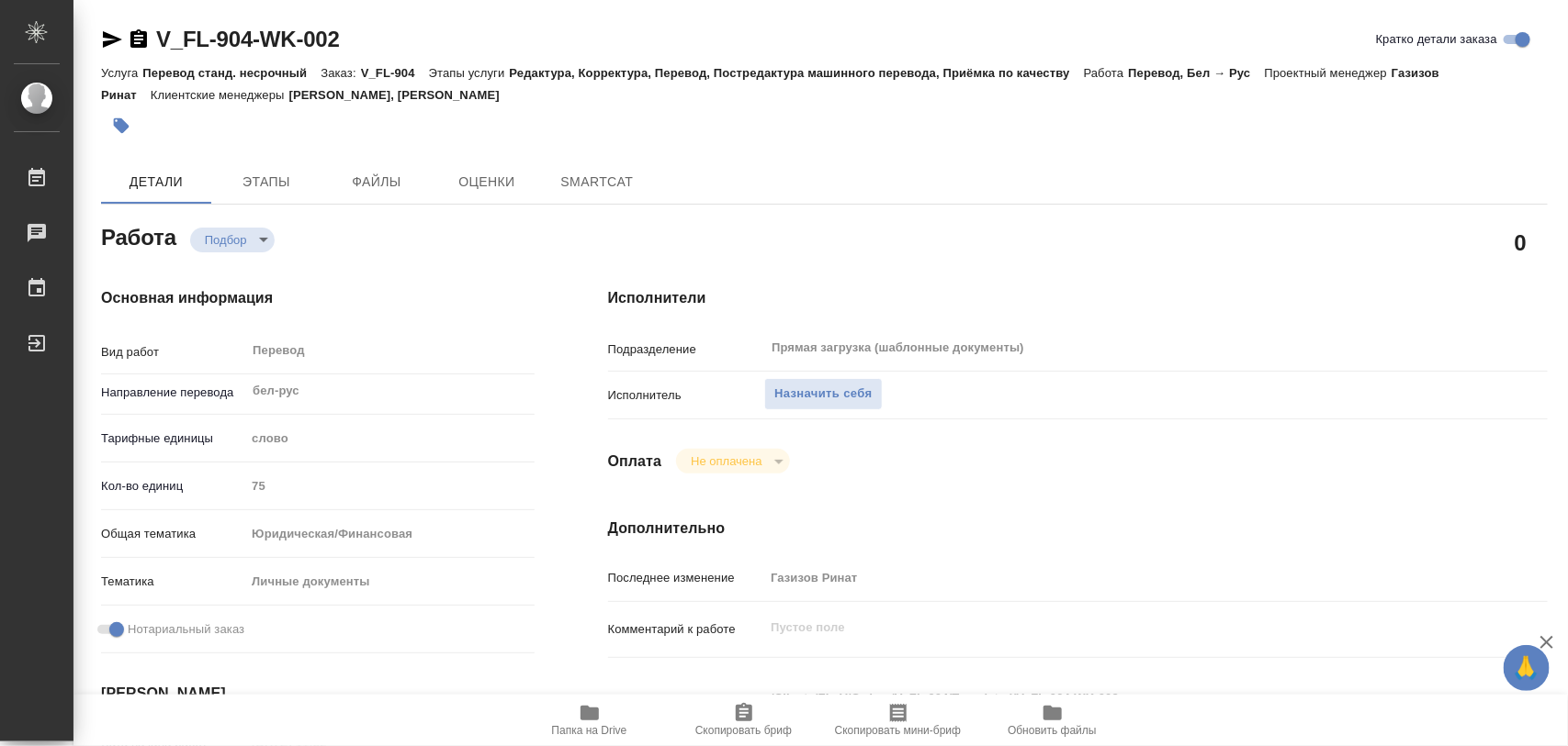
type textarea "x"
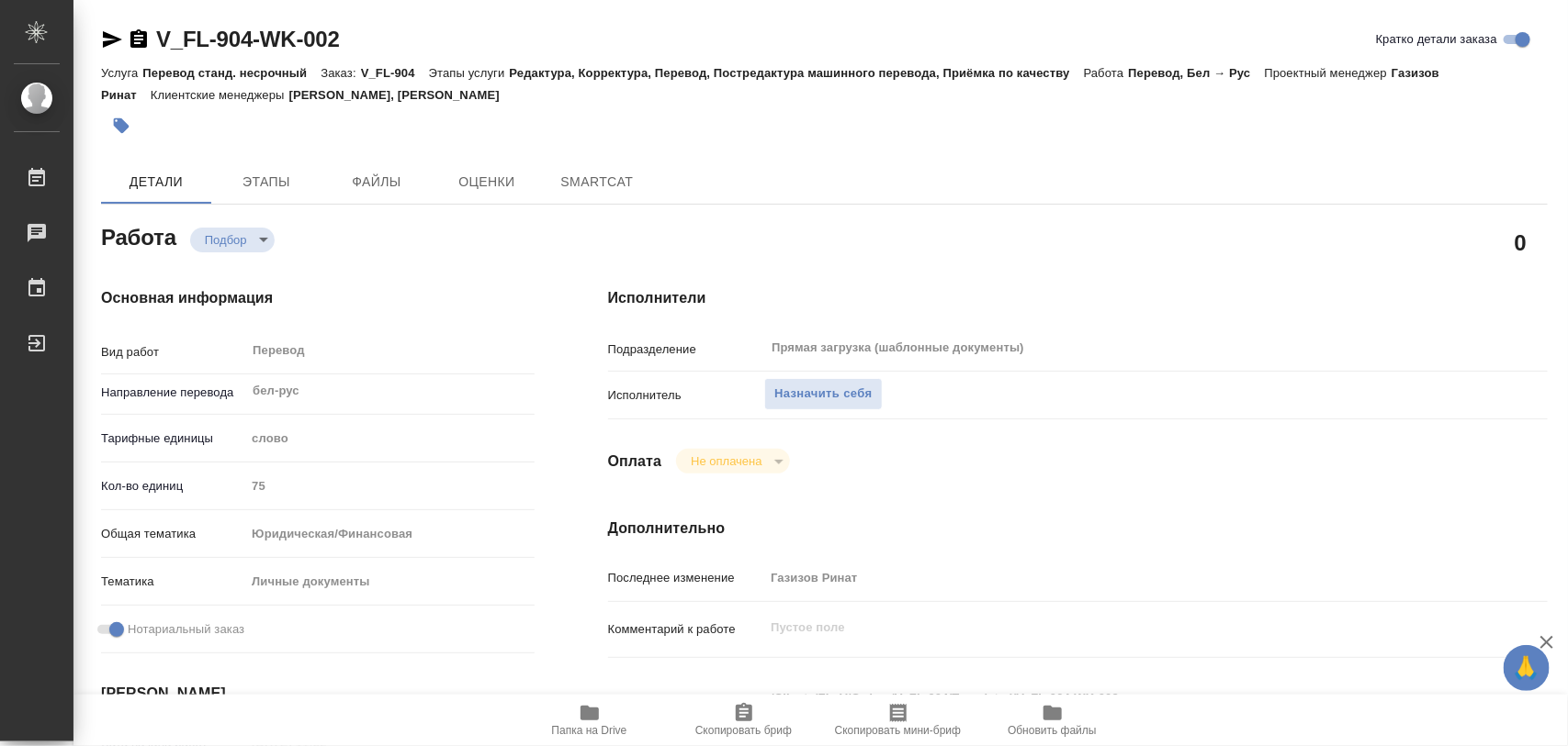
type textarea "x"
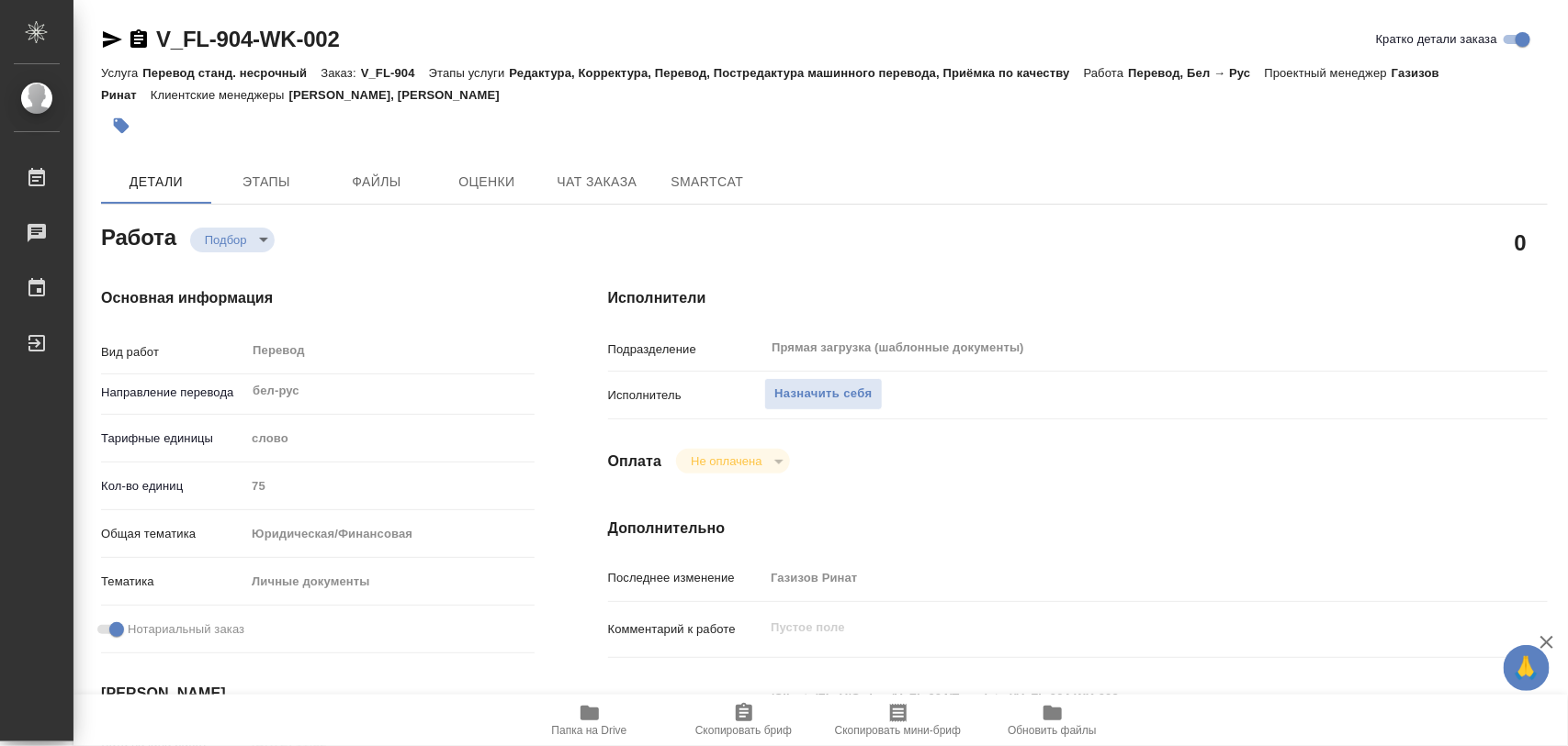
type textarea "x"
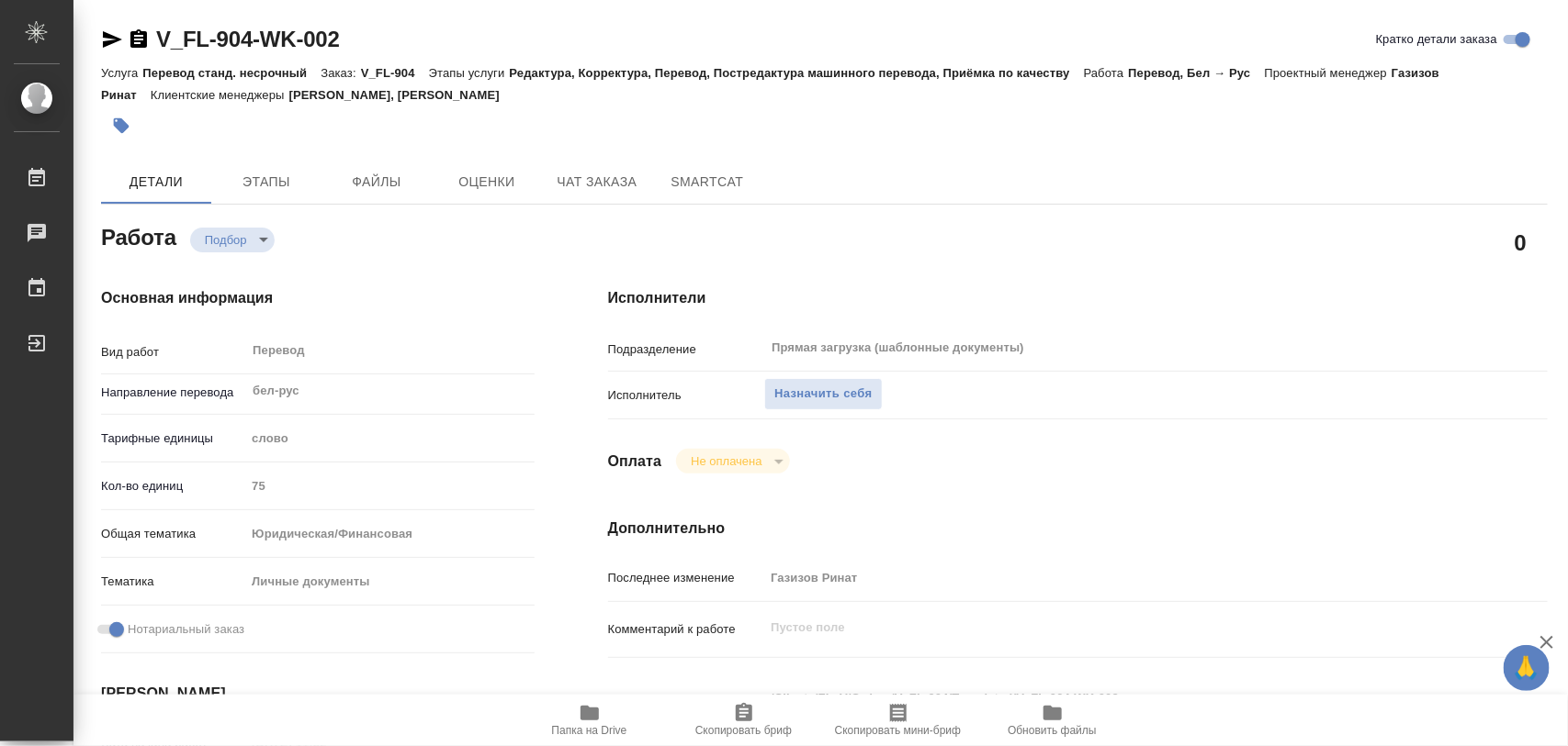
type textarea "x"
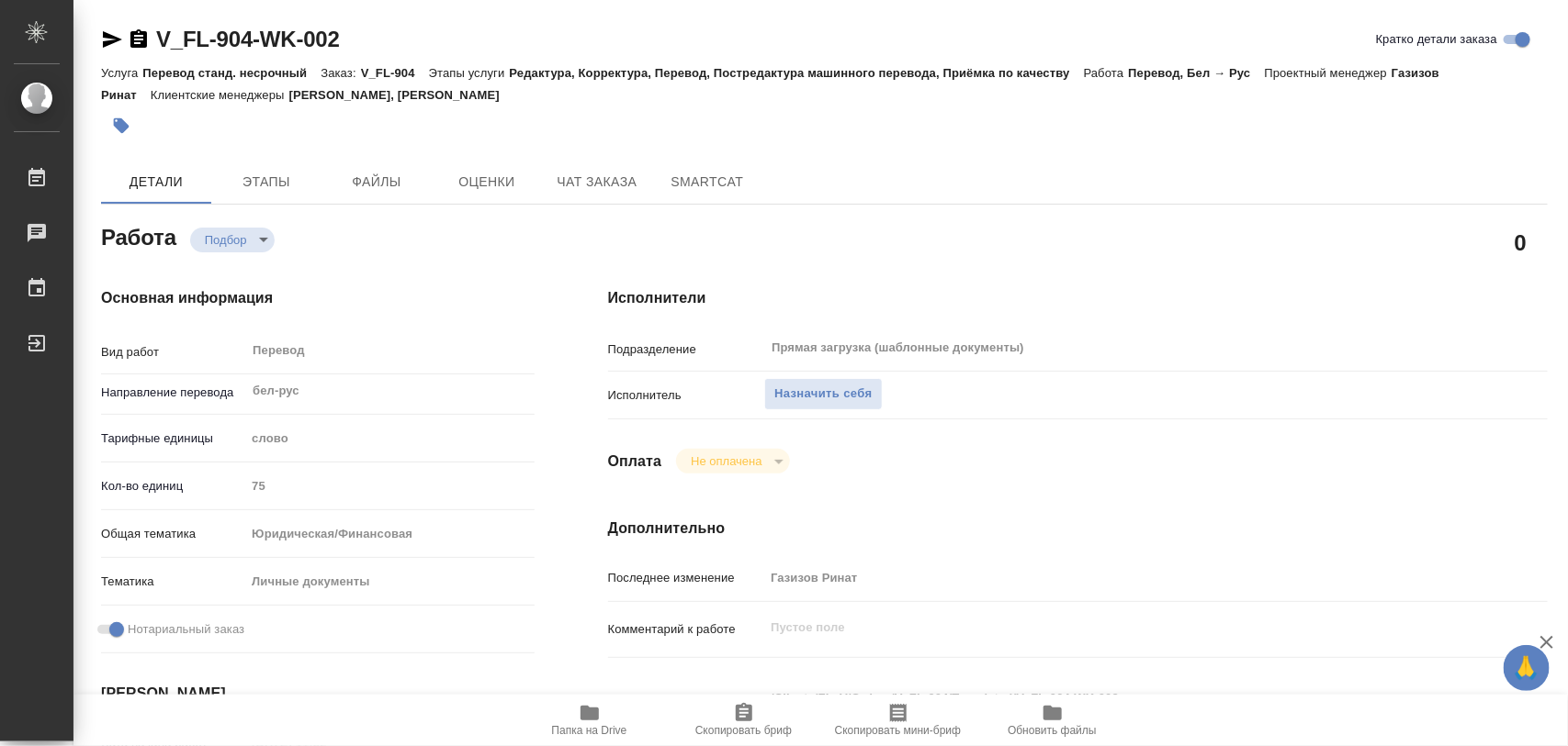
click at [584, 722] on icon "button" at bounding box center [590, 714] width 22 height 22
click at [839, 388] on span "Назначить себя" at bounding box center [822, 394] width 97 height 21
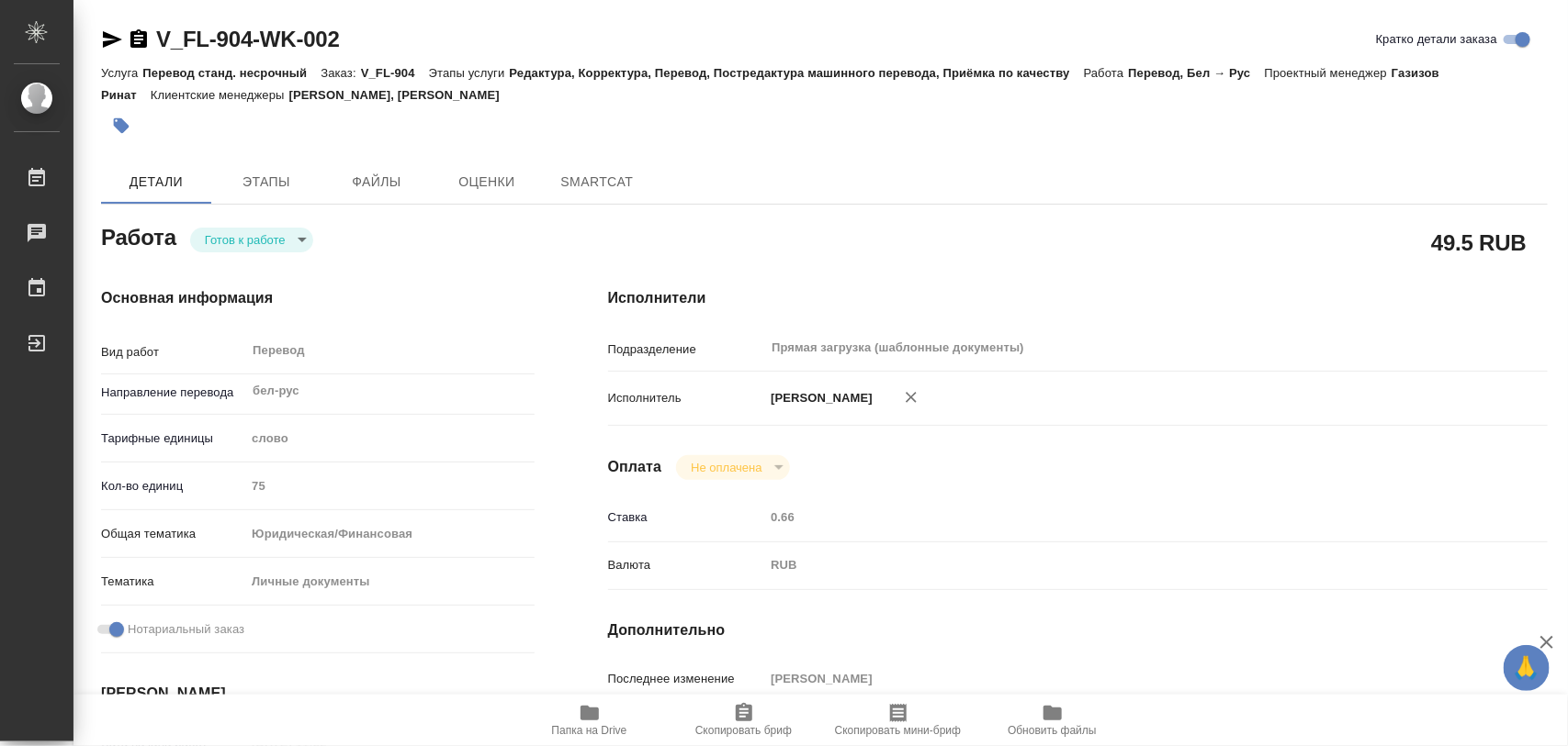
type textarea "x"
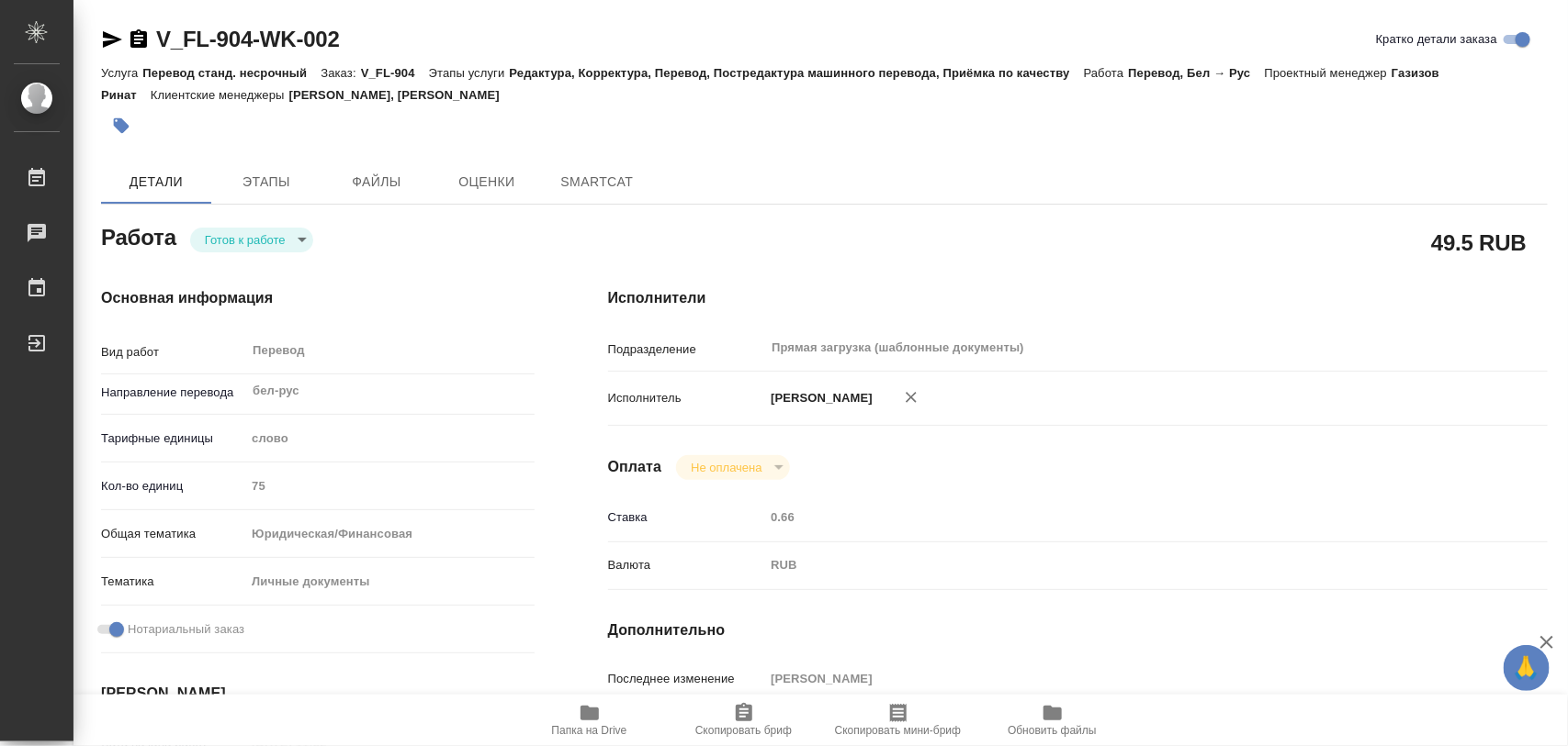
type textarea "x"
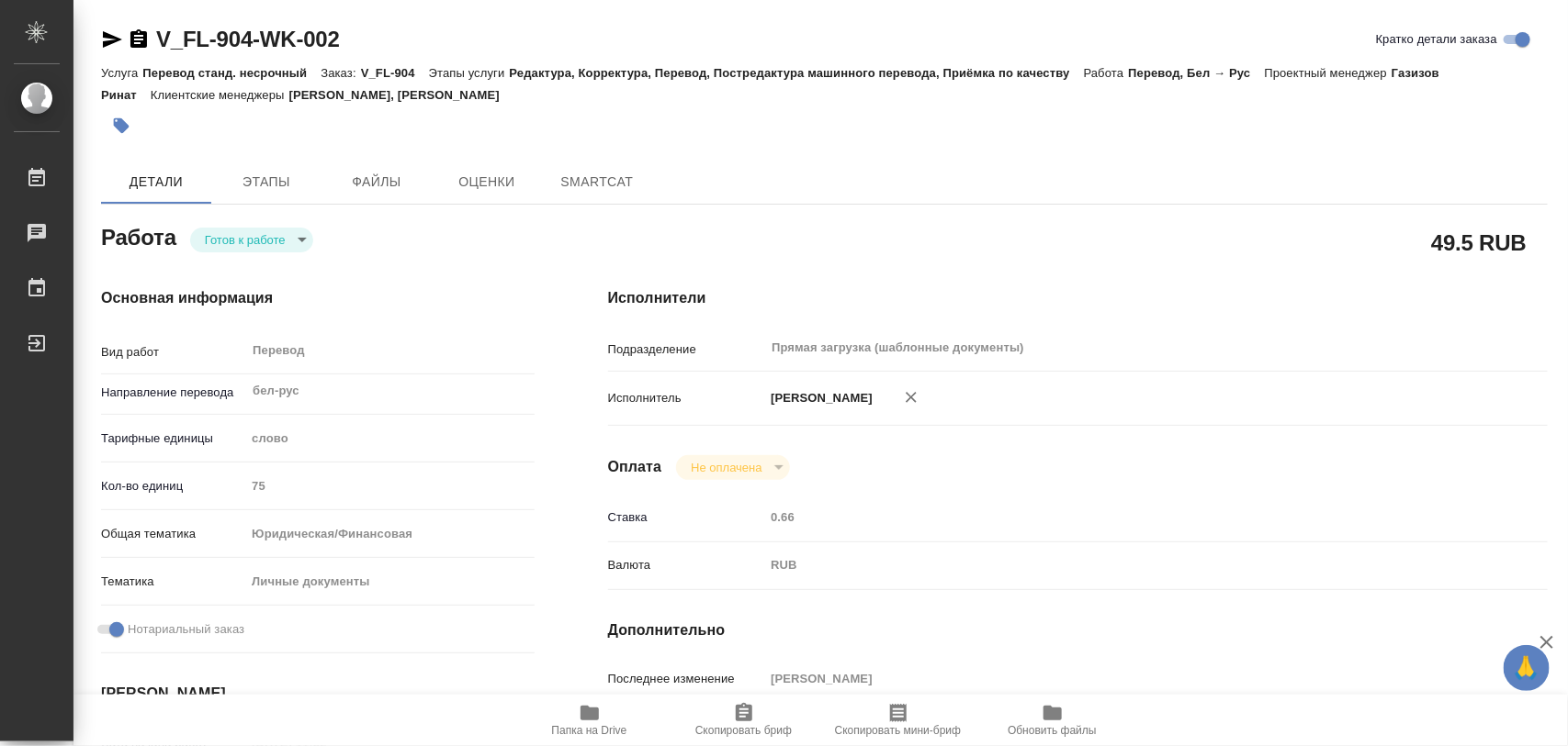
type textarea "x"
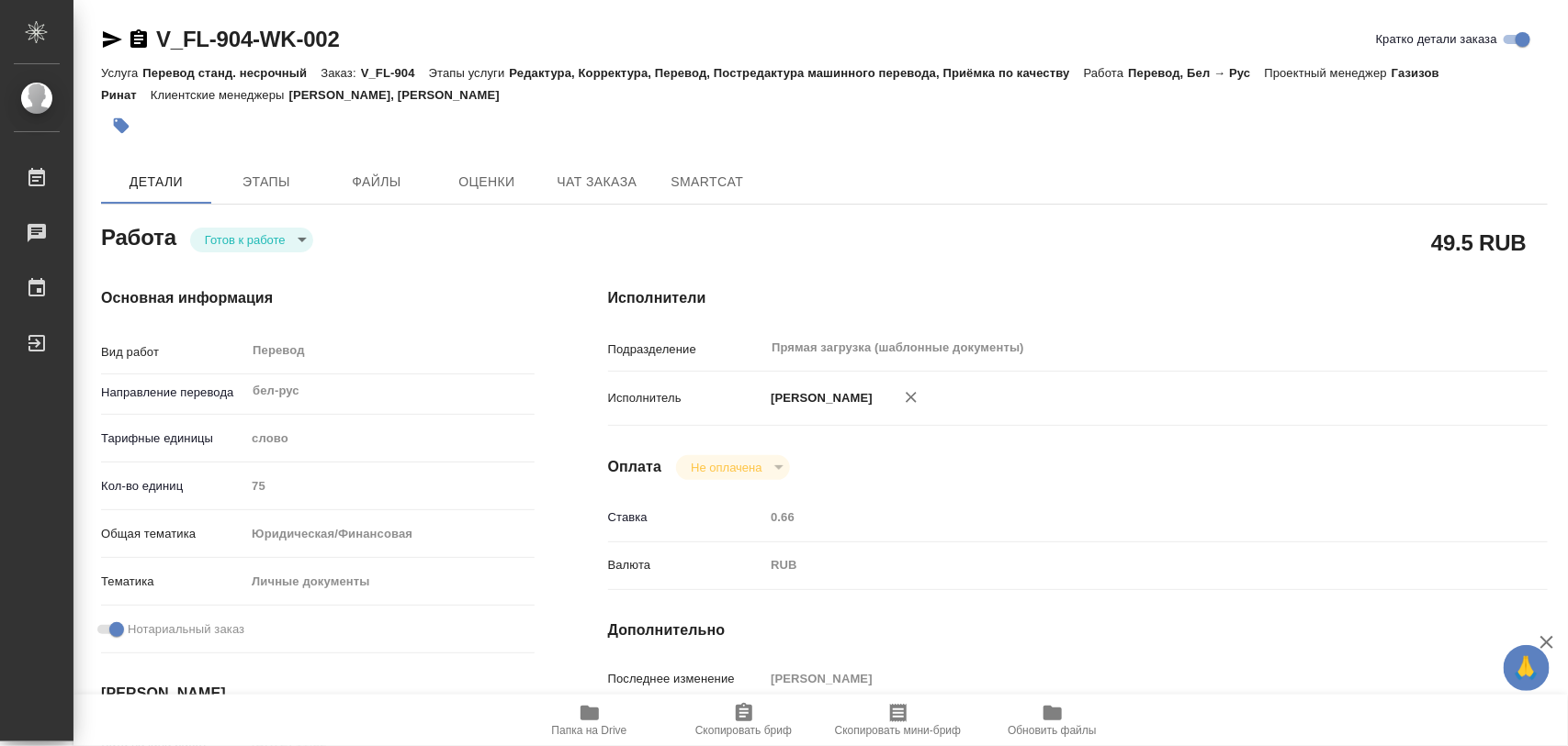
click at [300, 240] on body "🙏 .cls-1 fill:#fff; AWATERA Iglakov Maksim Работы Чаты График Выйти V_FL-904-WK…" at bounding box center [784, 373] width 1568 height 746
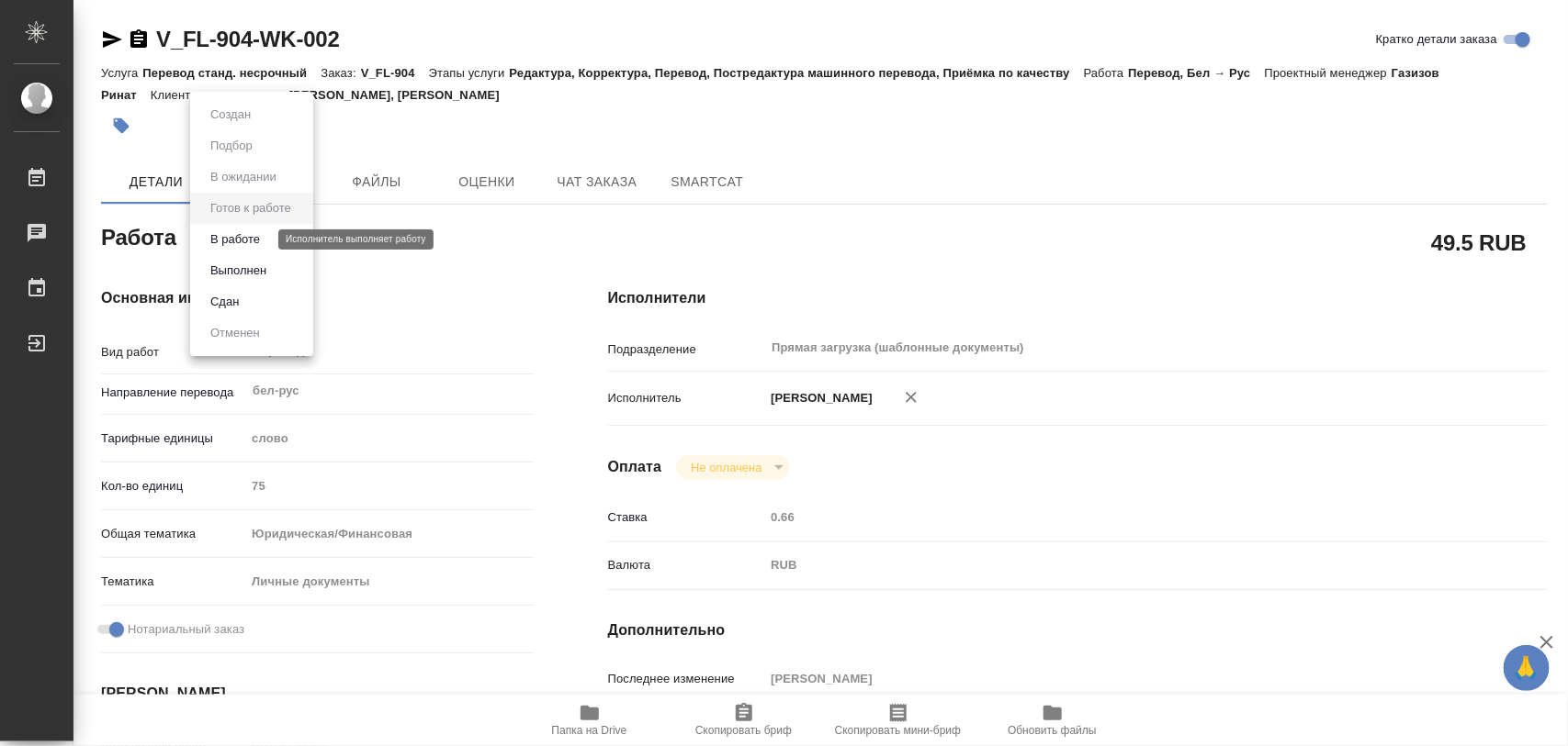
type textarea "x"
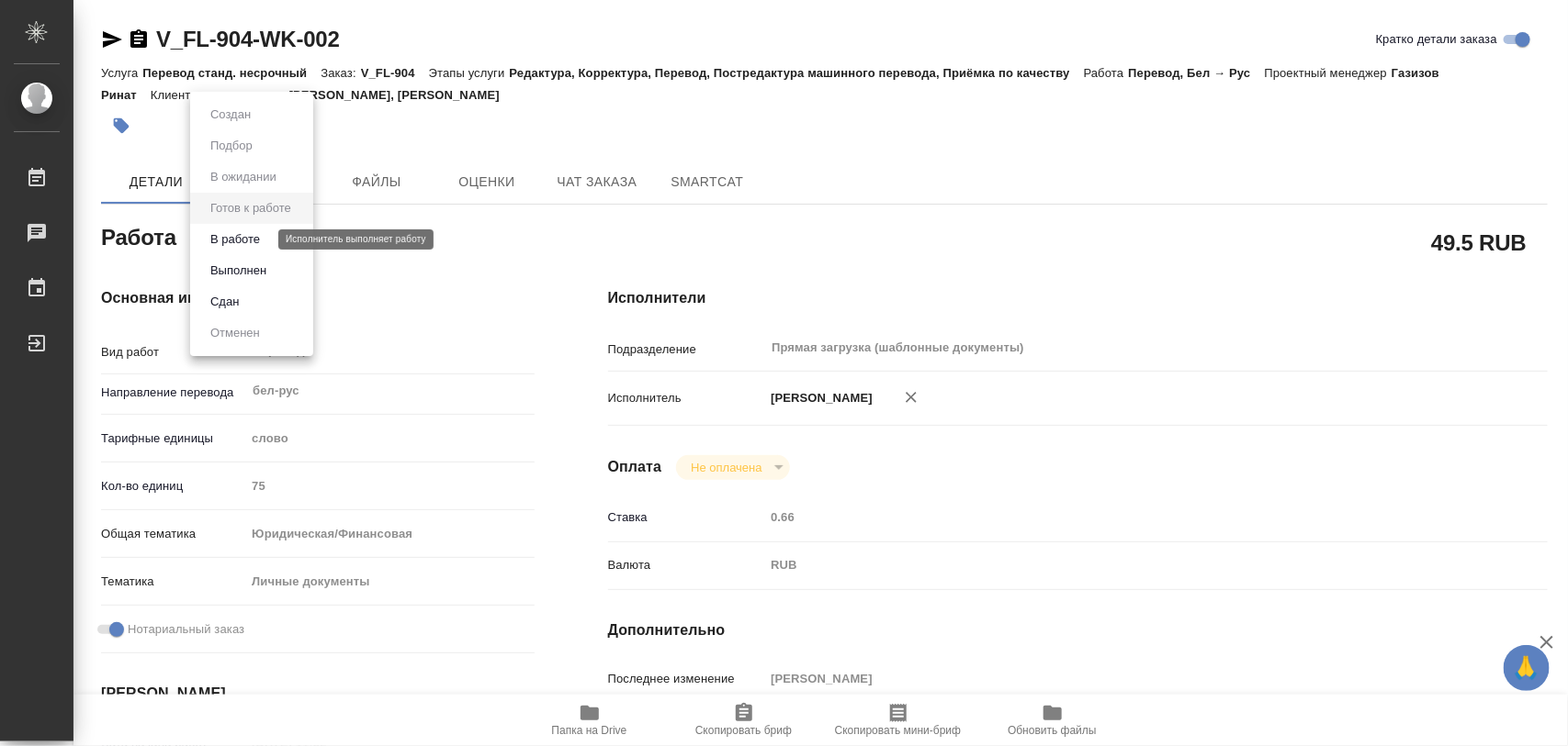
click at [259, 236] on button "В работе" at bounding box center [235, 240] width 60 height 20
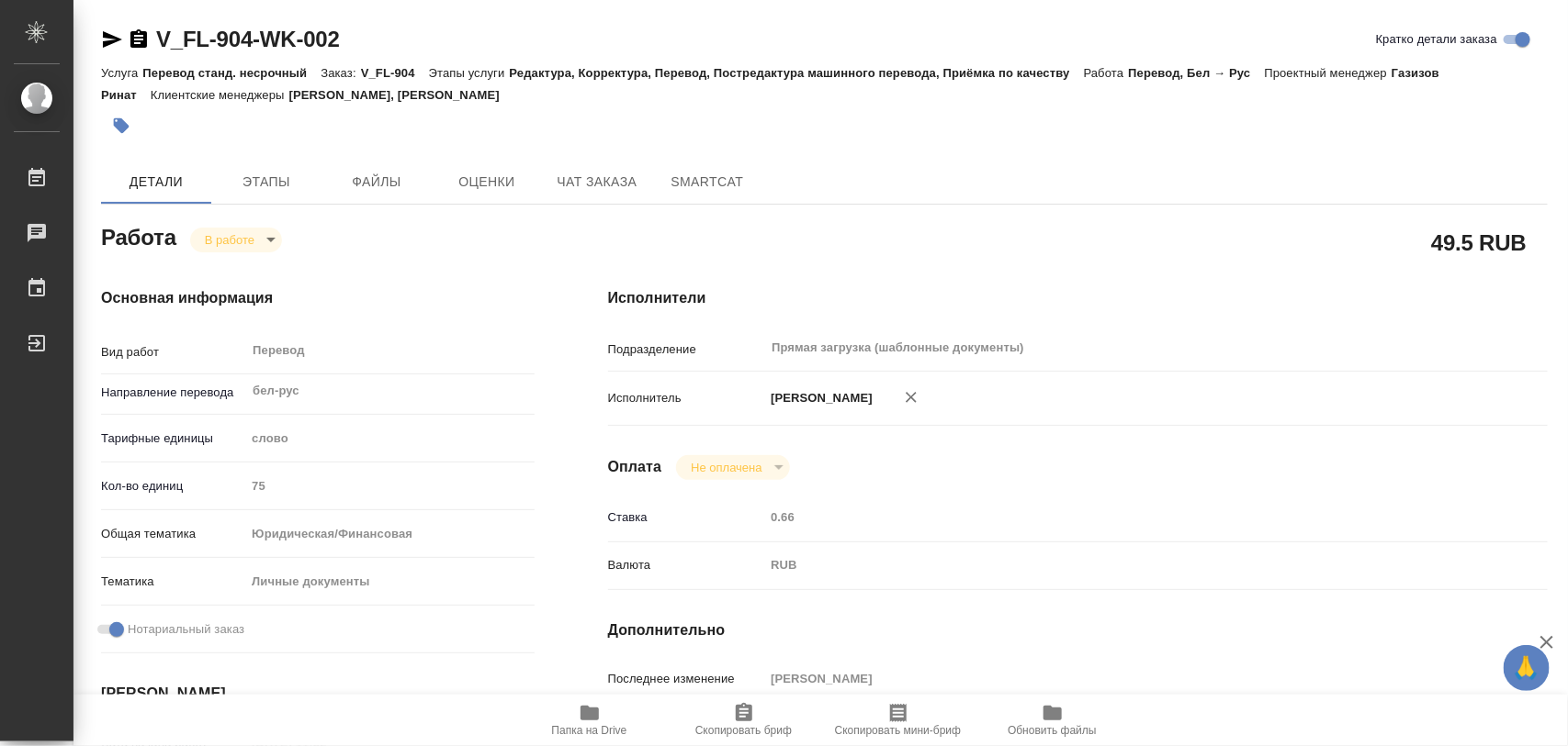
type textarea "x"
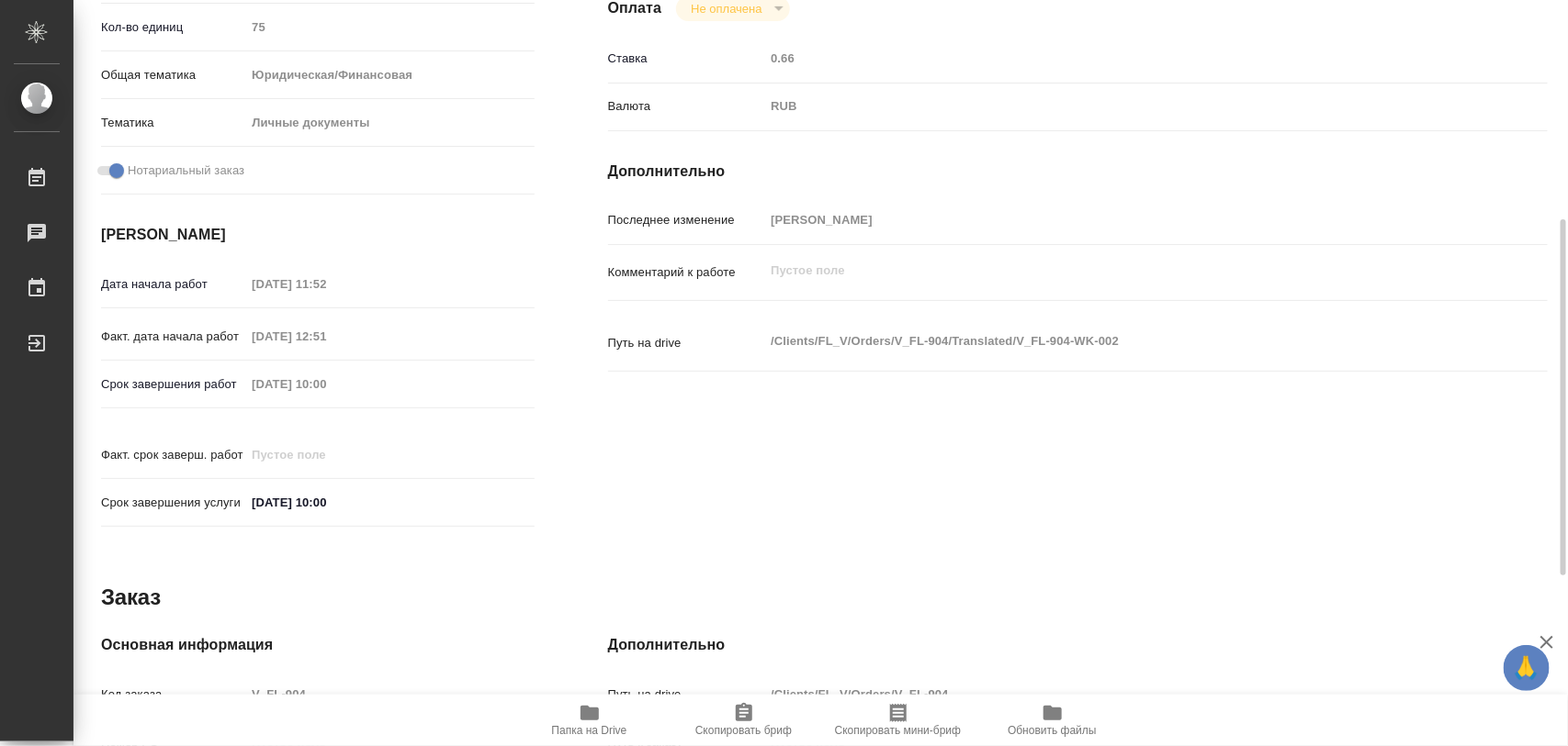
scroll to position [818, 0]
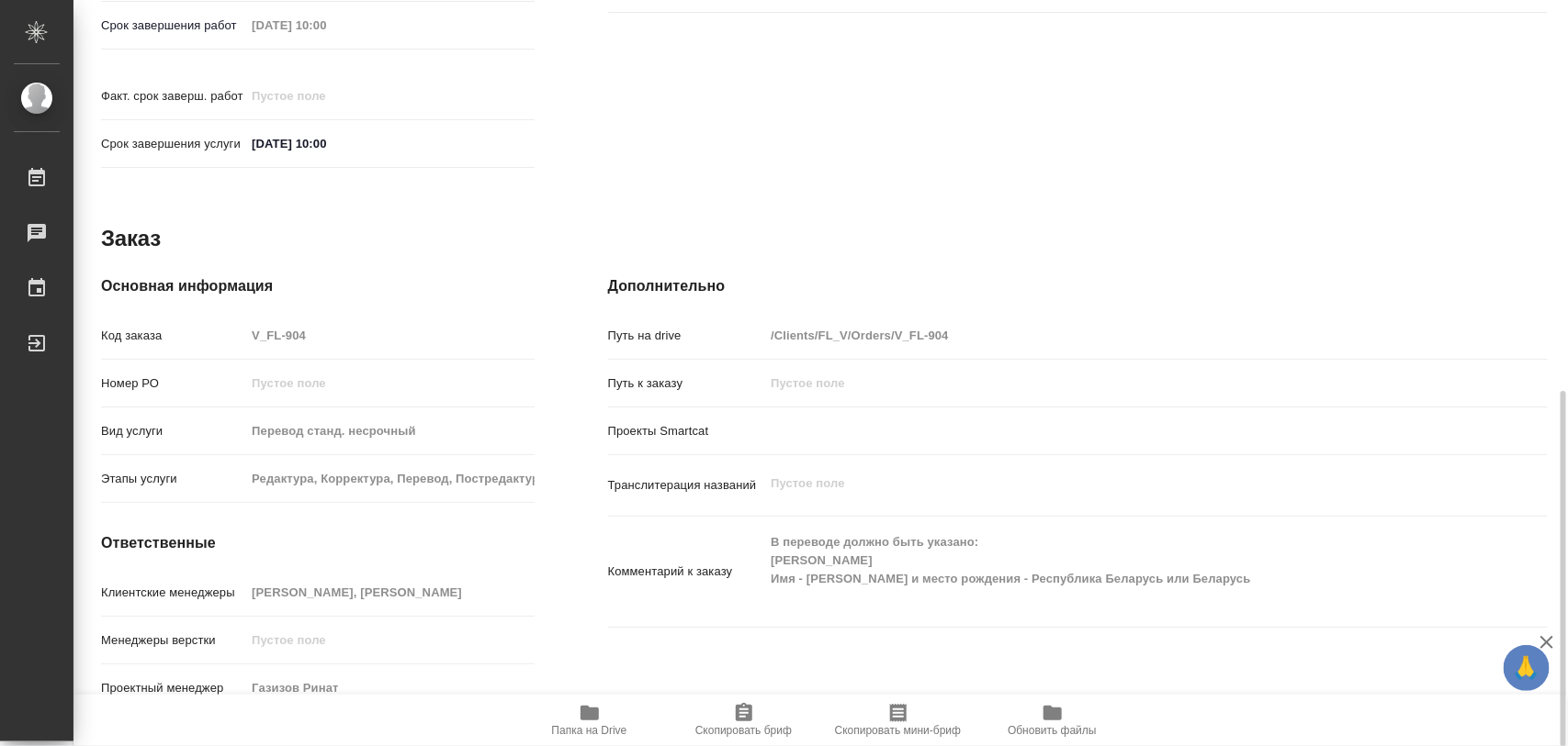
click at [479, 590] on div "Клиентские менеджеры [PERSON_NAME], [PERSON_NAME]" at bounding box center [318, 601] width 434 height 48
drag, startPoint x: 748, startPoint y: 708, endPoint x: 993, endPoint y: 7, distance: 742.6
click at [748, 700] on button "Скопировать бриф" at bounding box center [744, 720] width 154 height 51
